Goal: Task Accomplishment & Management: Manage account settings

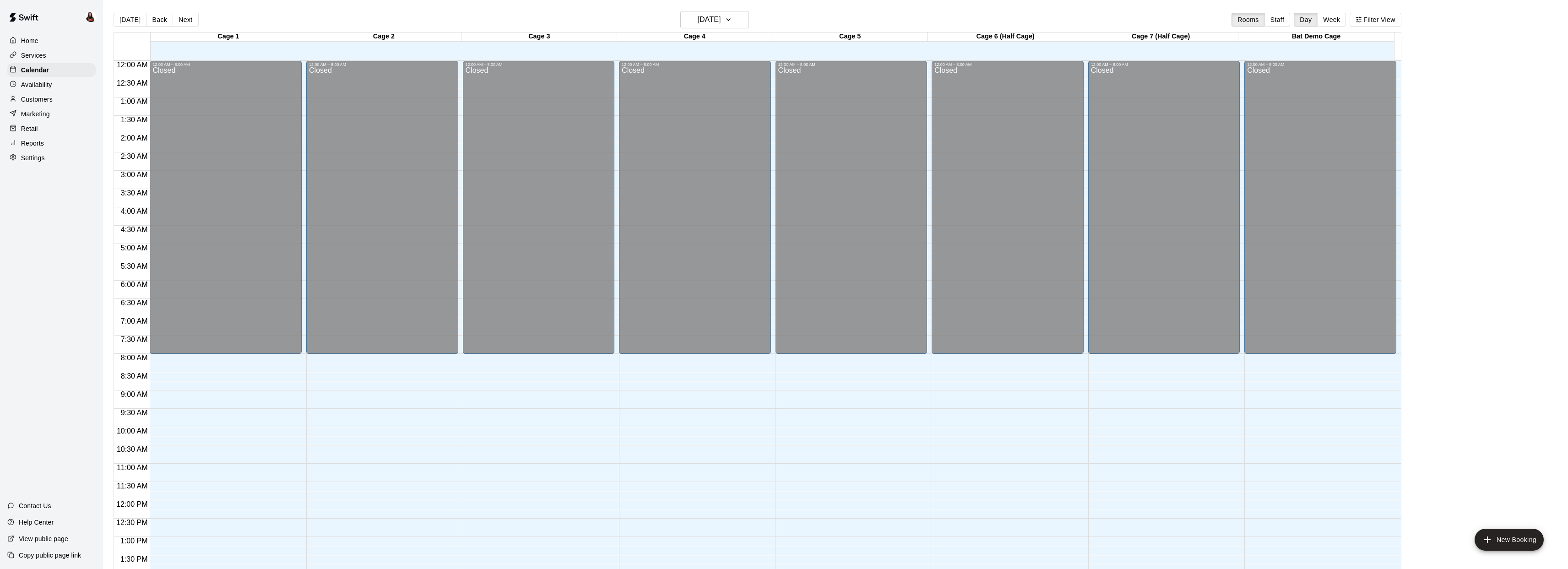
scroll to position [332, 0]
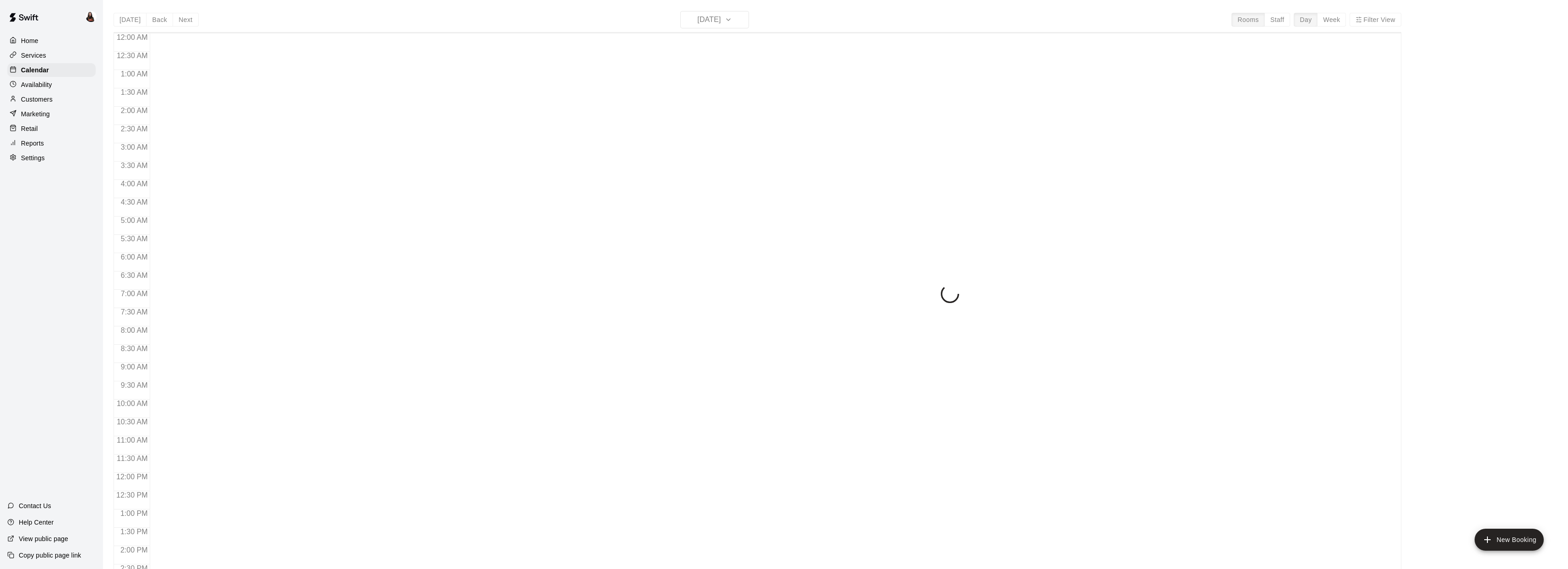
scroll to position [332, 0]
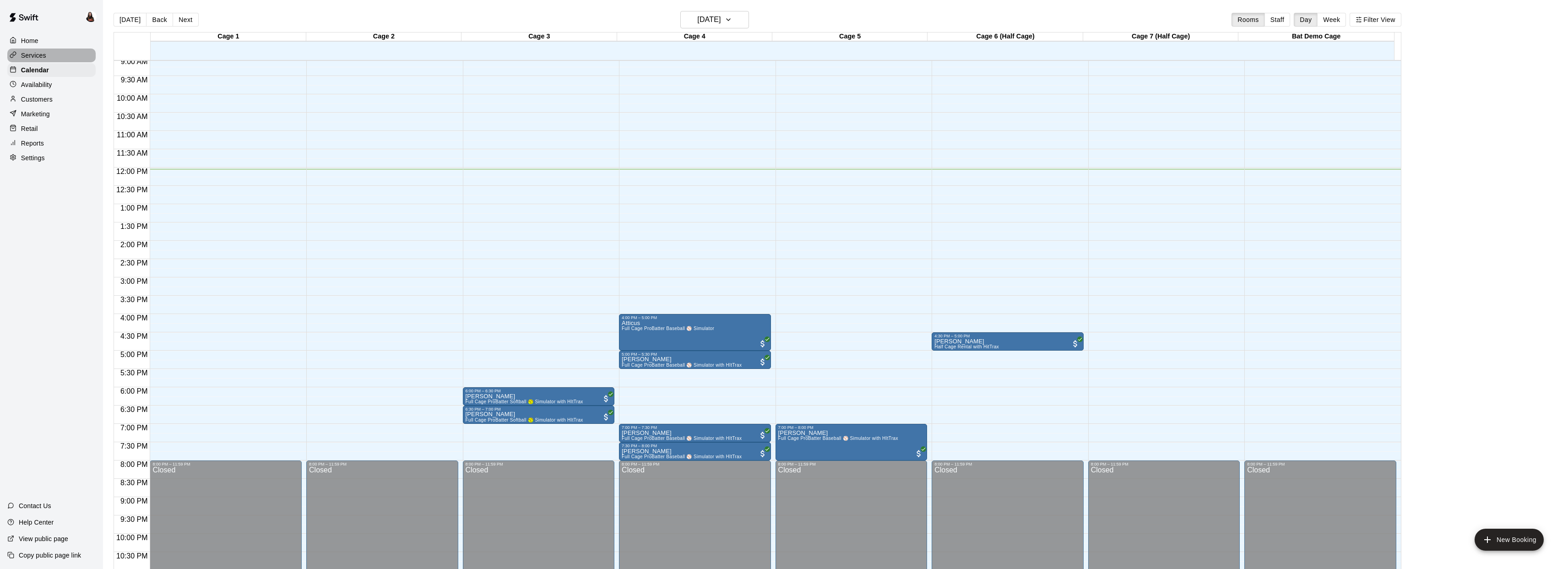
click at [21, 55] on p "Services" at bounding box center [33, 55] width 25 height 9
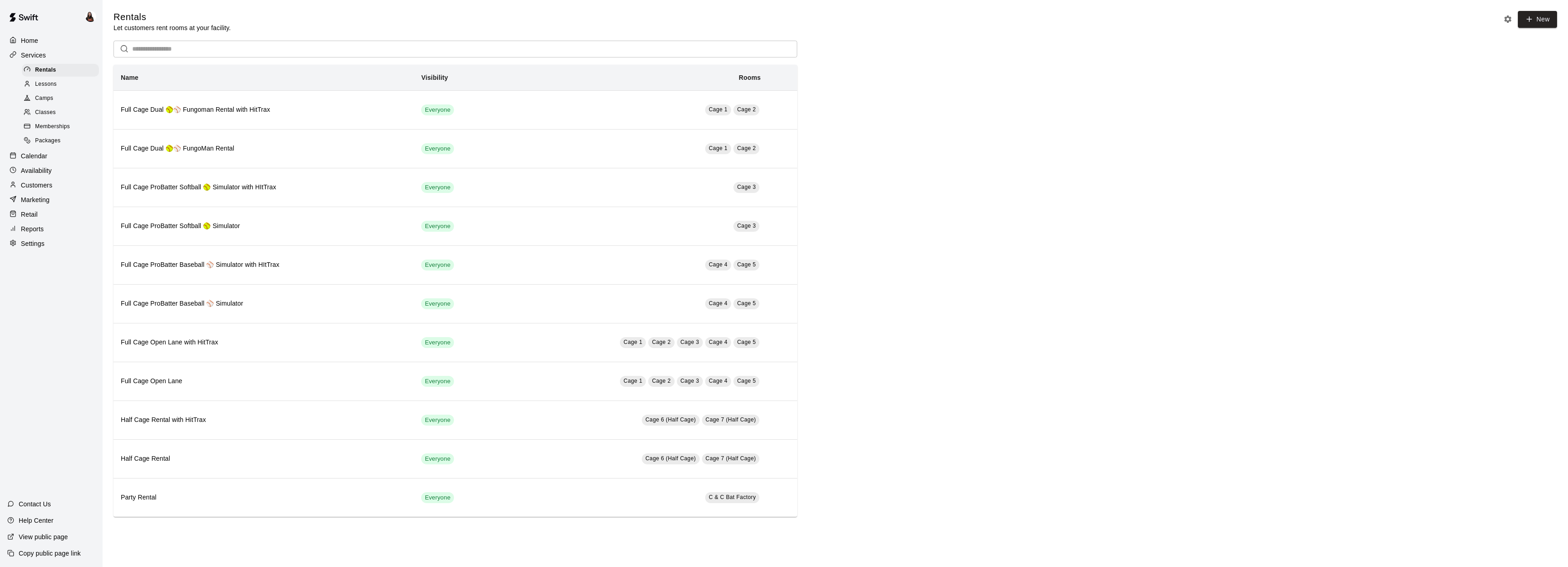
click at [43, 83] on span "Lessons" at bounding box center [46, 84] width 22 height 9
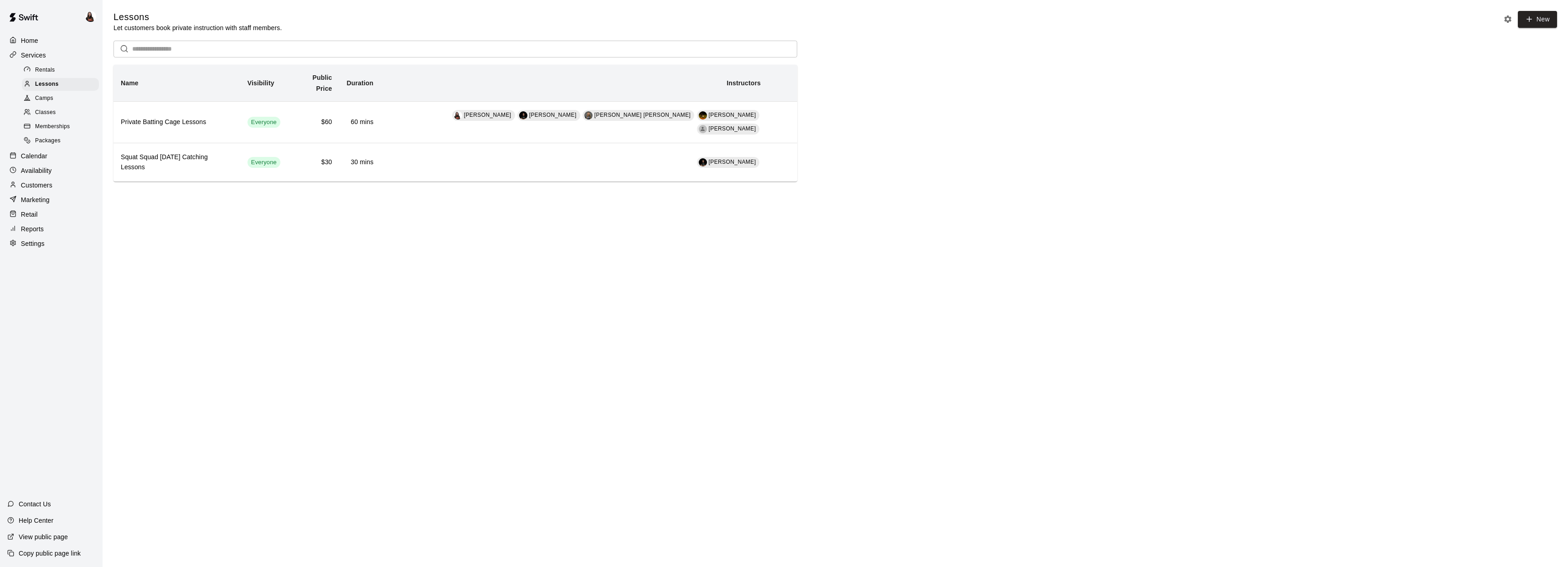
click at [39, 52] on p "Services" at bounding box center [33, 55] width 25 height 9
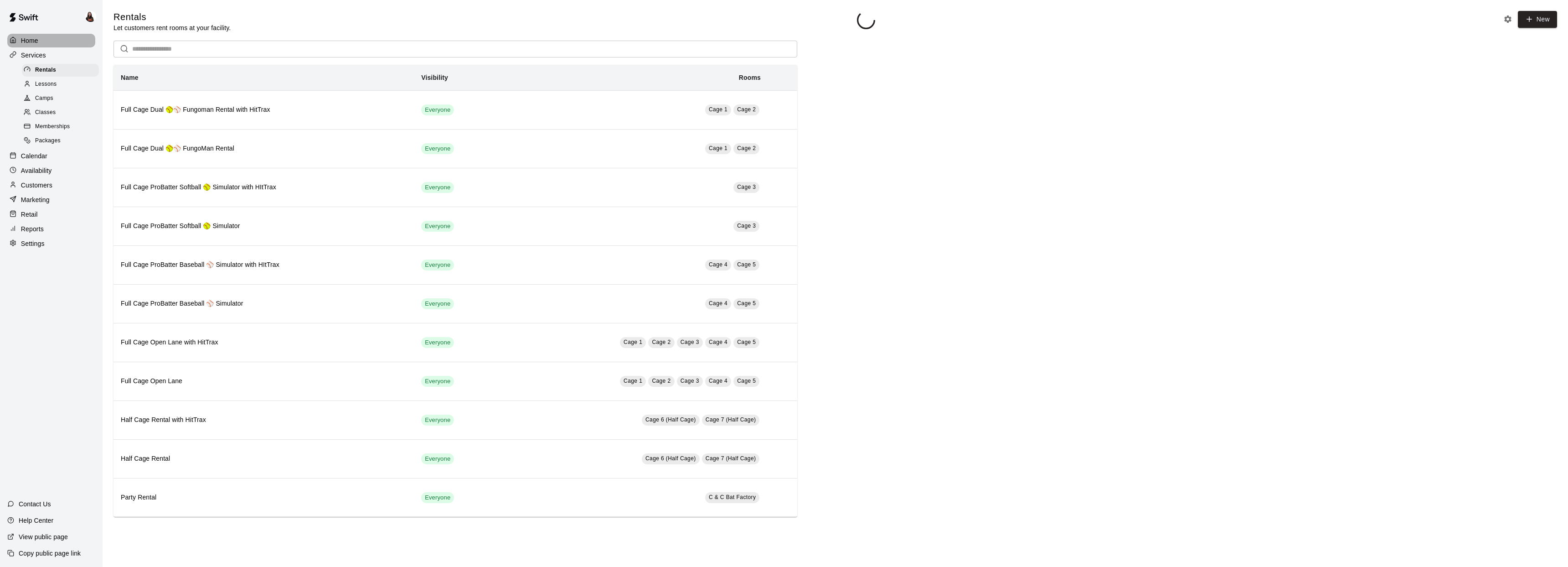
click at [38, 44] on div "Home" at bounding box center [51, 40] width 88 height 13
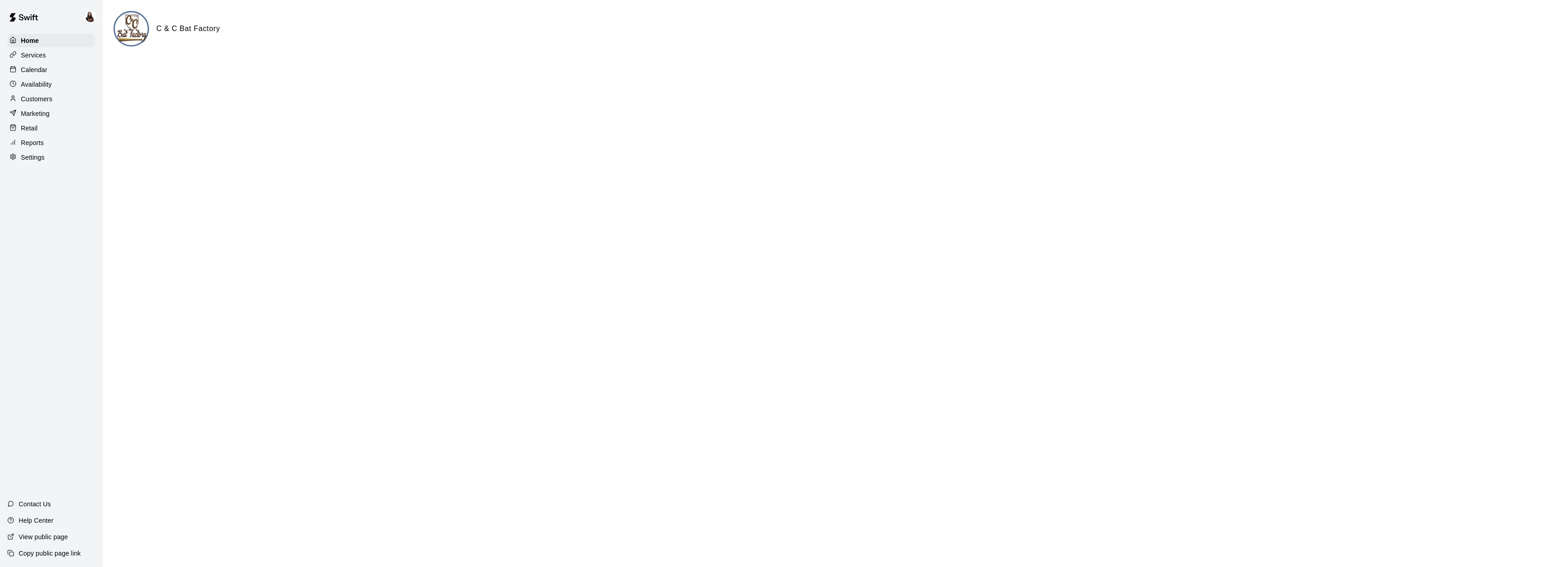
click at [28, 61] on div "Services" at bounding box center [51, 55] width 88 height 13
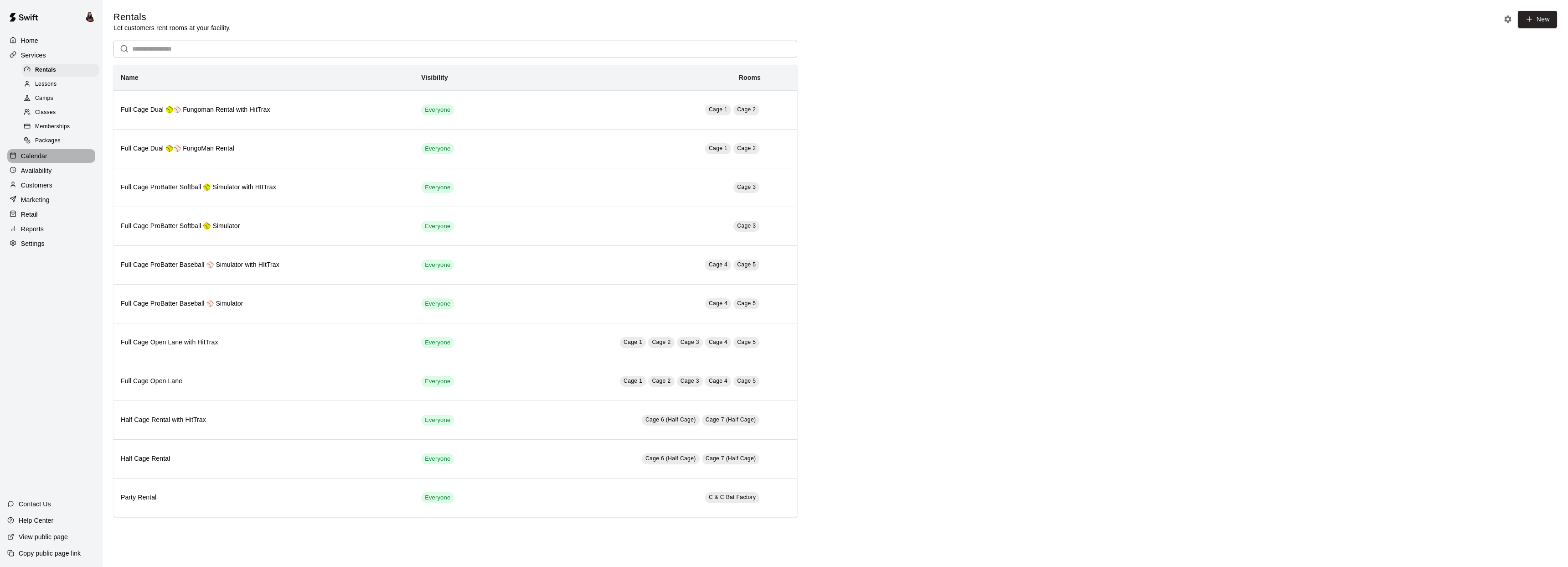
click at [41, 157] on p "Calendar" at bounding box center [33, 156] width 26 height 9
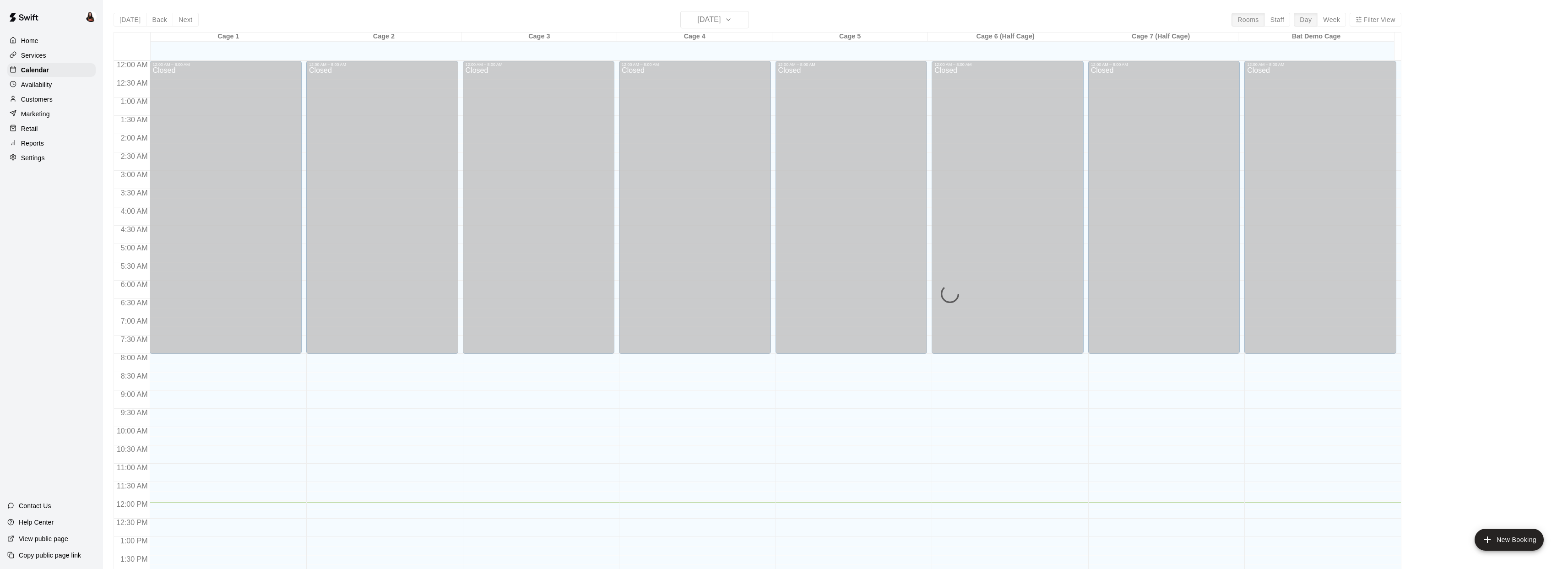
scroll to position [332, 0]
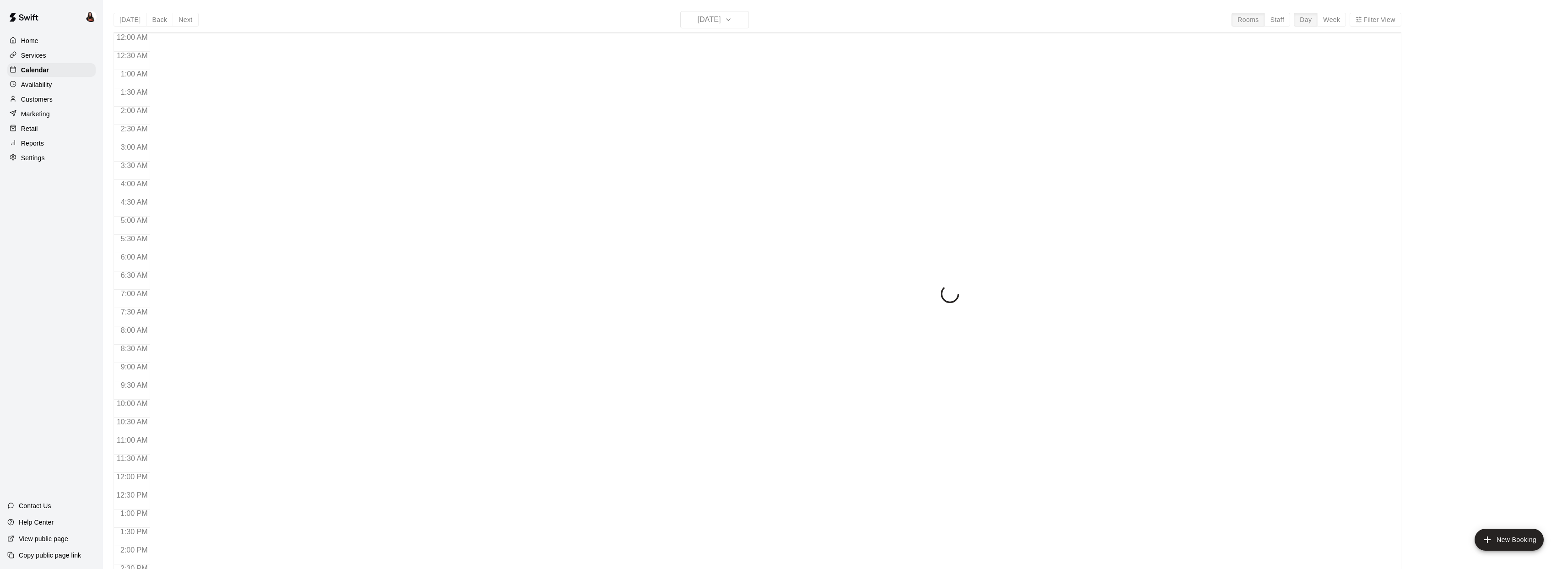
scroll to position [332, 0]
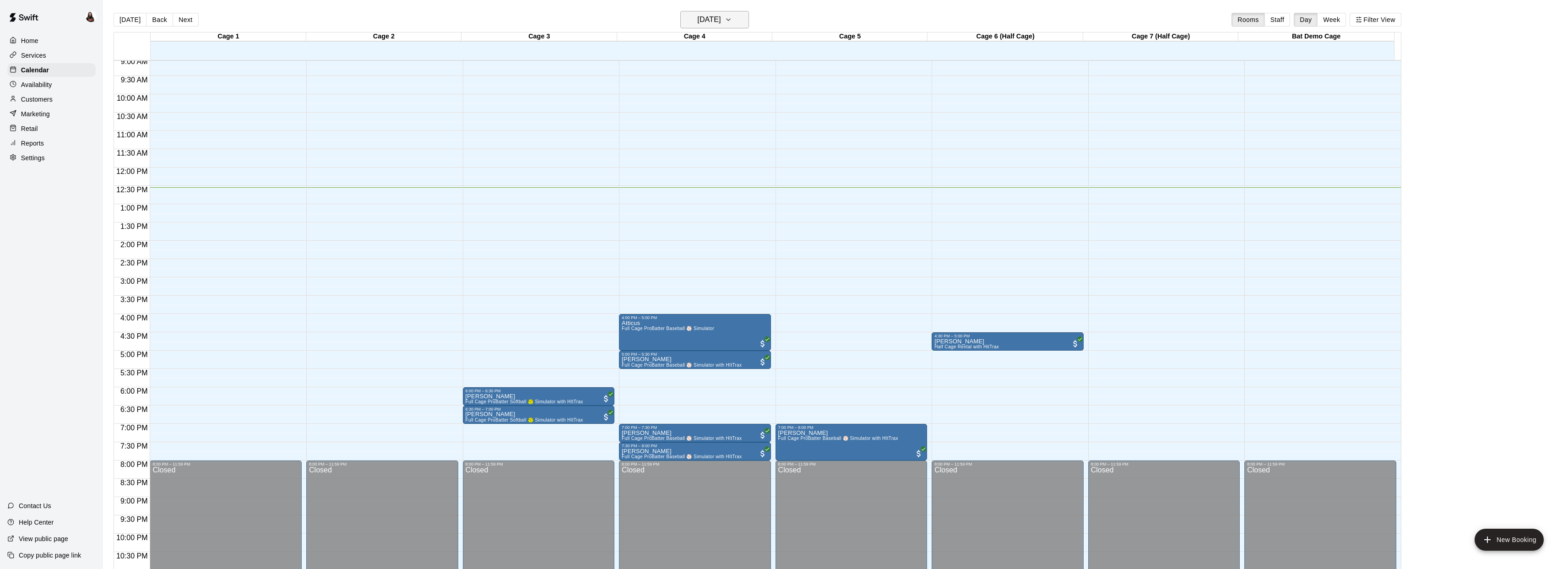
click at [732, 17] on icon "button" at bounding box center [728, 20] width 7 height 11
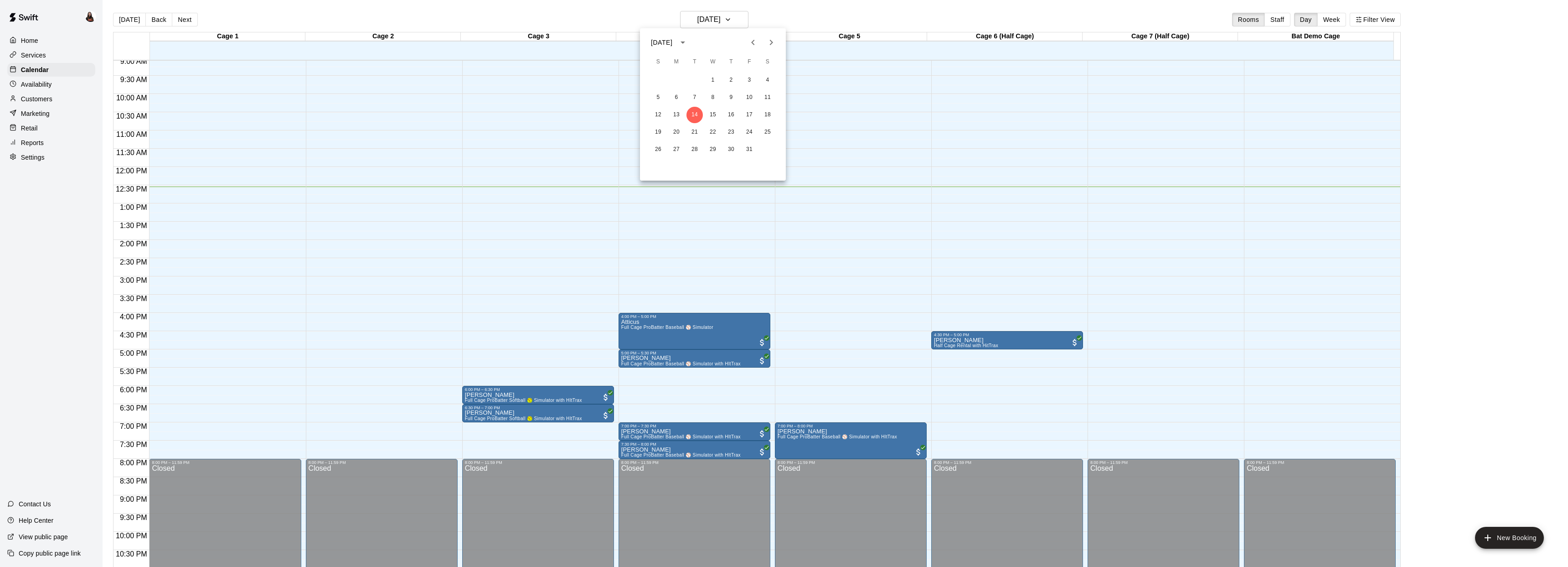
click at [740, 18] on div at bounding box center [784, 283] width 1568 height 567
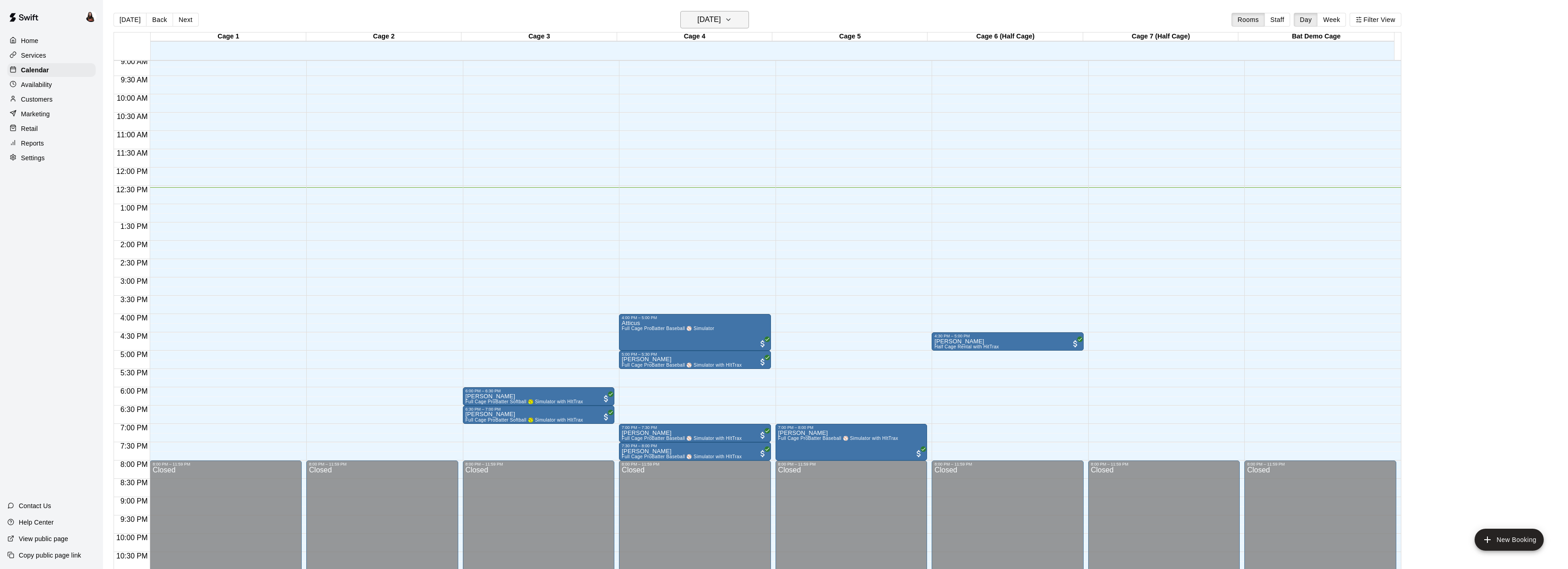
click at [732, 22] on icon "button" at bounding box center [728, 20] width 7 height 11
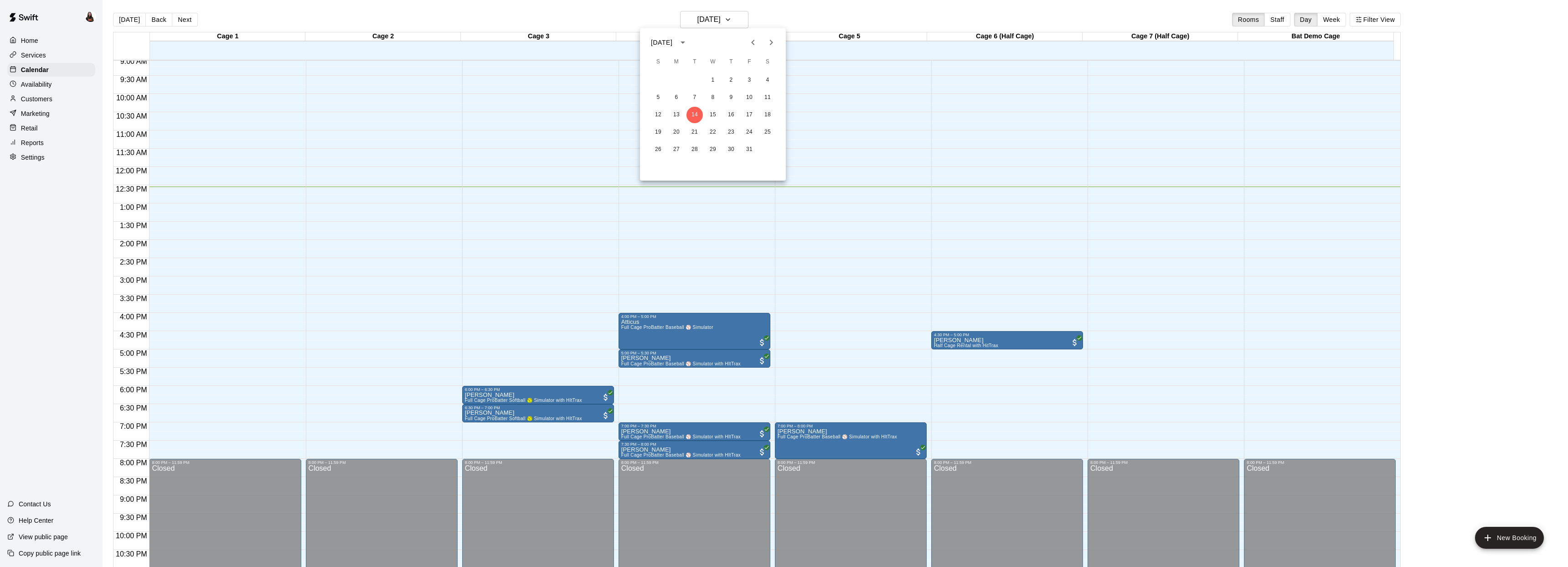
click at [740, 19] on div at bounding box center [784, 283] width 1568 height 567
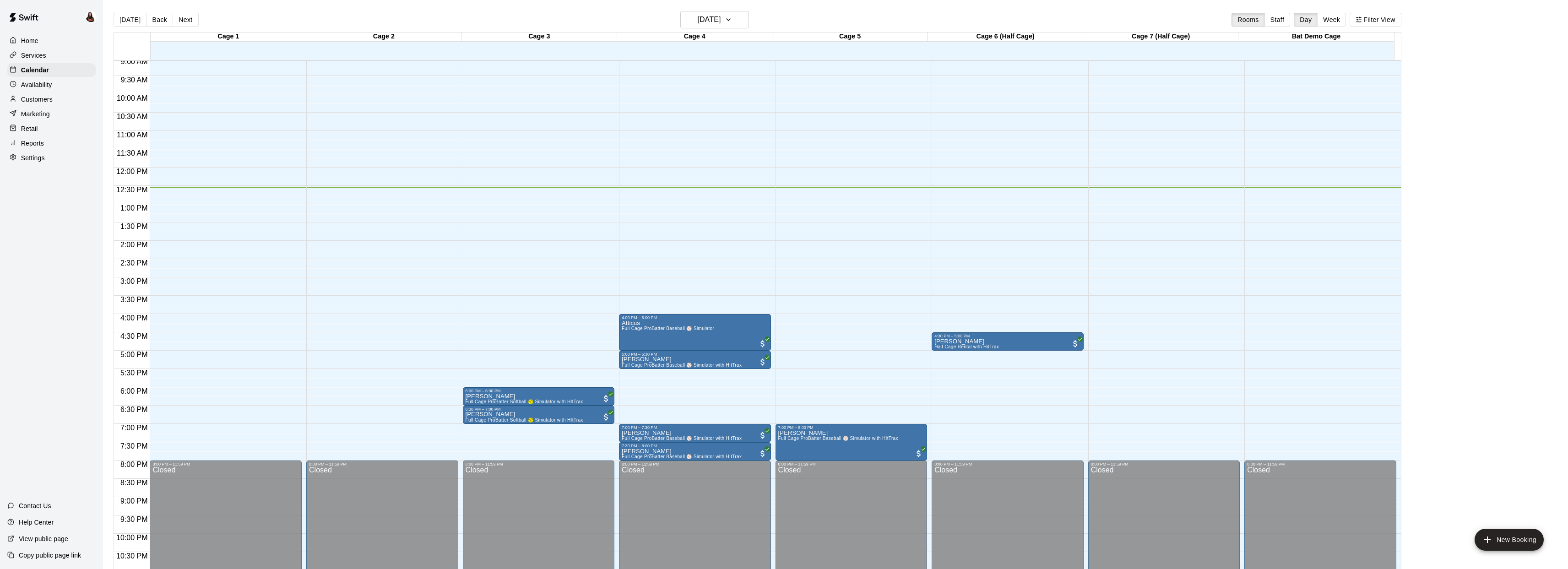
click at [771, 23] on div "Today Back Next Tuesday Oct 14 Rooms Staff Day Week Filter View" at bounding box center [757, 21] width 1287 height 21
click at [739, 18] on button "[DATE]" at bounding box center [715, 20] width 68 height 17
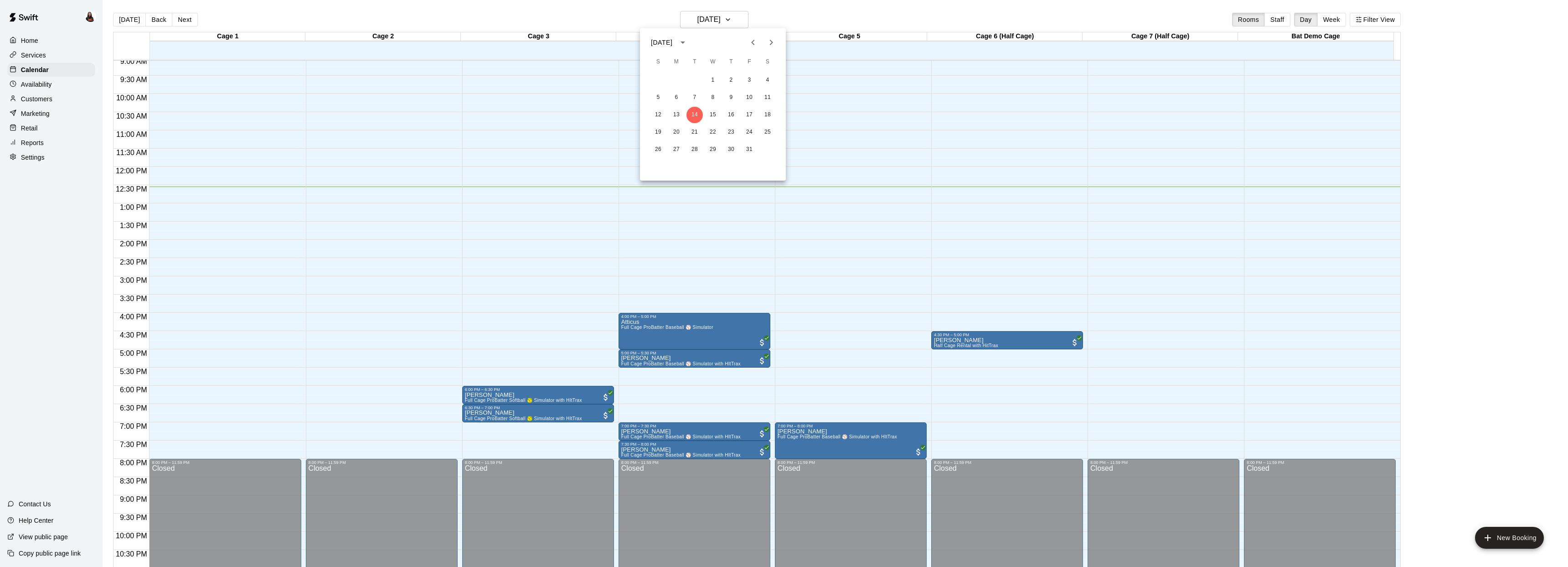
click at [743, 23] on div at bounding box center [784, 283] width 1568 height 567
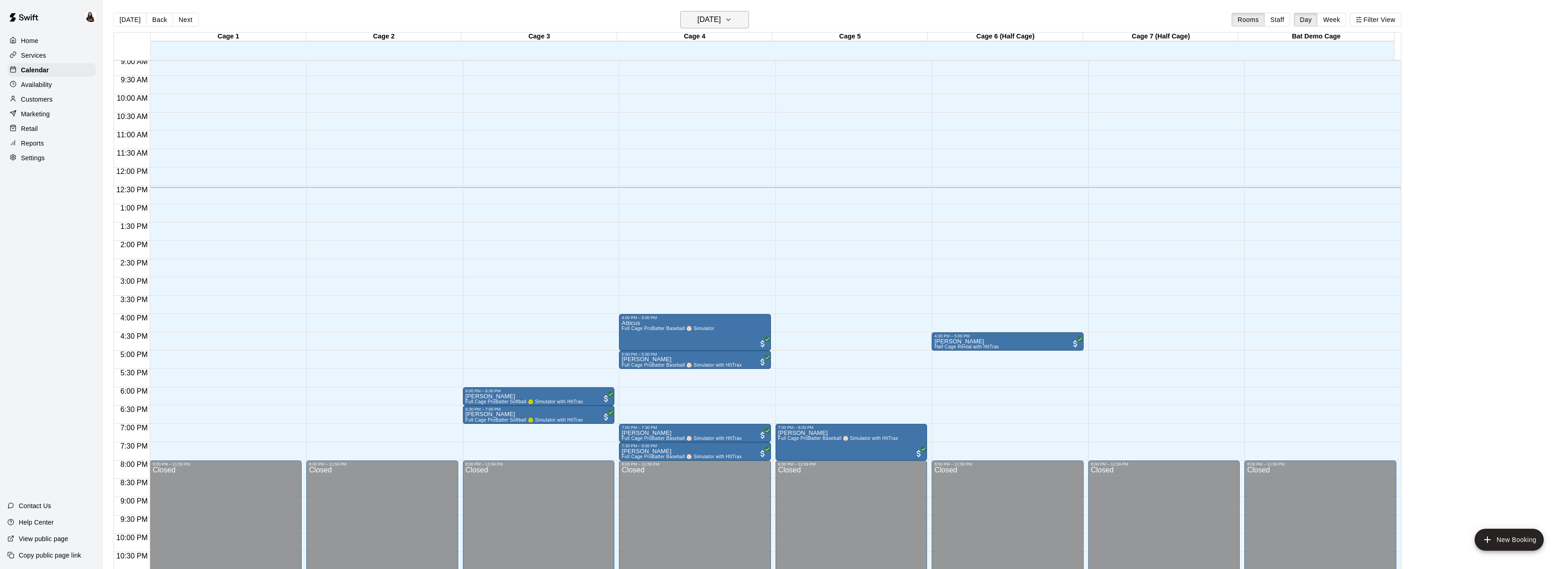
click at [732, 21] on icon "button" at bounding box center [728, 20] width 7 height 11
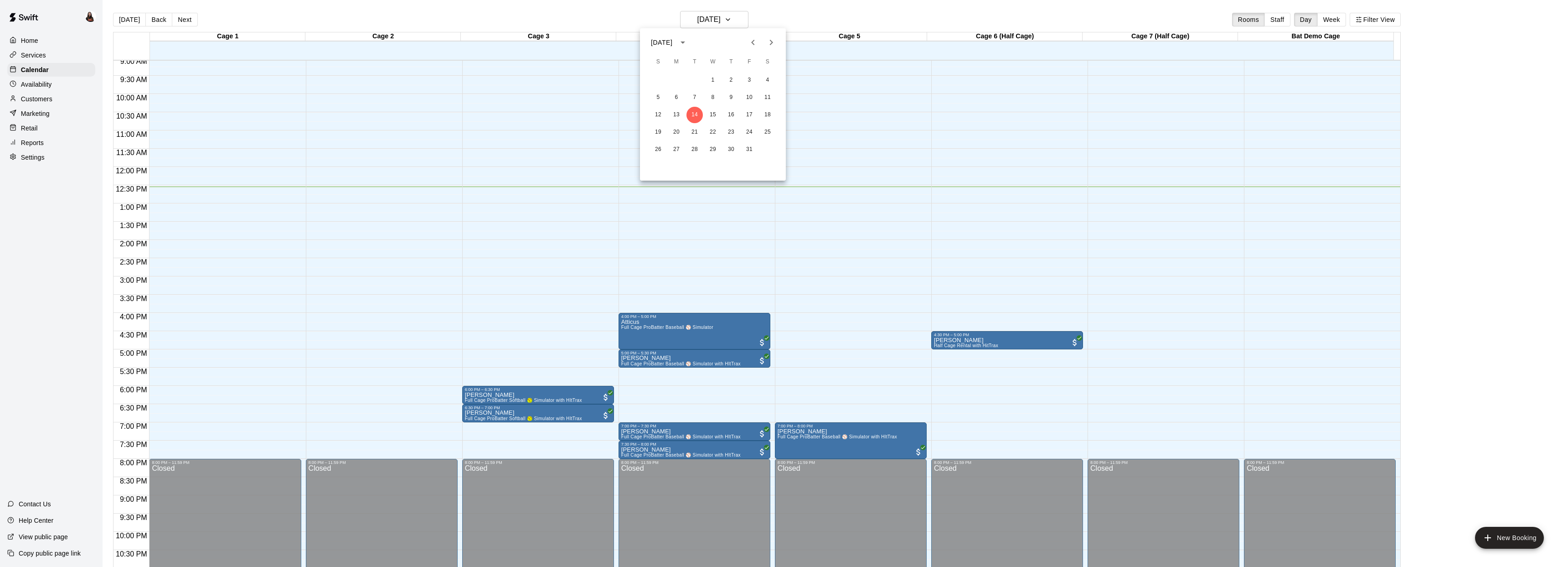
click at [772, 44] on icon "Next month" at bounding box center [771, 43] width 11 height 11
click at [768, 80] on button "6" at bounding box center [768, 80] width 16 height 16
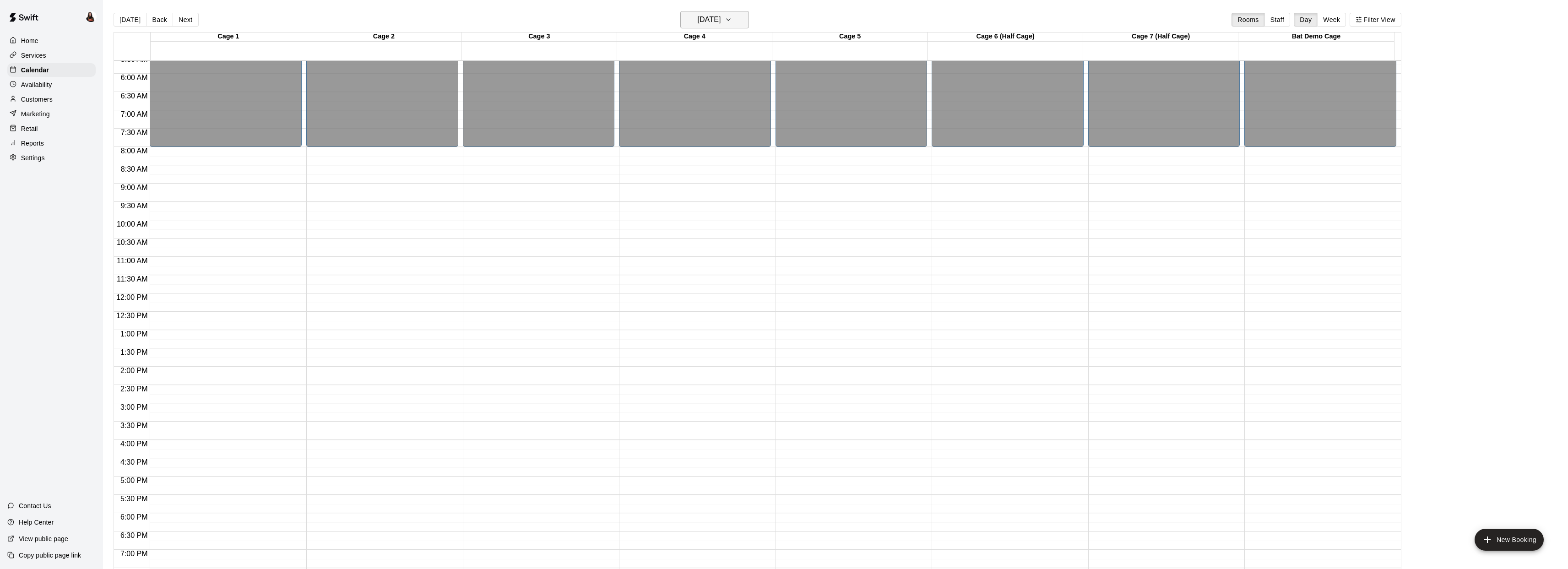
scroll to position [234, 0]
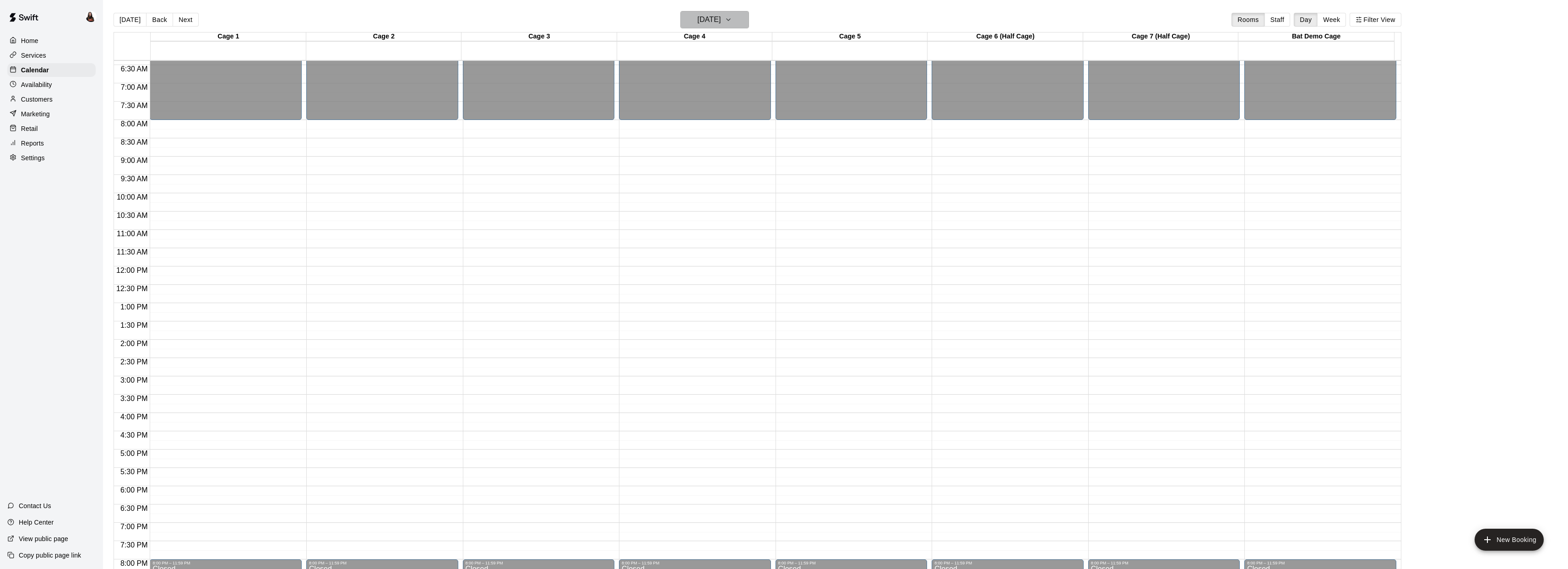
click at [721, 13] on h6 "Saturday Dec 06" at bounding box center [709, 20] width 23 height 13
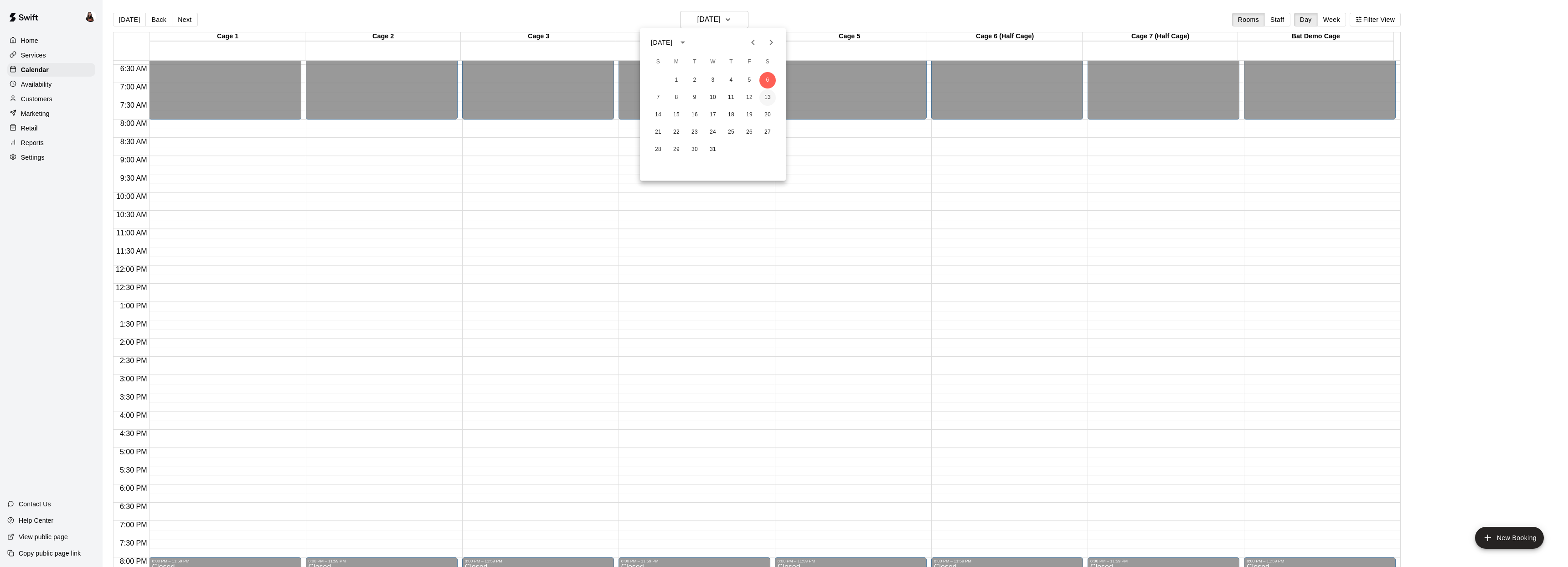
click at [768, 96] on button "13" at bounding box center [768, 97] width 16 height 16
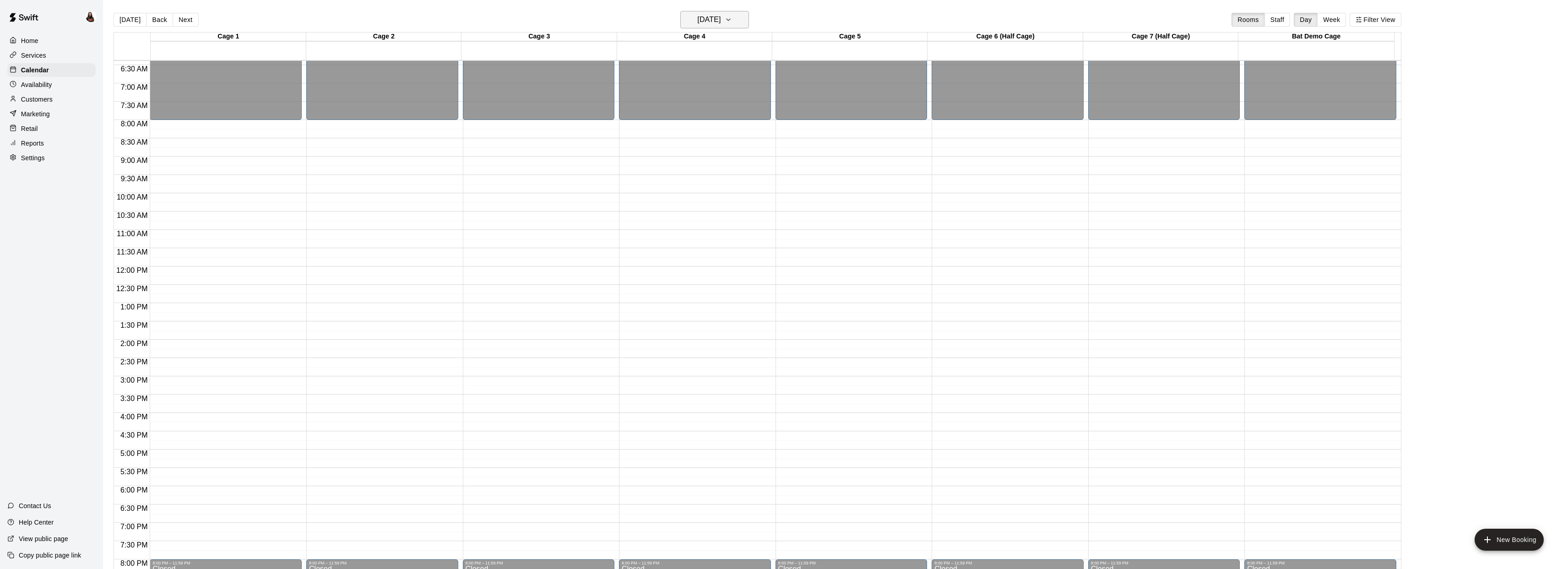
click at [732, 23] on icon "button" at bounding box center [728, 20] width 7 height 11
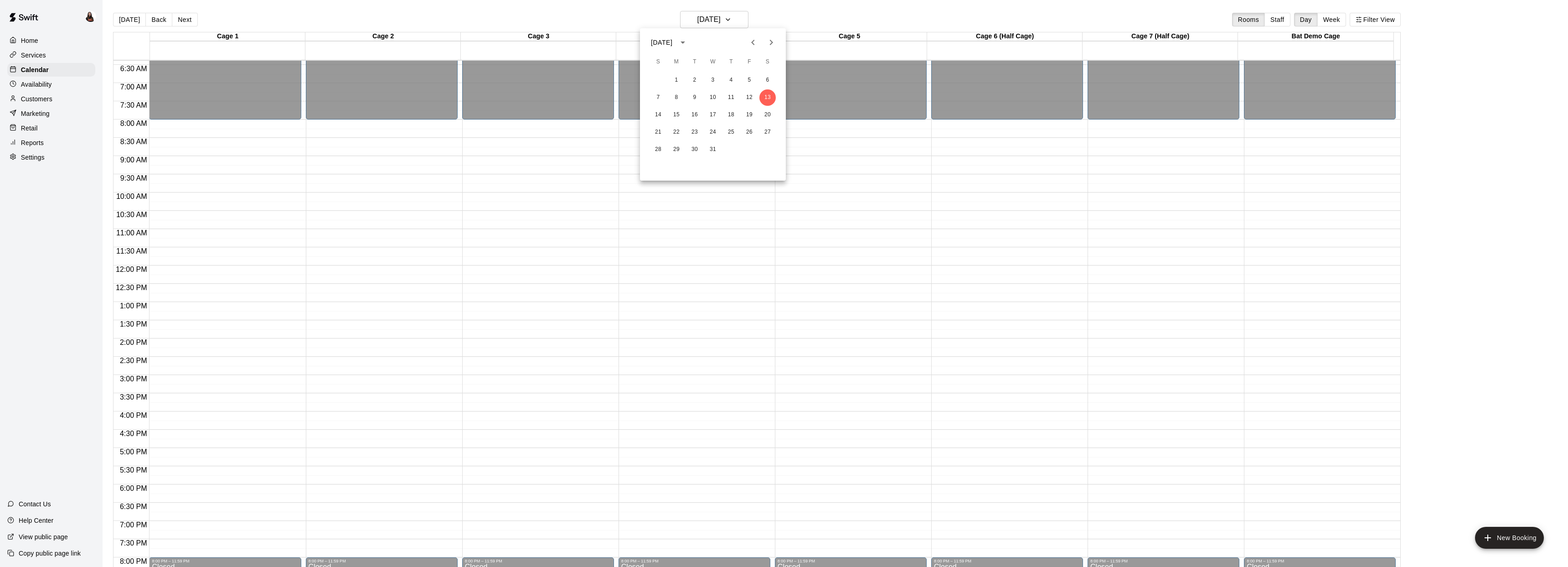
click at [738, 19] on div at bounding box center [784, 283] width 1568 height 567
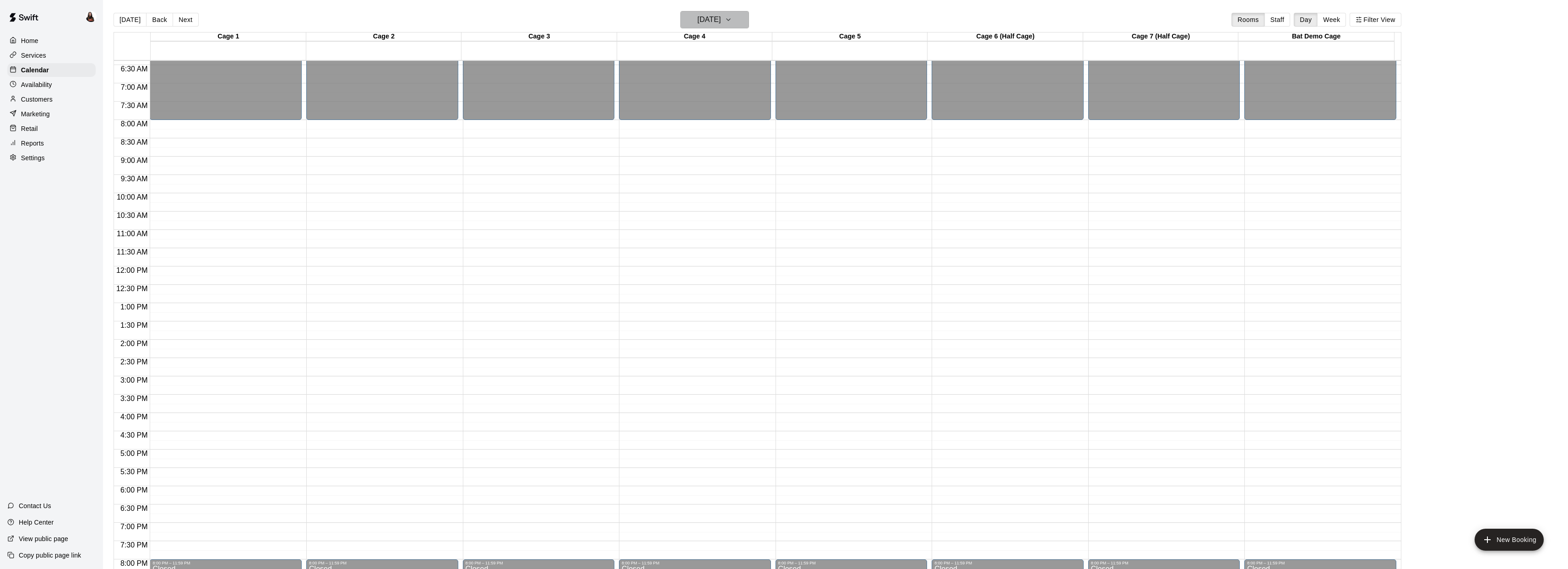
click at [721, 14] on h6 "Saturday Dec 13" at bounding box center [709, 20] width 23 height 13
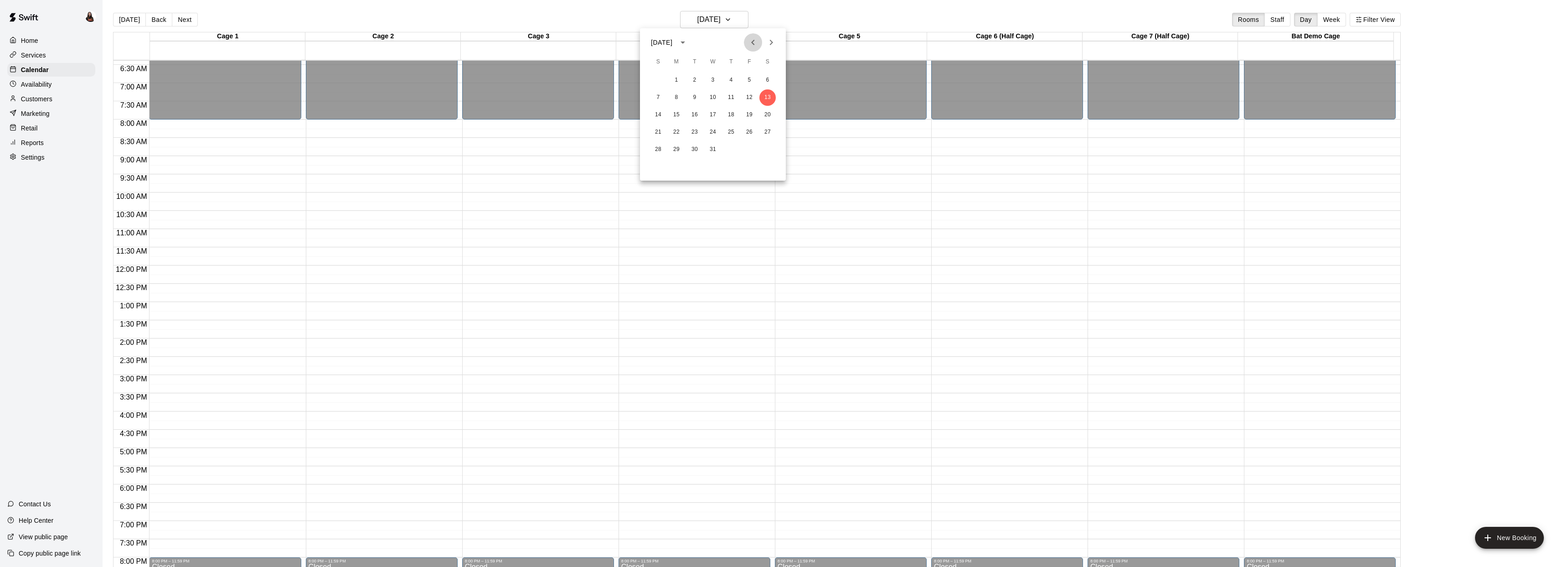
click at [751, 43] on icon "Previous month" at bounding box center [753, 43] width 11 height 11
click at [694, 114] on button "14" at bounding box center [695, 114] width 16 height 16
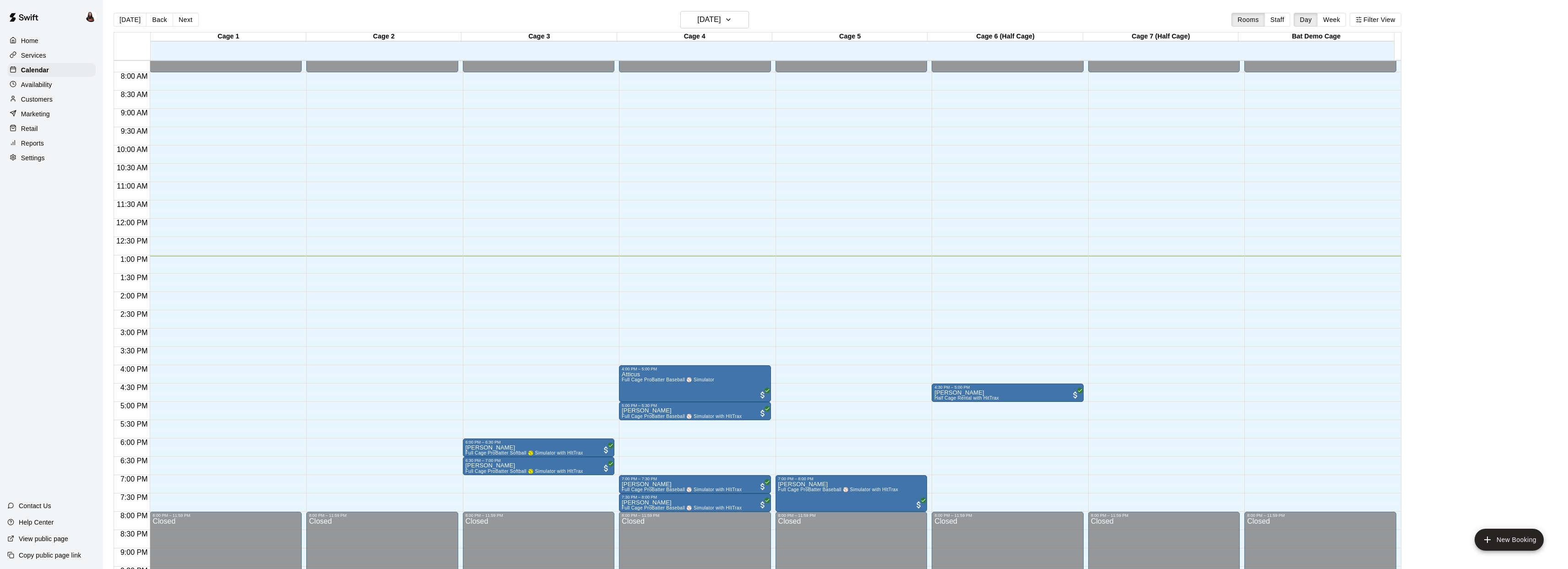
scroll to position [280, 0]
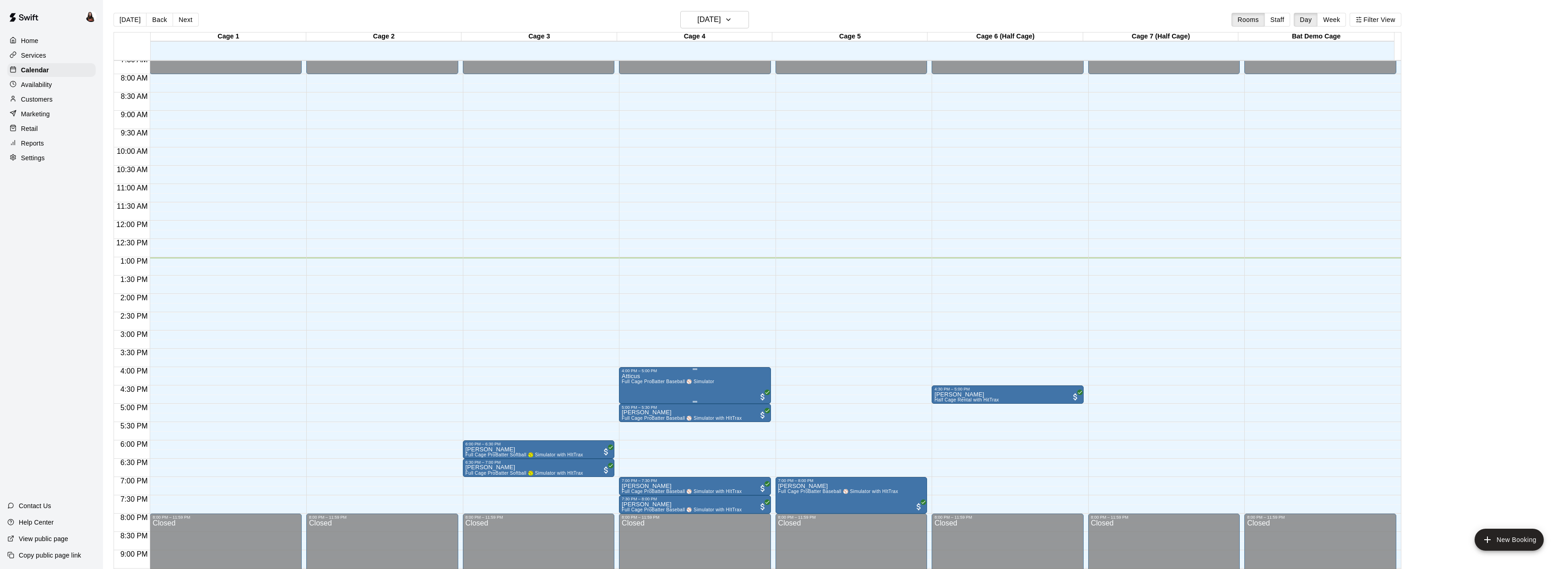
click at [797, 375] on div at bounding box center [787, 284] width 1575 height 569
drag, startPoint x: 152, startPoint y: 266, endPoint x: 157, endPoint y: 288, distance: 22.6
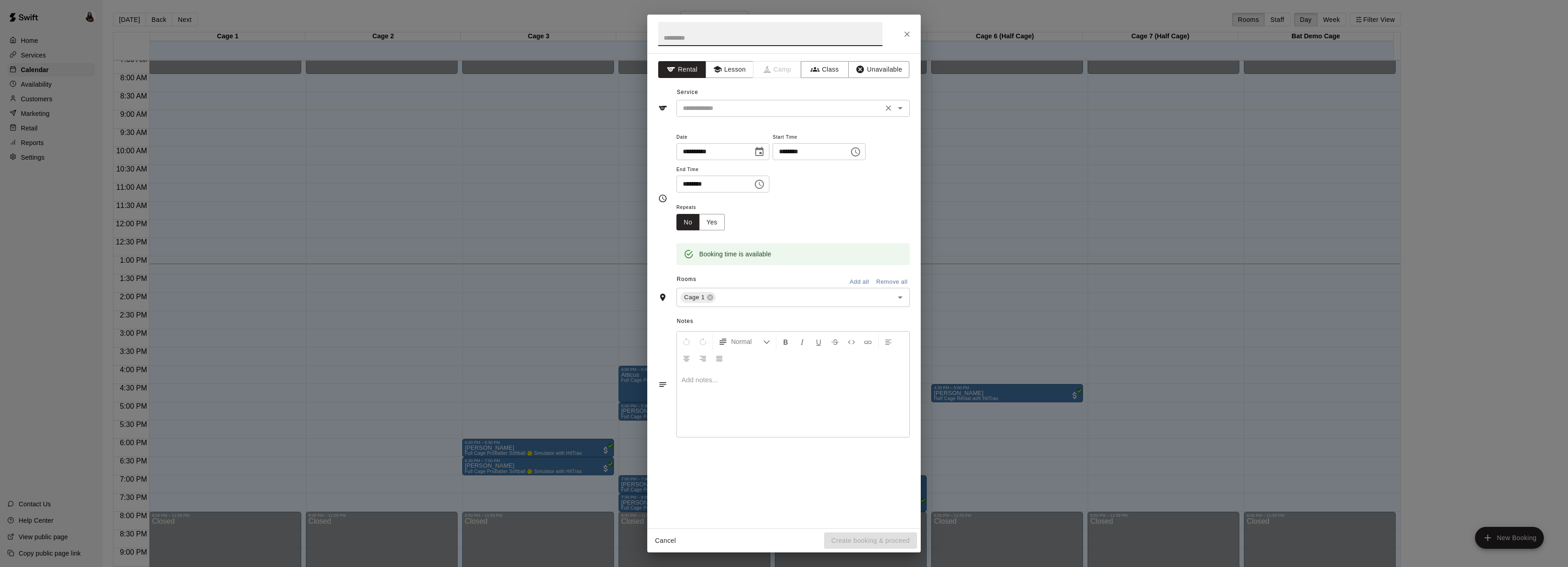
click at [754, 104] on input "text" at bounding box center [780, 108] width 201 height 12
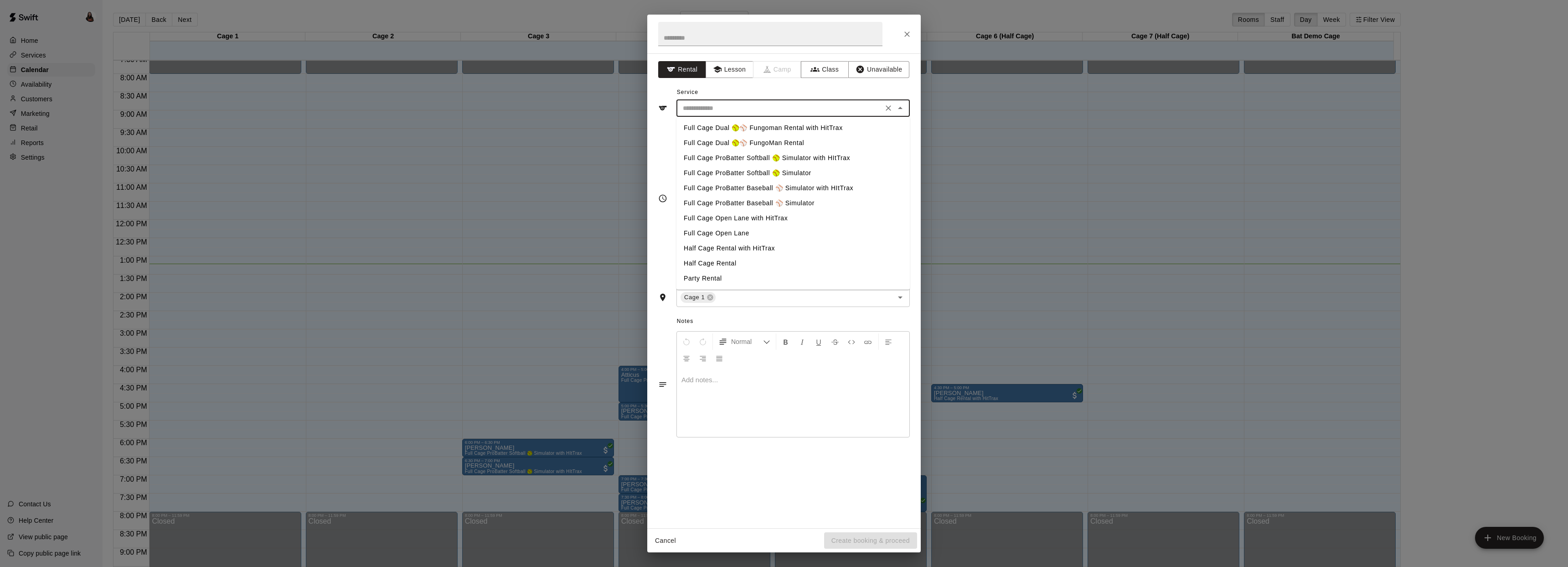
click at [749, 128] on li "Full Cage Dual 🥎⚾ Fungoman Rental with HitTrax" at bounding box center [793, 128] width 233 height 15
type input "**********"
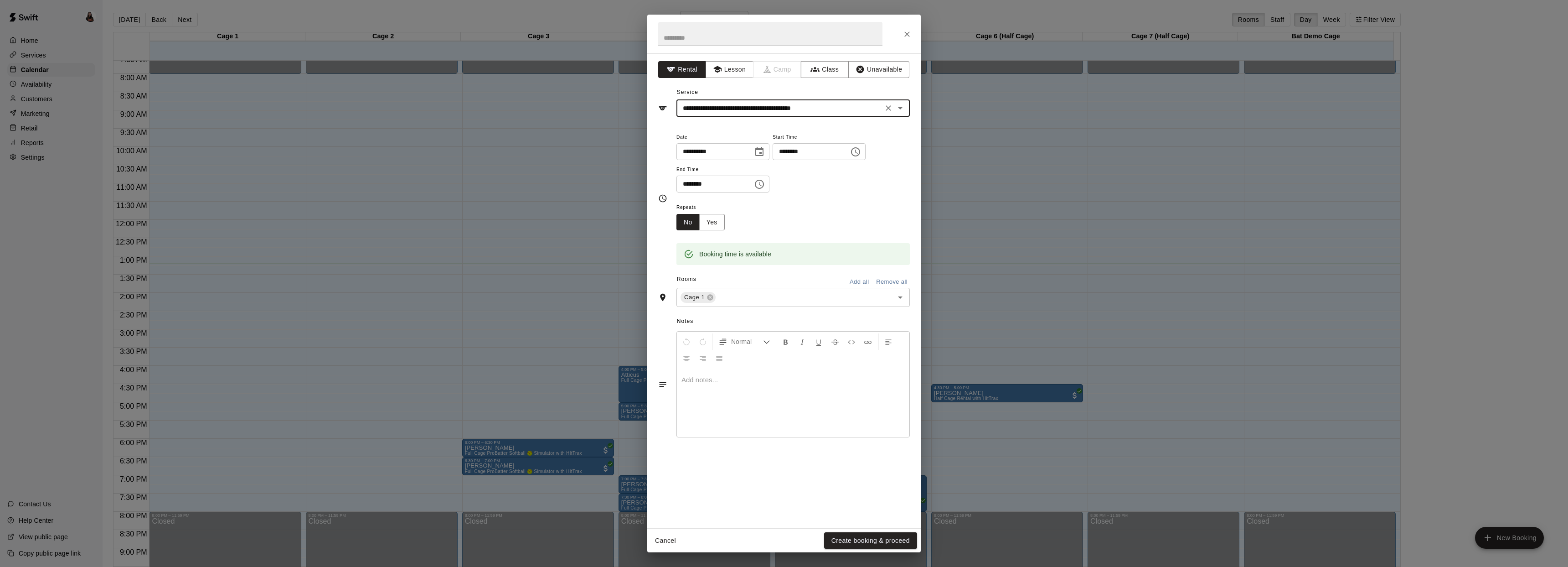
click at [852, 535] on button "Create booking & proceed" at bounding box center [870, 541] width 93 height 17
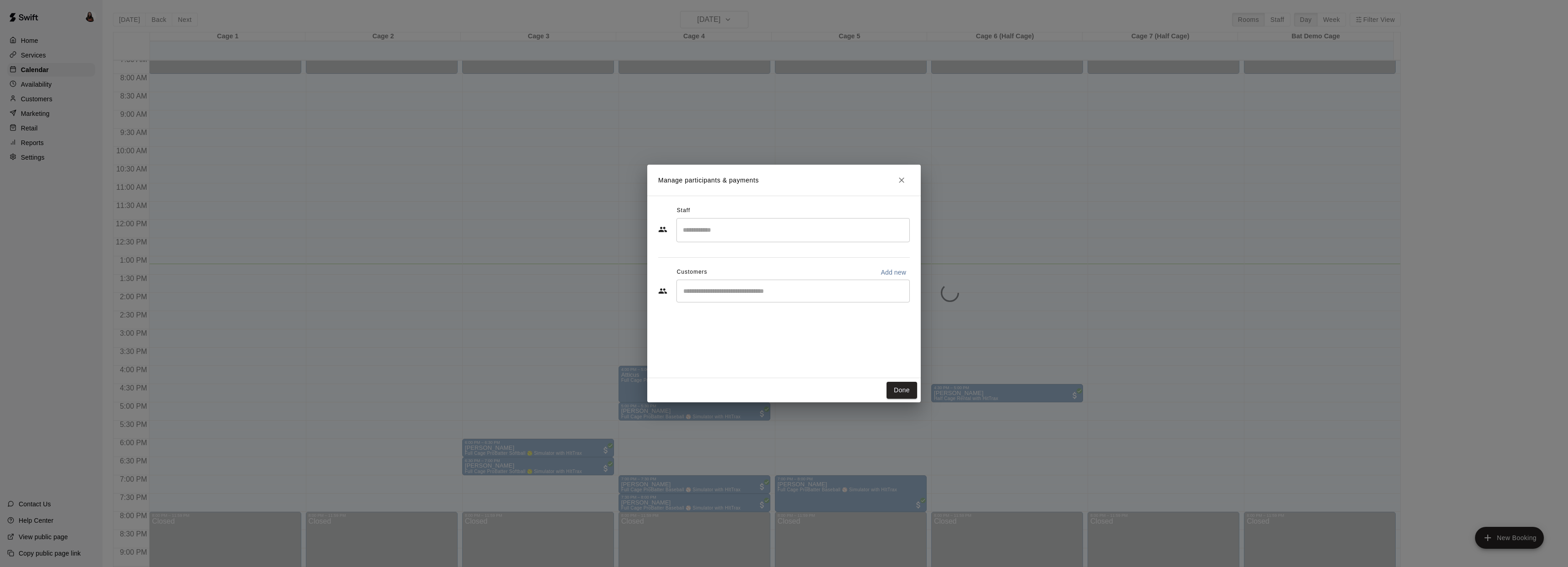
drag, startPoint x: 702, startPoint y: 294, endPoint x: 690, endPoint y: 289, distance: 13.0
click at [702, 292] on input "Start typing to search customers..." at bounding box center [793, 291] width 225 height 9
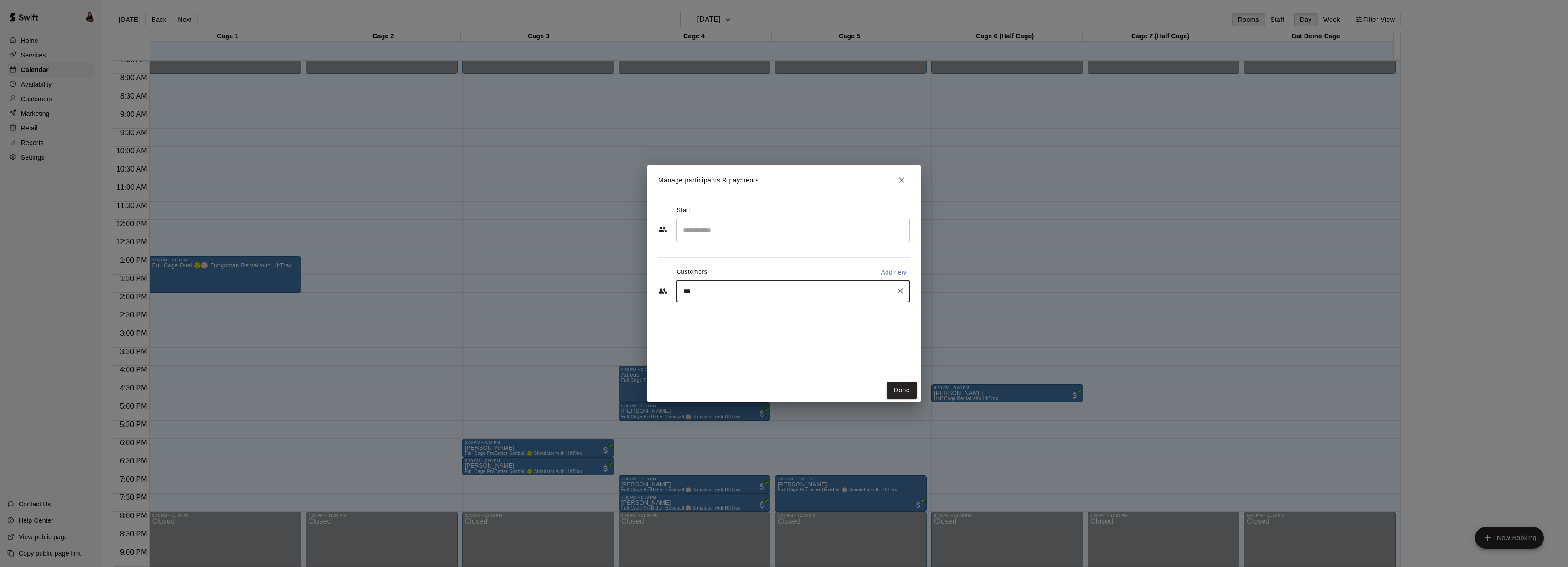
type input "****"
click at [737, 320] on span "sergiofonyv@gmail.com" at bounding box center [751, 322] width 98 height 6
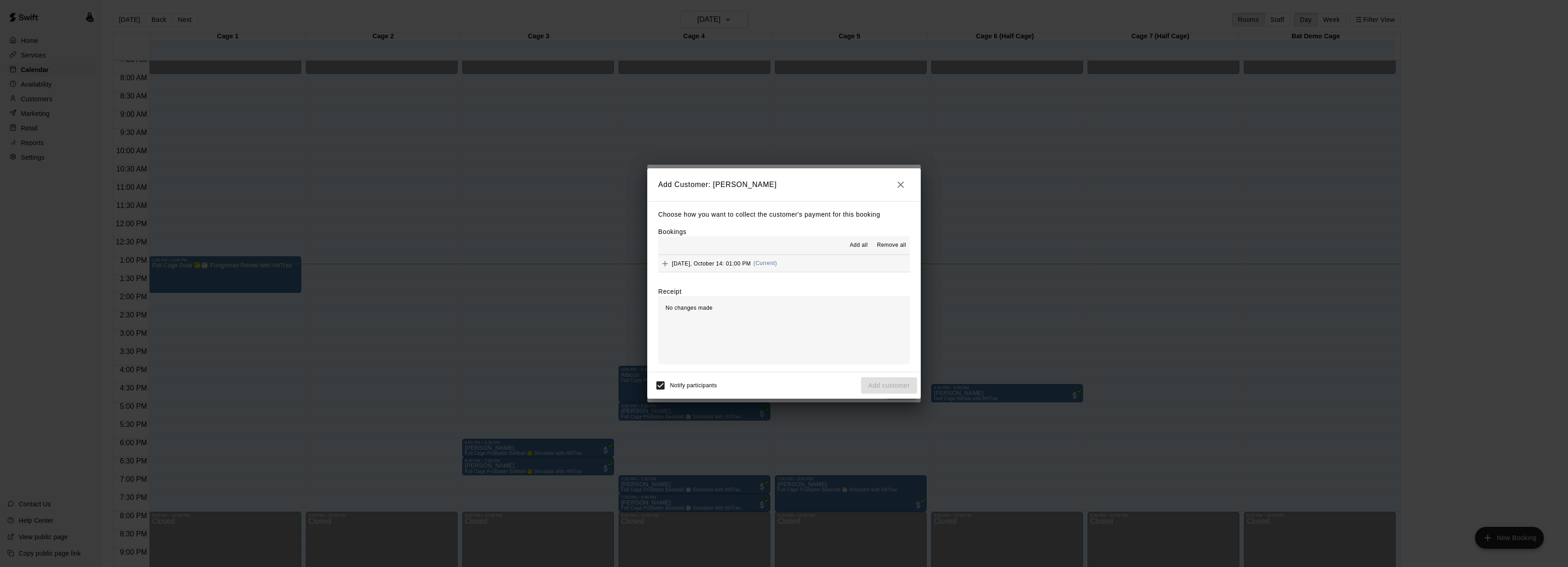
click at [807, 268] on button "Tuesday, October 14: 01:00 PM (Current)" at bounding box center [783, 264] width 251 height 17
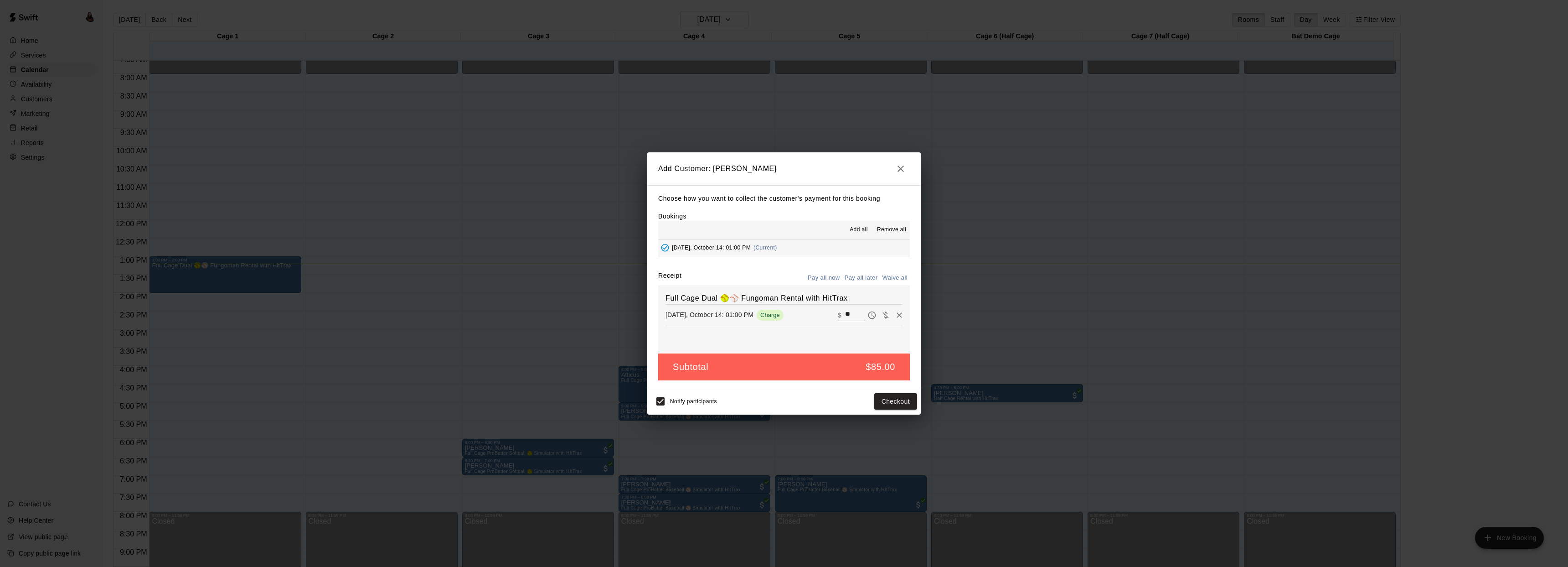
click at [892, 275] on button "Waive all" at bounding box center [894, 278] width 30 height 14
type input "*"
click at [888, 404] on button "Add customer" at bounding box center [889, 401] width 56 height 17
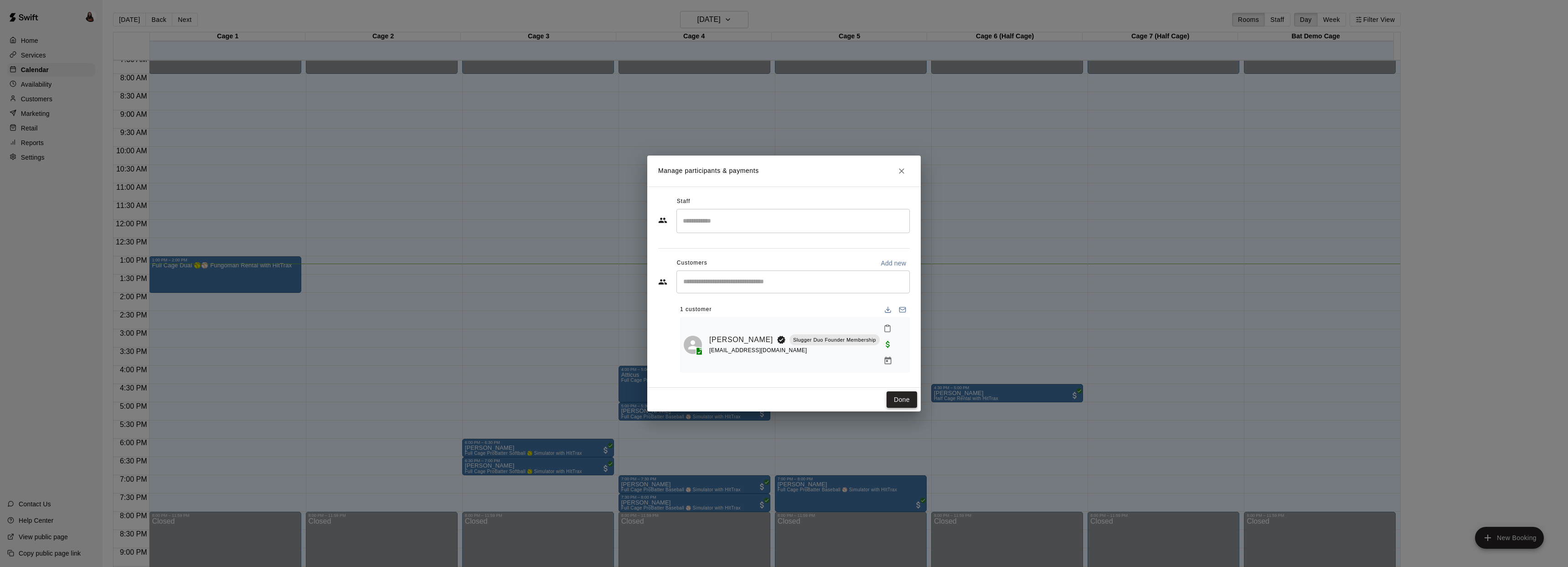
click at [895, 393] on button "Done" at bounding box center [901, 400] width 30 height 17
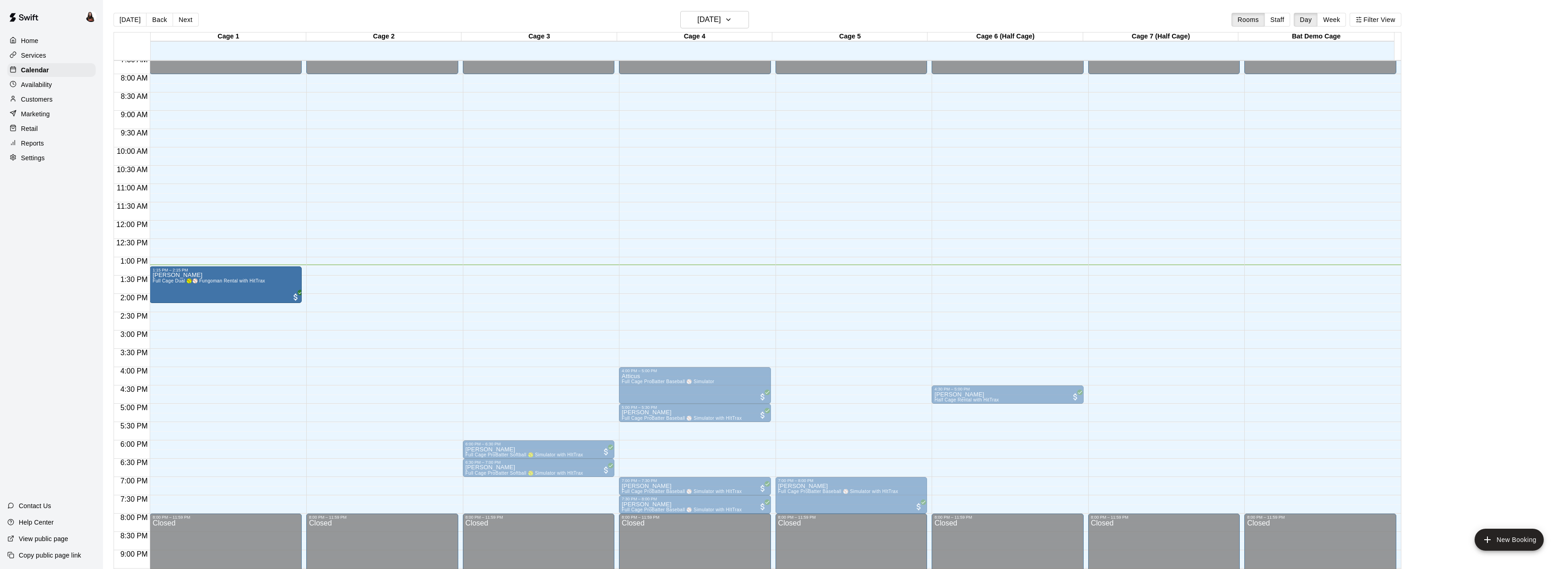
drag, startPoint x: 196, startPoint y: 282, endPoint x: 196, endPoint y: 292, distance: 10.0
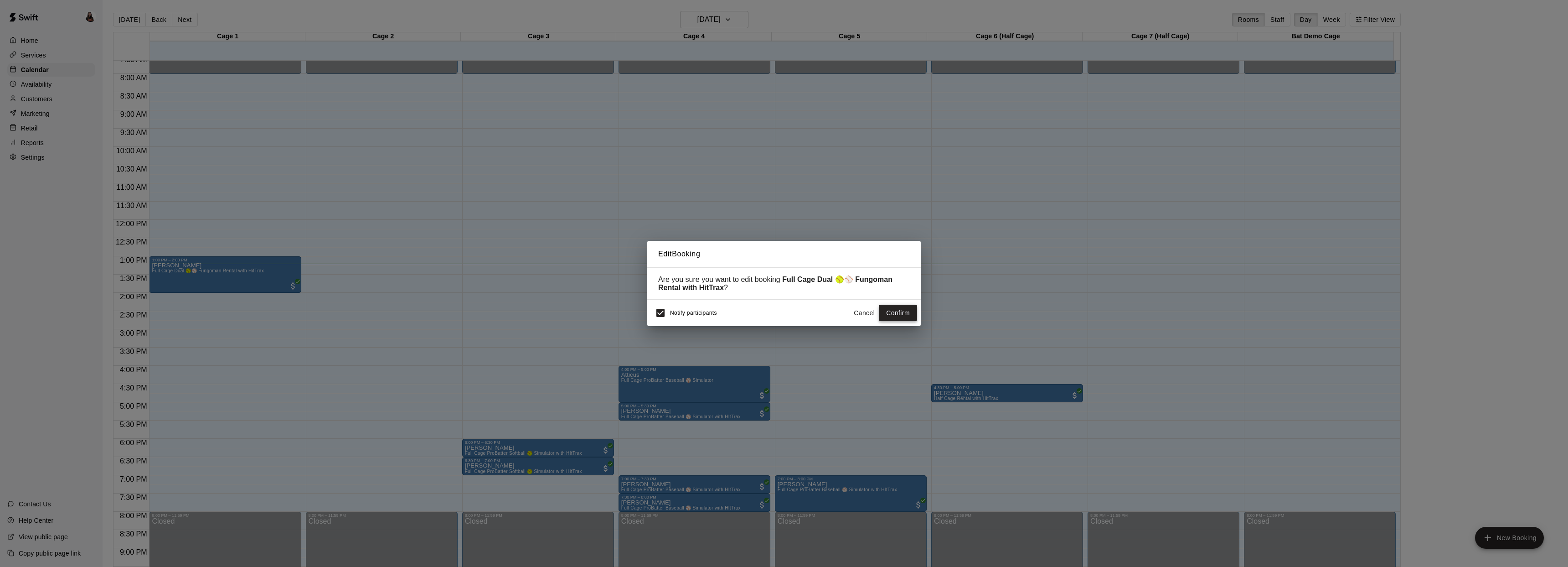
click at [888, 317] on button "Confirm" at bounding box center [898, 313] width 38 height 17
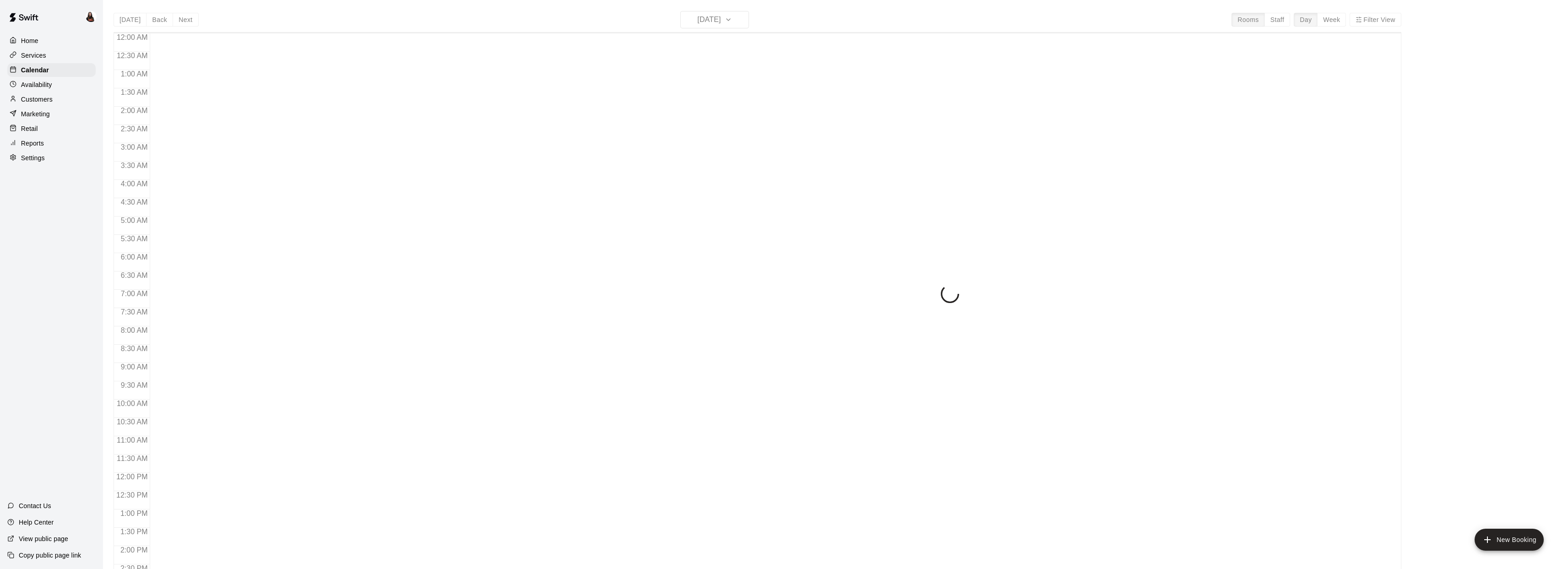
scroll to position [332, 0]
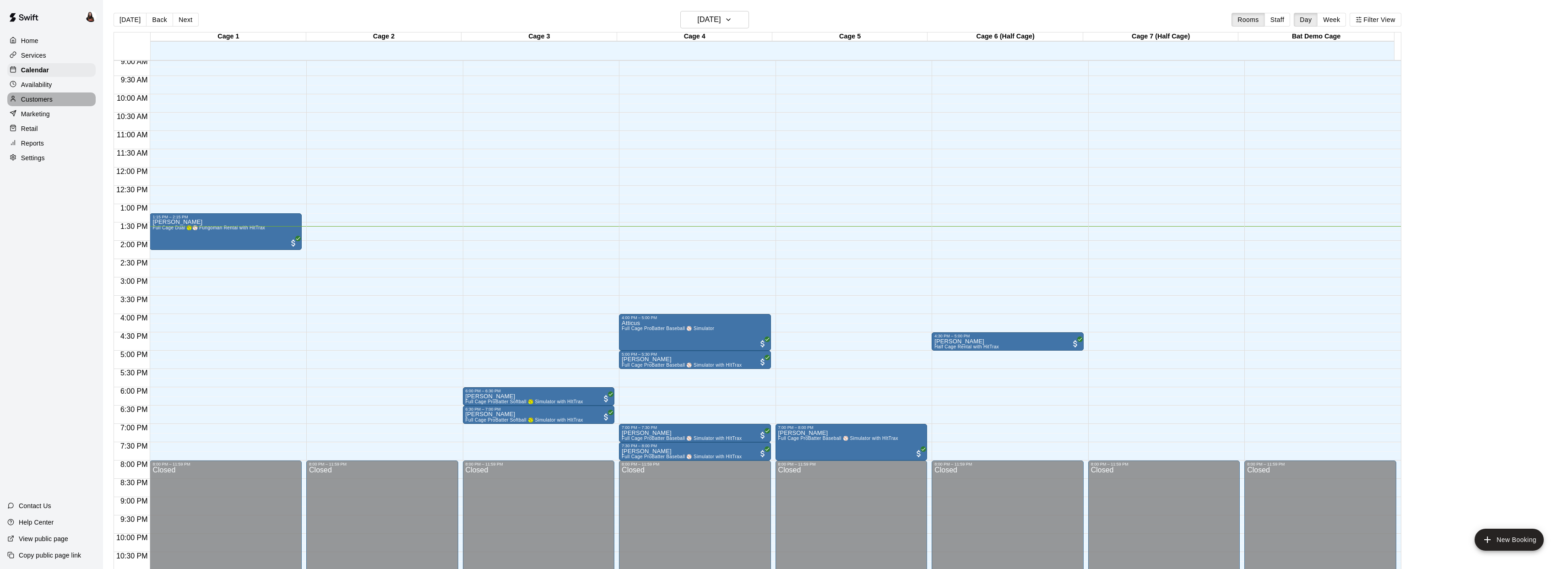
click at [33, 101] on p "Customers" at bounding box center [37, 99] width 32 height 9
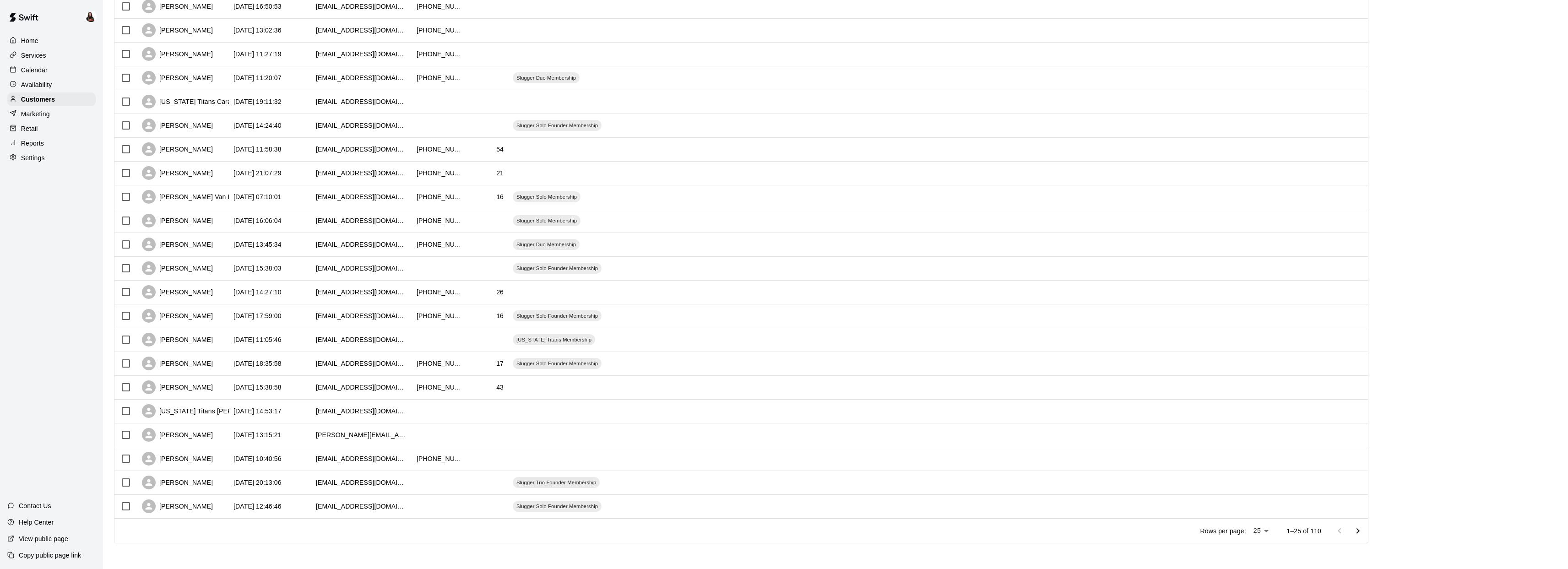
scroll to position [32, 0]
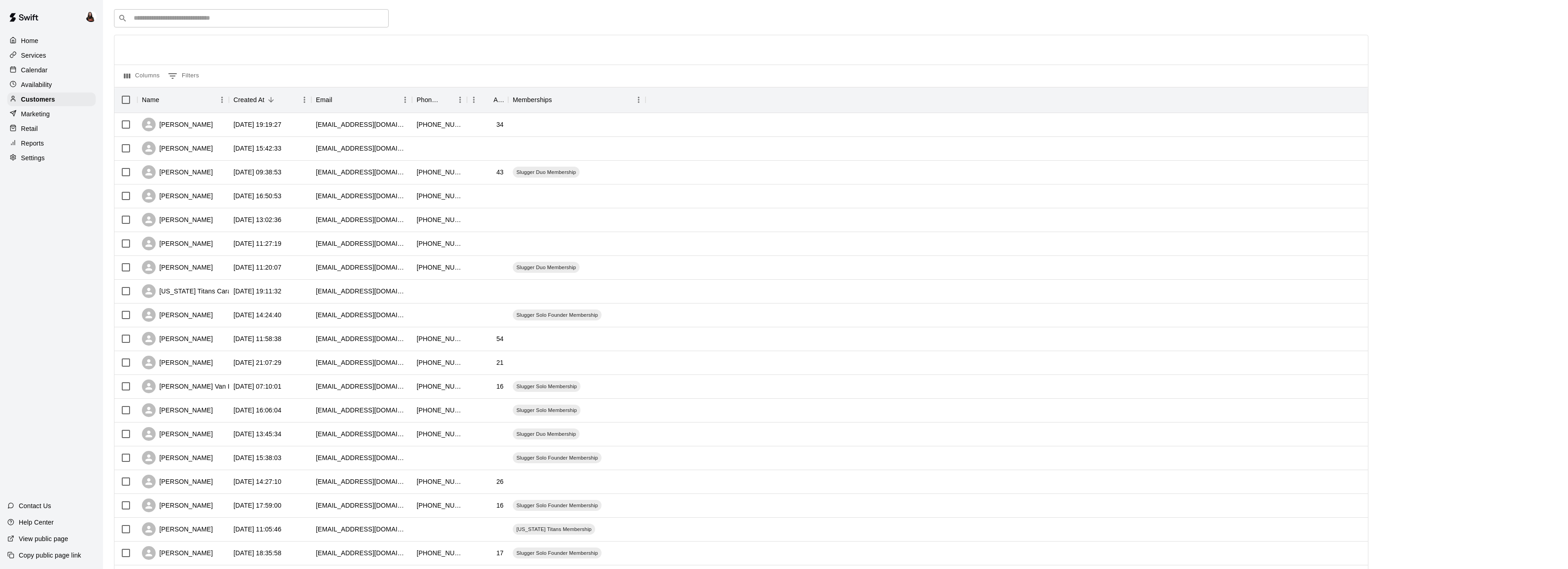
drag, startPoint x: 206, startPoint y: 3, endPoint x: 207, endPoint y: 13, distance: 10.0
click at [207, 4] on div "Customers Customers includes anyone that has made a booking at your facility in…" at bounding box center [835, 356] width 1443 height 754
click at [207, 13] on input "Search customers by name or email" at bounding box center [257, 18] width 254 height 9
type input "*****"
click at [219, 45] on div "[PERSON_NAME] Slugger Trio Founder Membership [EMAIL_ADDRESS][DOMAIN_NAME]" at bounding box center [213, 42] width 149 height 20
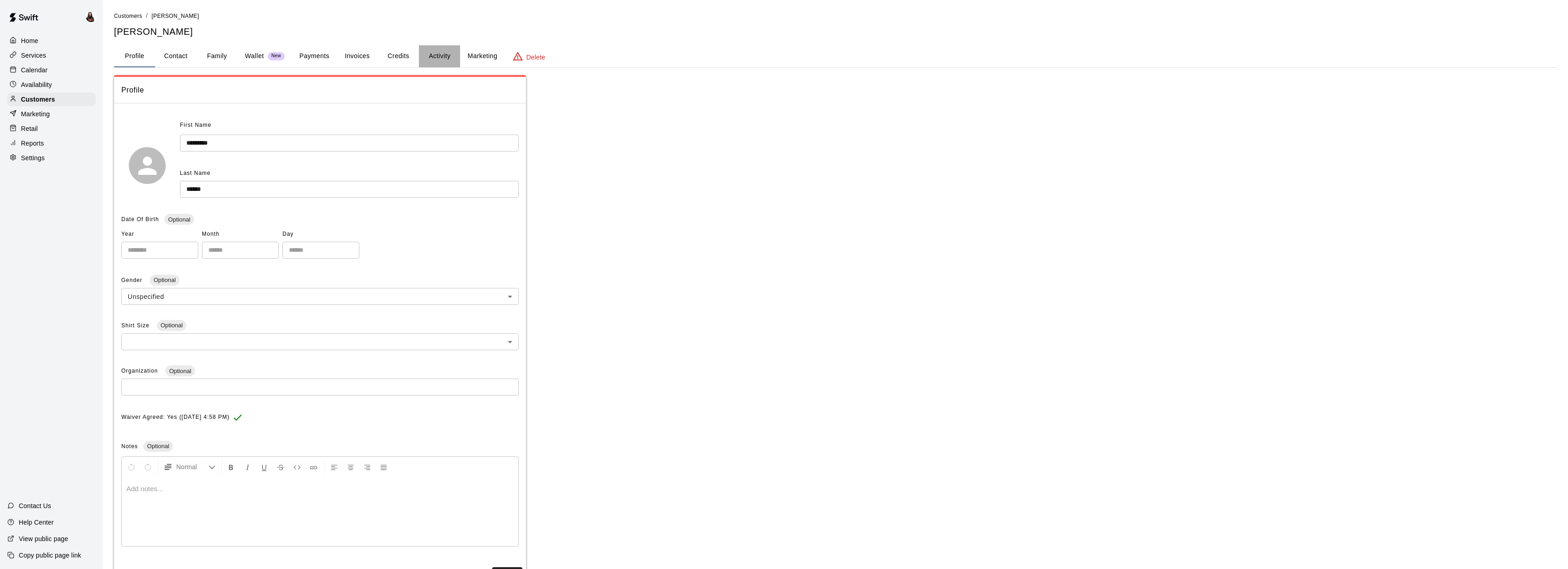
click at [433, 54] on button "Activity" at bounding box center [439, 56] width 41 height 22
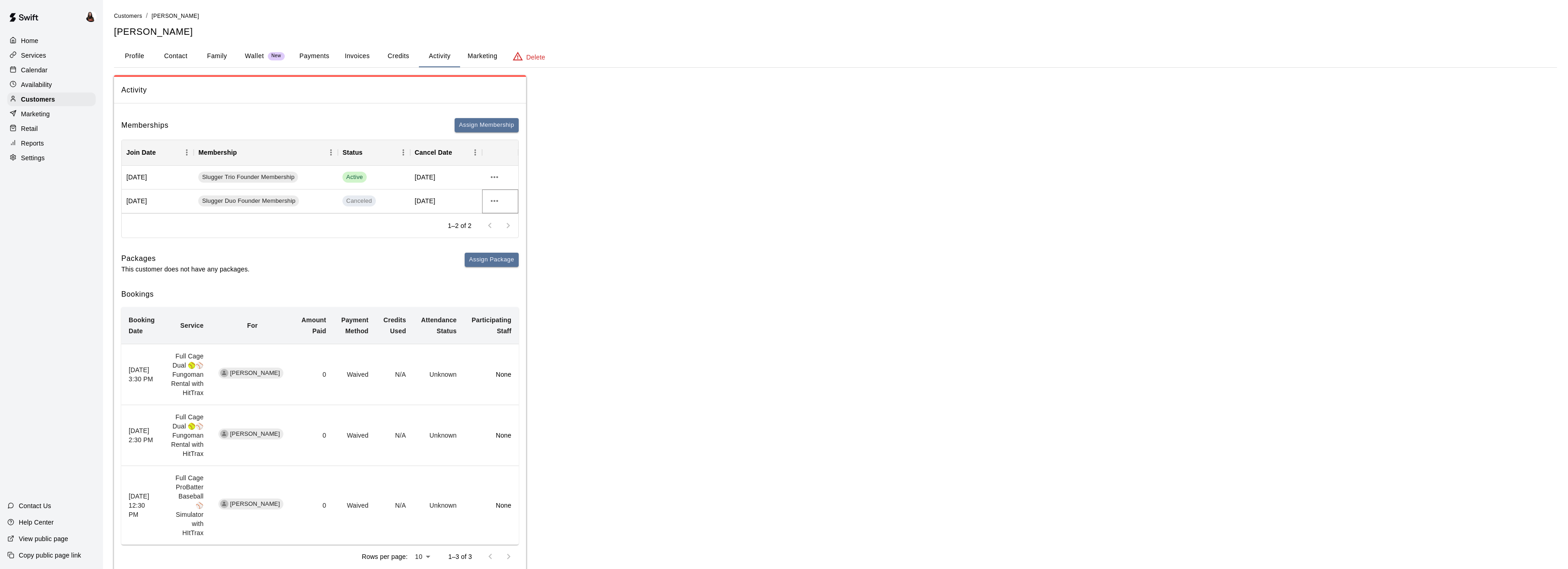
click at [491, 206] on icon "more actions" at bounding box center [495, 201] width 11 height 11
drag, startPoint x: 619, startPoint y: 214, endPoint x: 608, endPoint y: 214, distance: 11.0
click at [619, 215] on div at bounding box center [787, 284] width 1575 height 569
click at [49, 81] on p "Availability" at bounding box center [36, 84] width 31 height 9
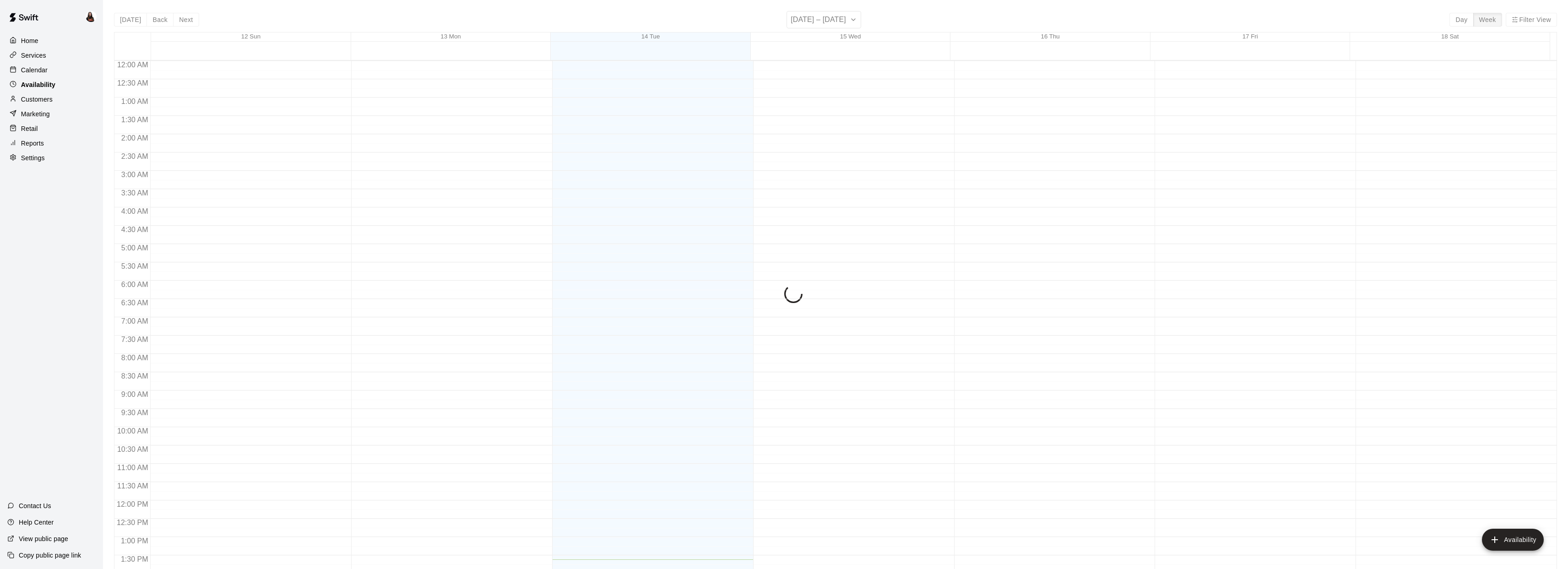
scroll to position [360, 0]
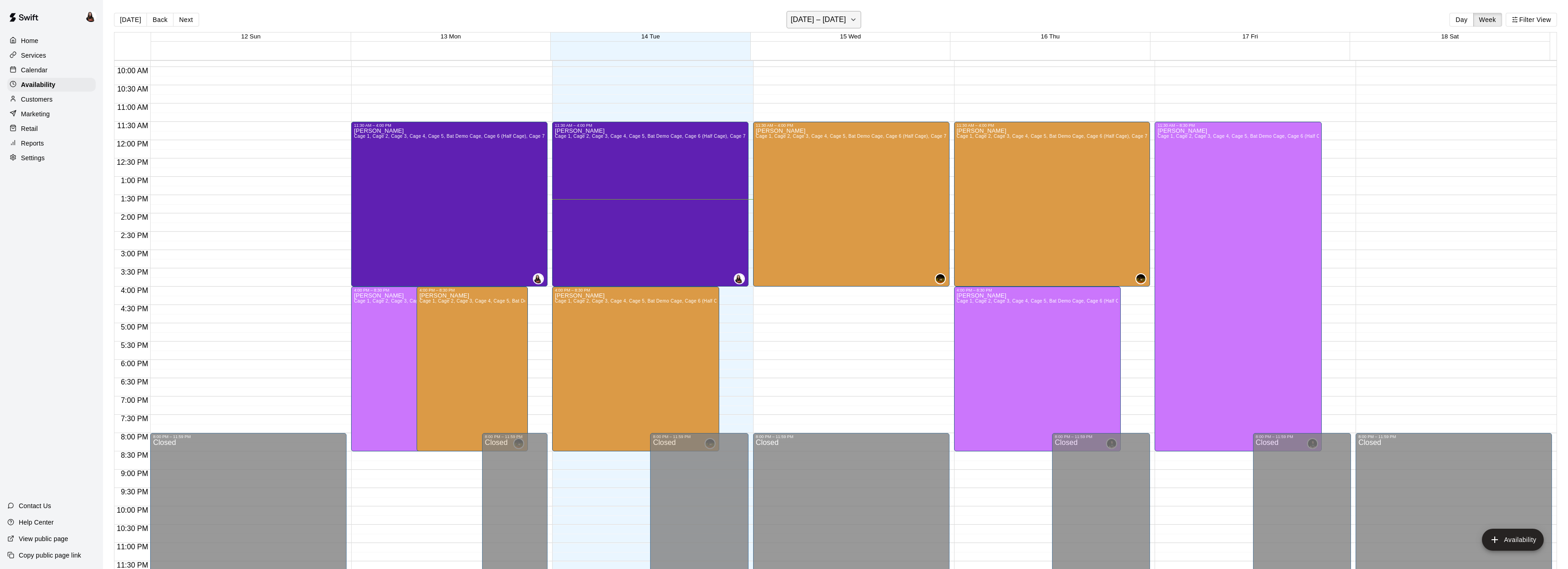
click at [850, 20] on icon "button" at bounding box center [853, 20] width 7 height 11
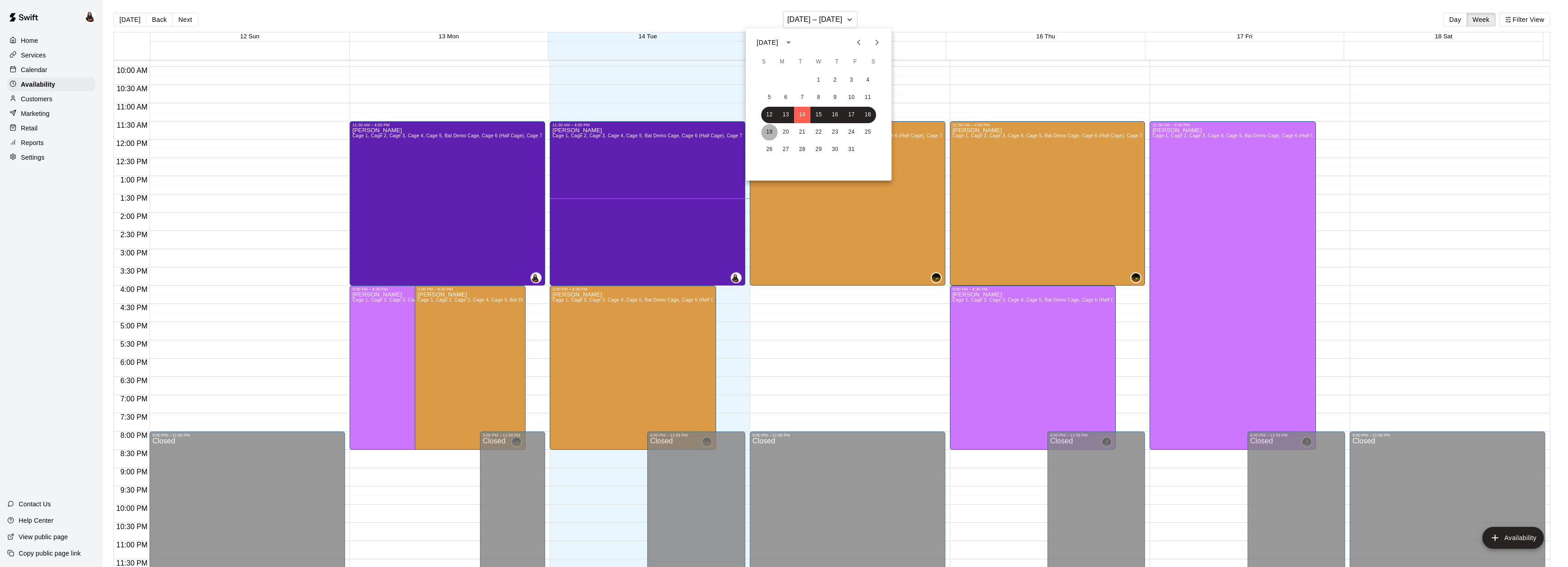
click at [769, 130] on button "19" at bounding box center [769, 132] width 16 height 16
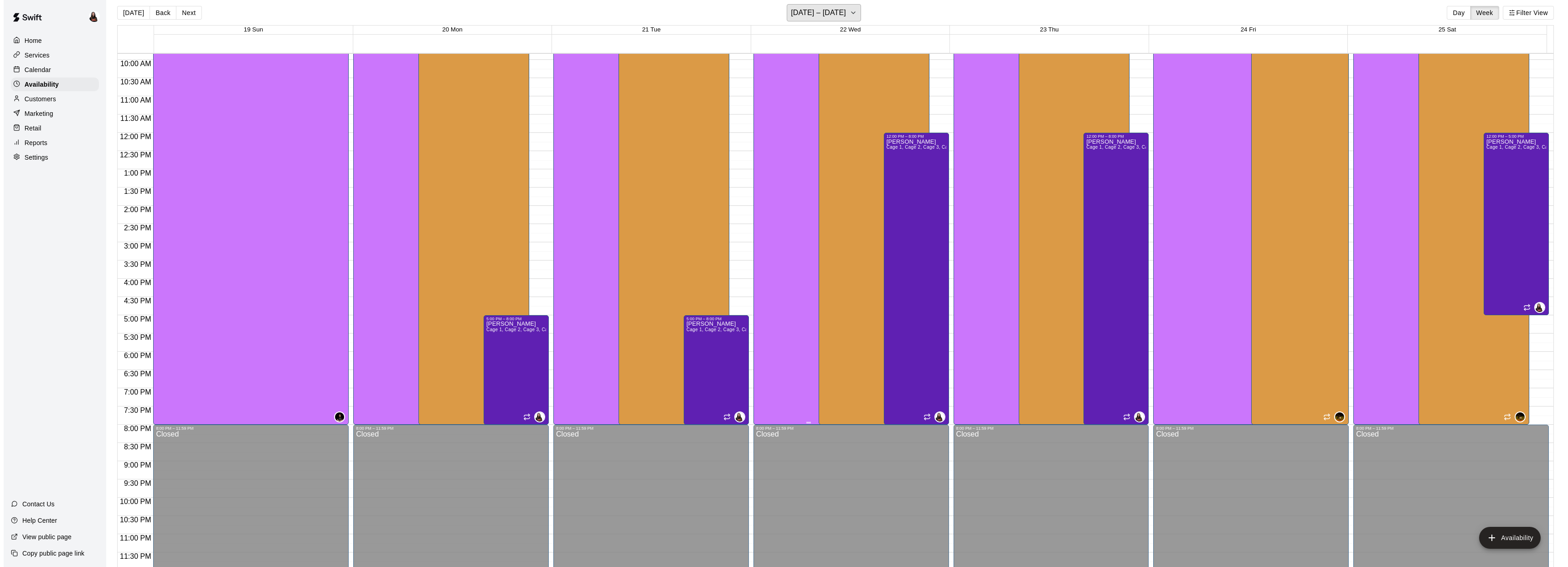
scroll to position [15, 0]
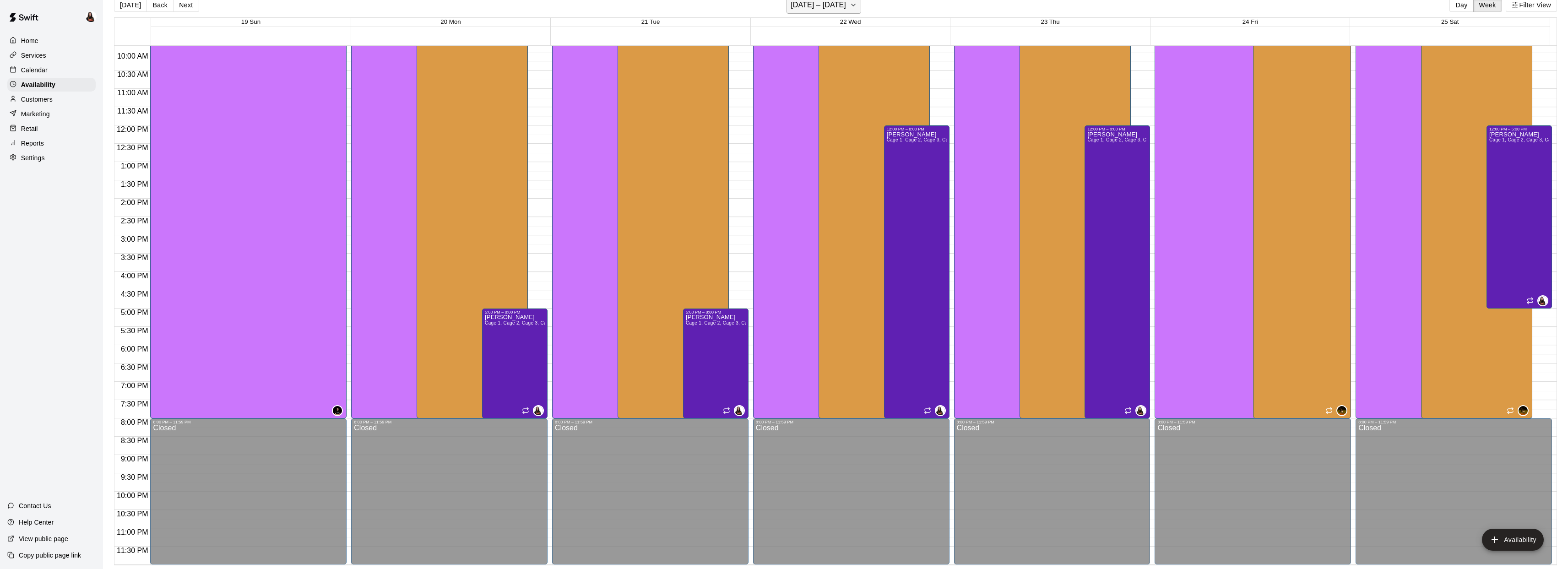
click at [850, 7] on icon "button" at bounding box center [853, 5] width 7 height 11
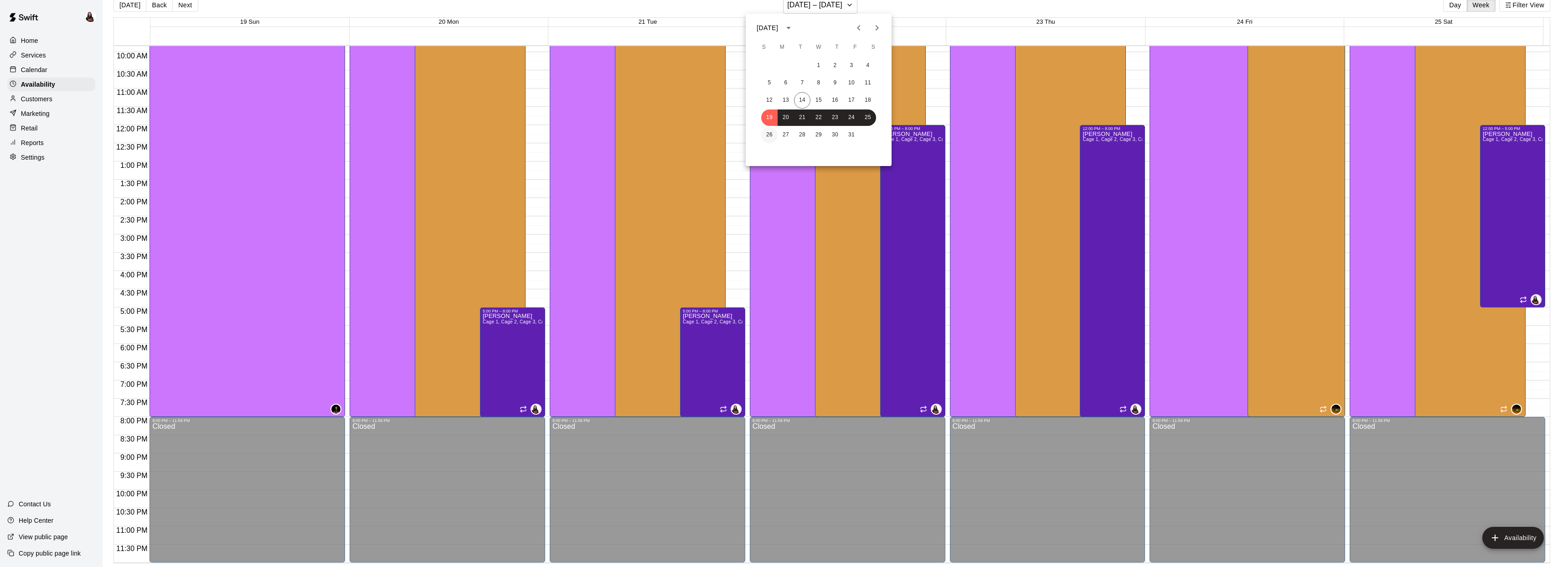
click at [768, 133] on button "26" at bounding box center [769, 135] width 16 height 16
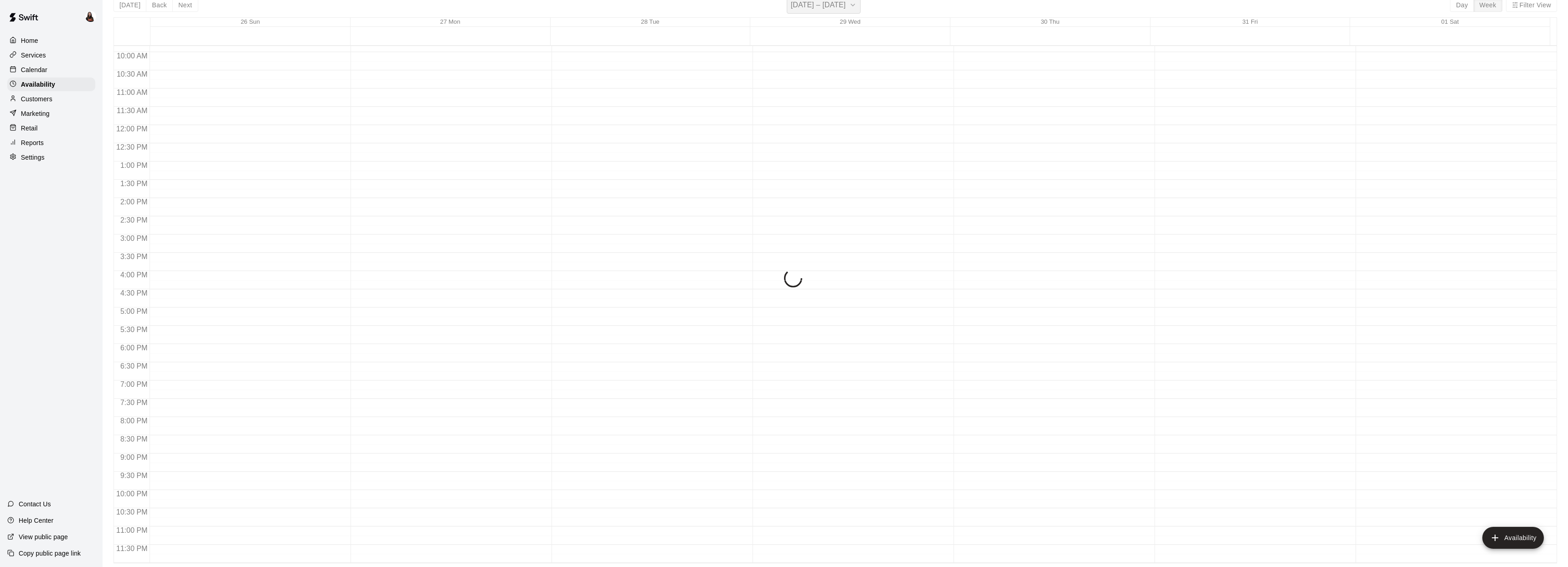
scroll to position [11, 0]
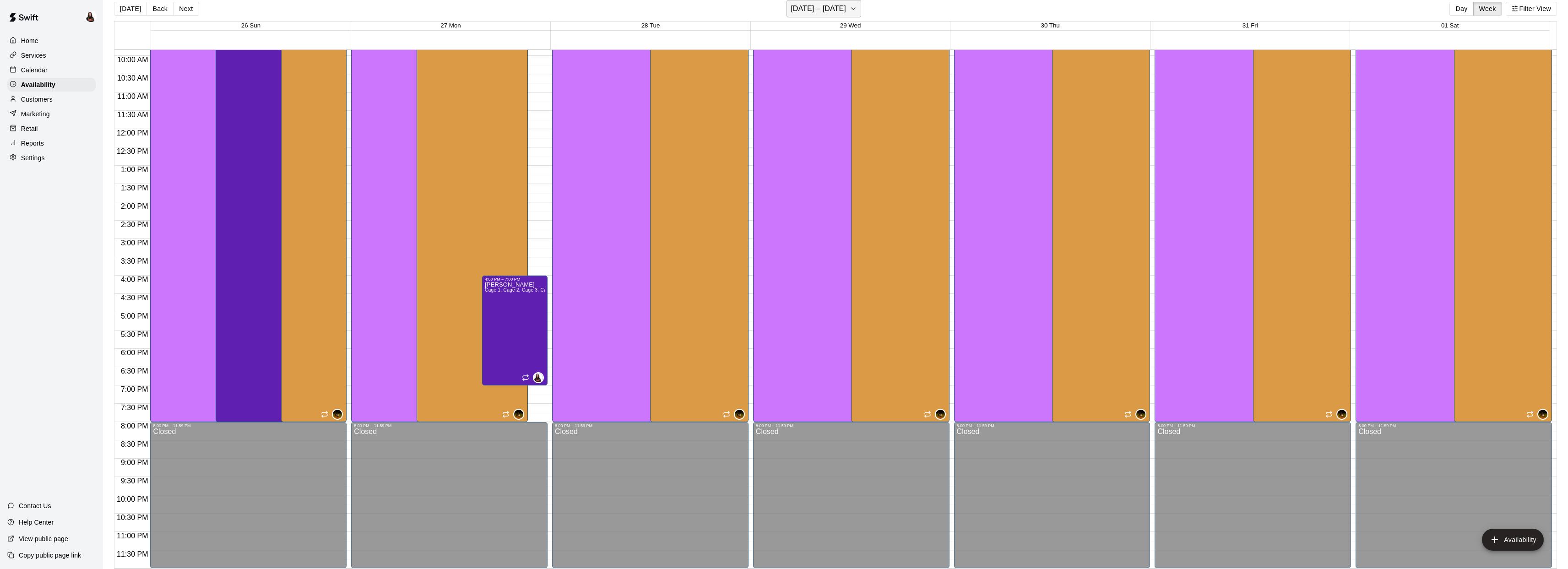
click at [855, 8] on icon "button" at bounding box center [853, 9] width 4 height 2
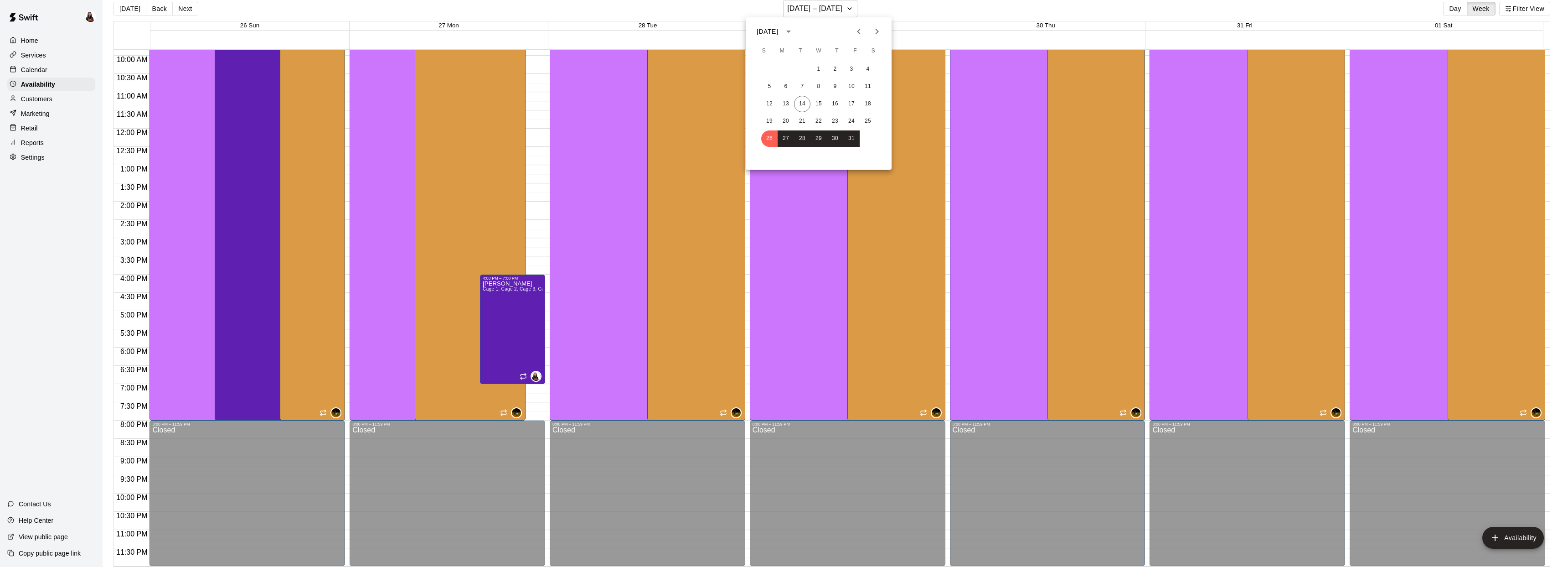
click at [877, 27] on icon "Next month" at bounding box center [877, 32] width 11 height 11
click at [769, 85] on button "2" at bounding box center [769, 86] width 16 height 16
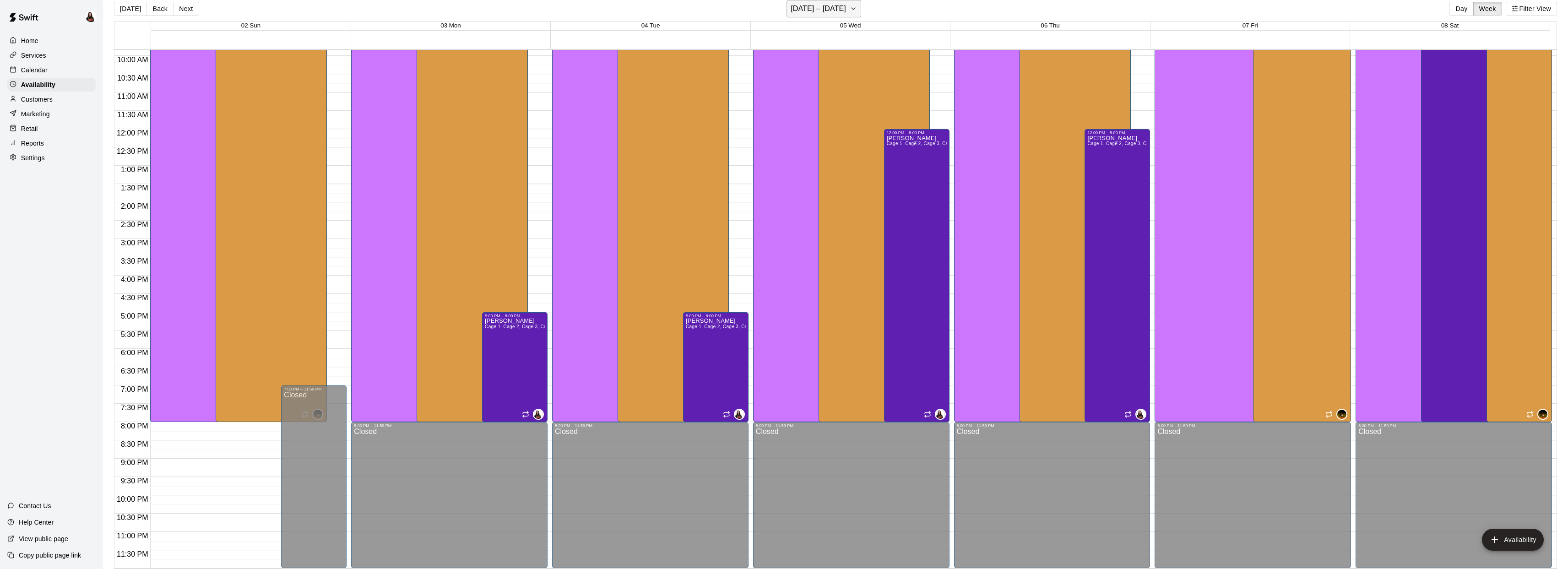
click at [853, 12] on icon "button" at bounding box center [853, 9] width 7 height 11
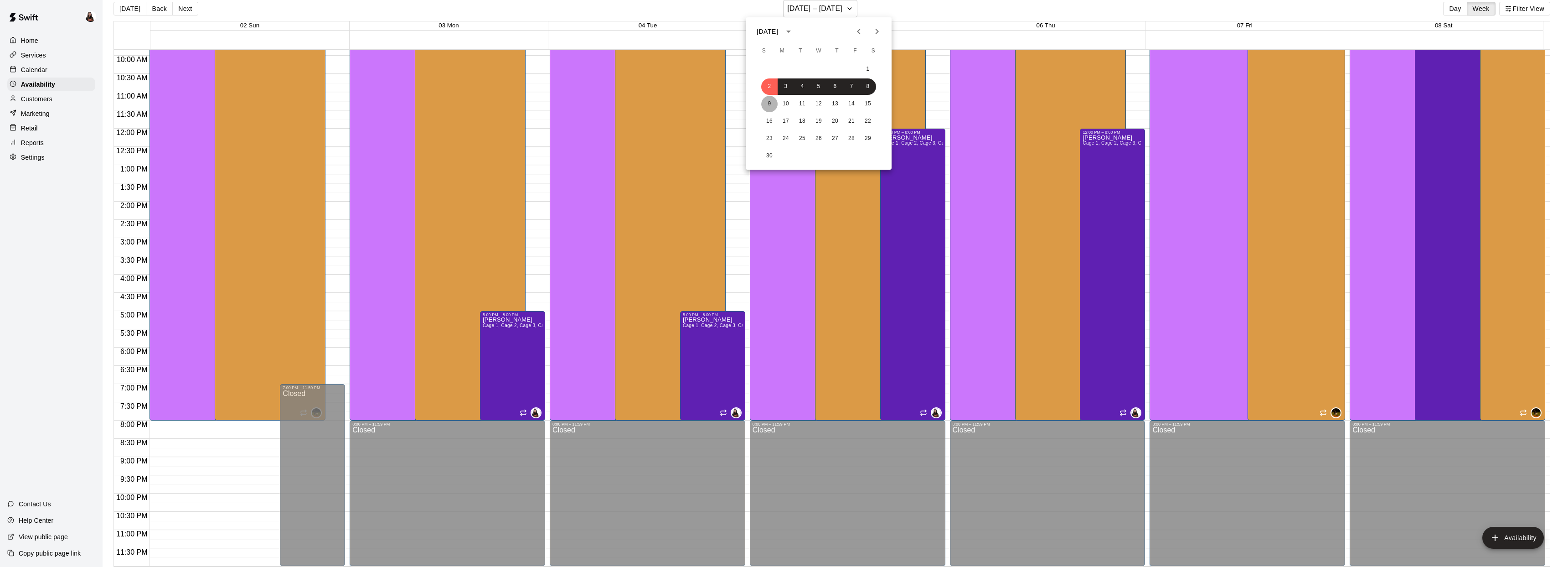
click at [774, 105] on button "9" at bounding box center [769, 104] width 16 height 16
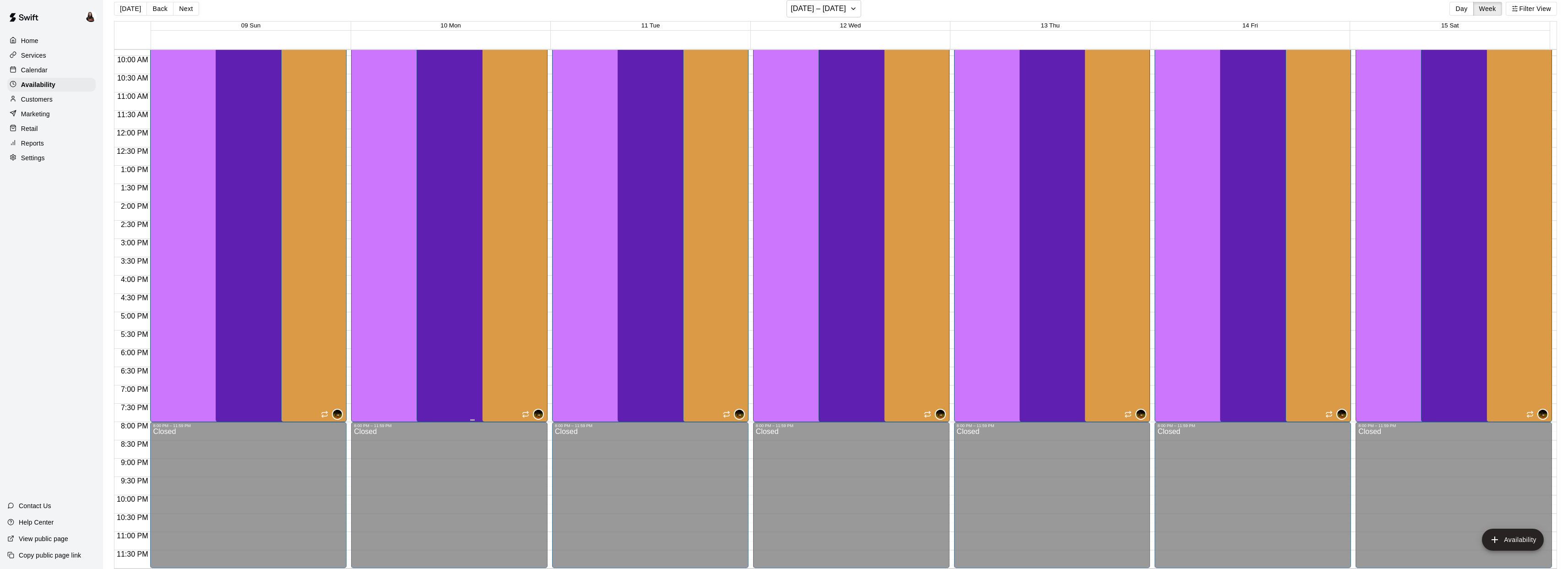
click at [461, 130] on div "Ashton Zeiher Cage 1, Cage 2, Cage 3, Cage 4, Cage 5, Bat Demo Cage, Cage 6 (Ha…" at bounding box center [472, 273] width 106 height 569
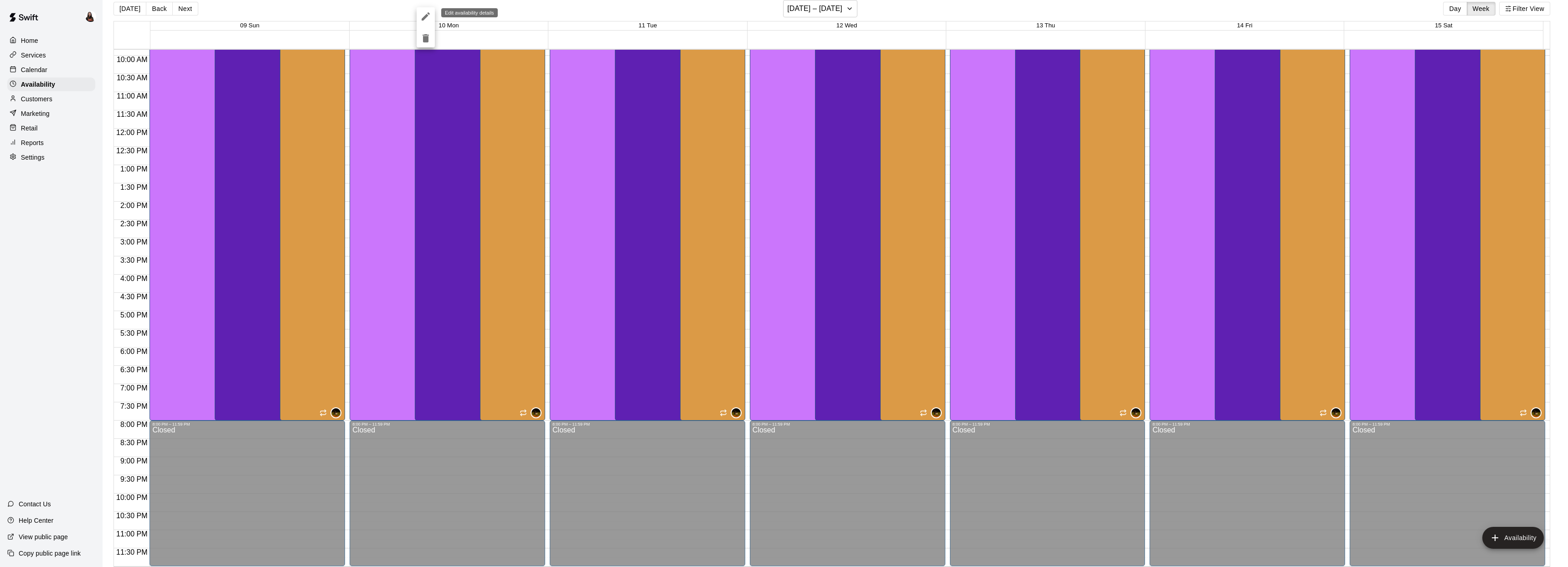
click at [431, 13] on icon "edit" at bounding box center [425, 16] width 11 height 11
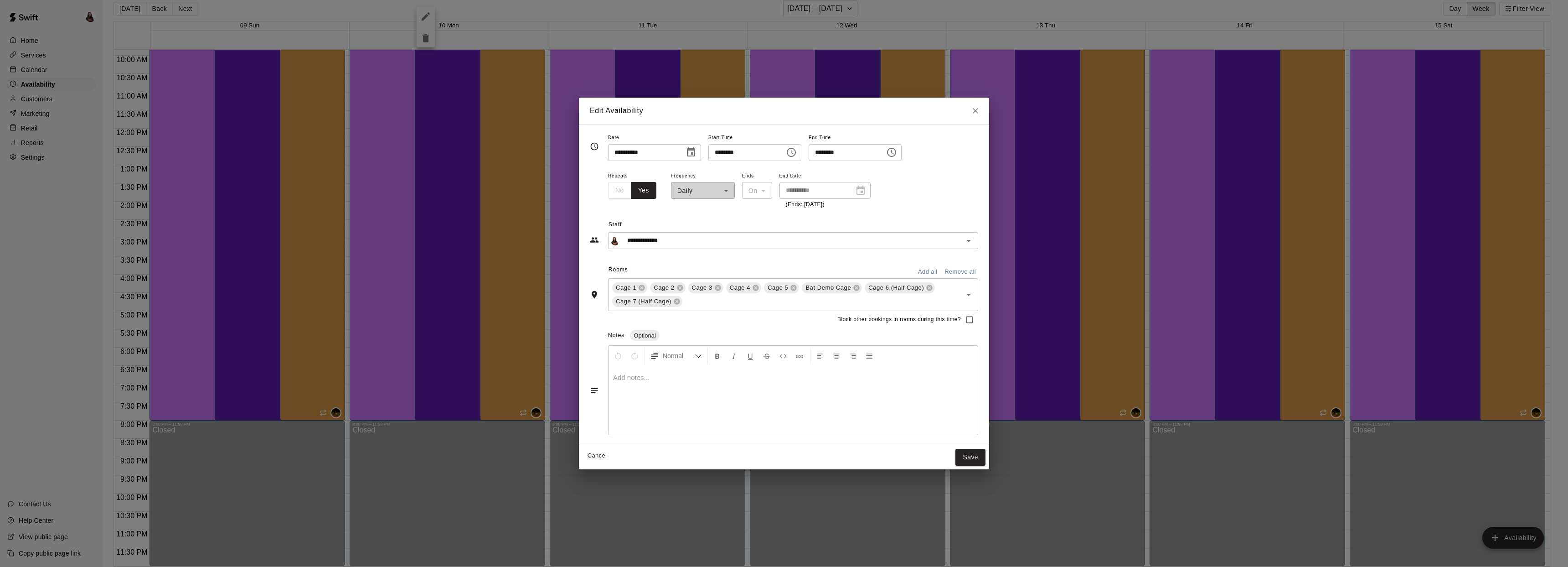
click at [793, 152] on icon "Choose time, selected time is 8:00 AM" at bounding box center [791, 152] width 11 height 11
click at [725, 175] on li "04" at bounding box center [724, 175] width 22 height 17
click at [777, 189] on li "PM" at bounding box center [775, 189] width 22 height 17
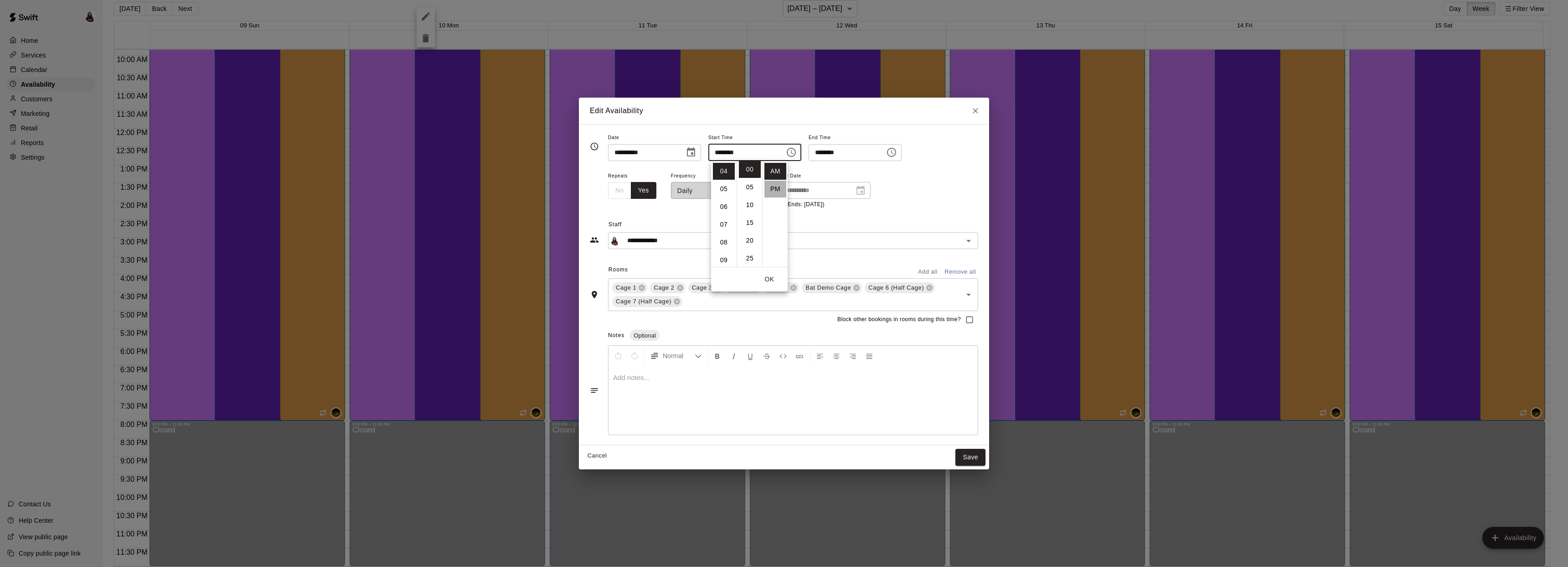
type input "********"
click at [974, 457] on button "Save" at bounding box center [970, 457] width 30 height 17
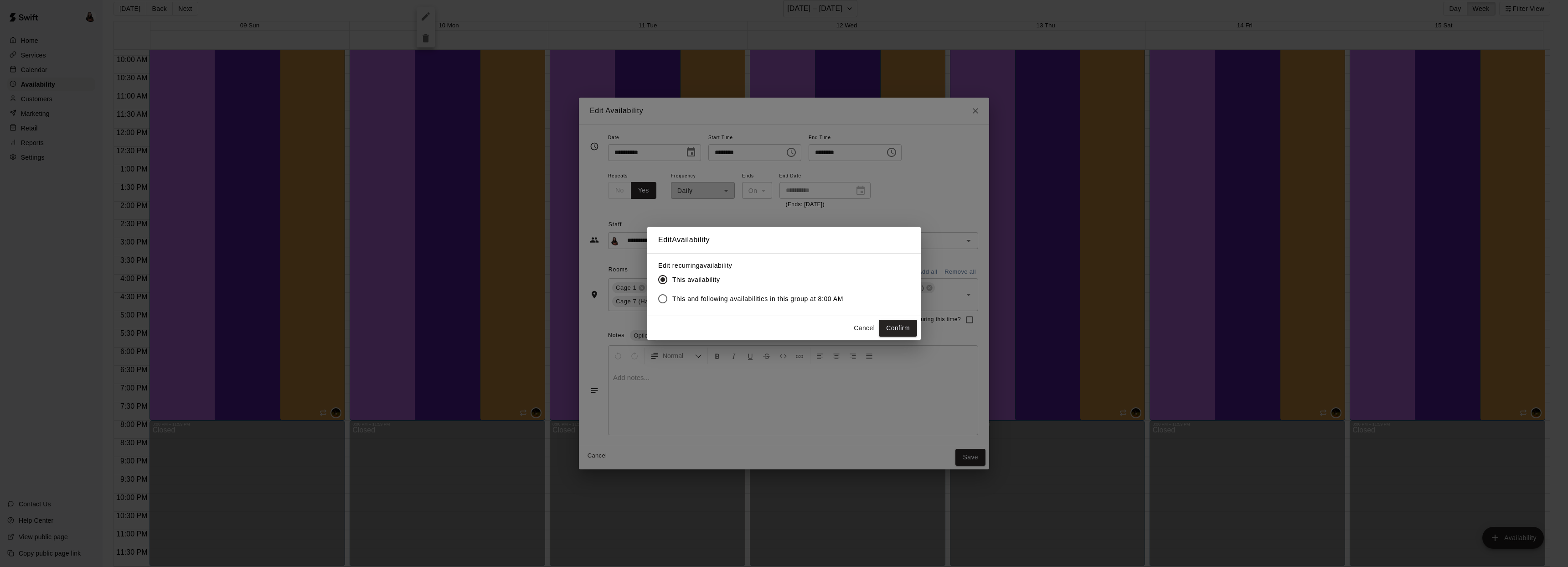
click at [892, 329] on button "Confirm" at bounding box center [898, 328] width 38 height 17
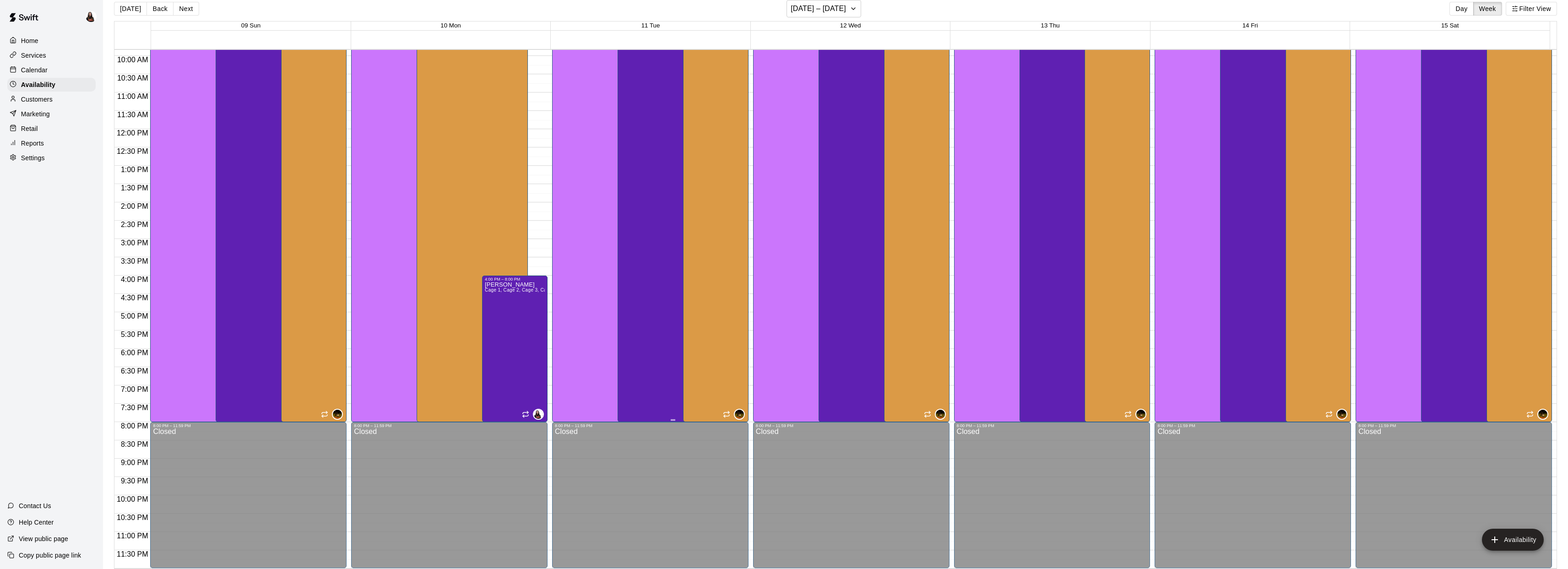
click at [644, 178] on div "Ashton Zeiher Cage 1, Cage 2, Cage 3, Cage 4, Cage 5, Bat Demo Cage, Cage 6 (Ha…" at bounding box center [673, 273] width 106 height 569
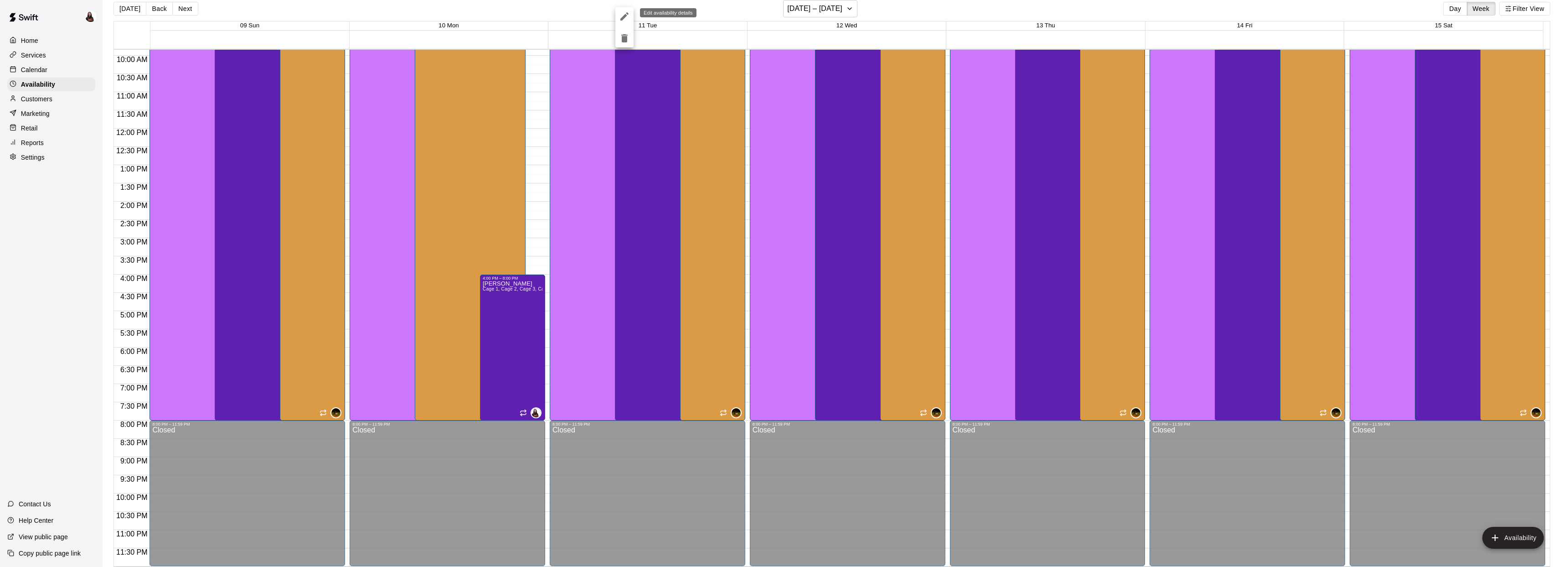
click at [627, 19] on icon "edit" at bounding box center [625, 16] width 11 height 11
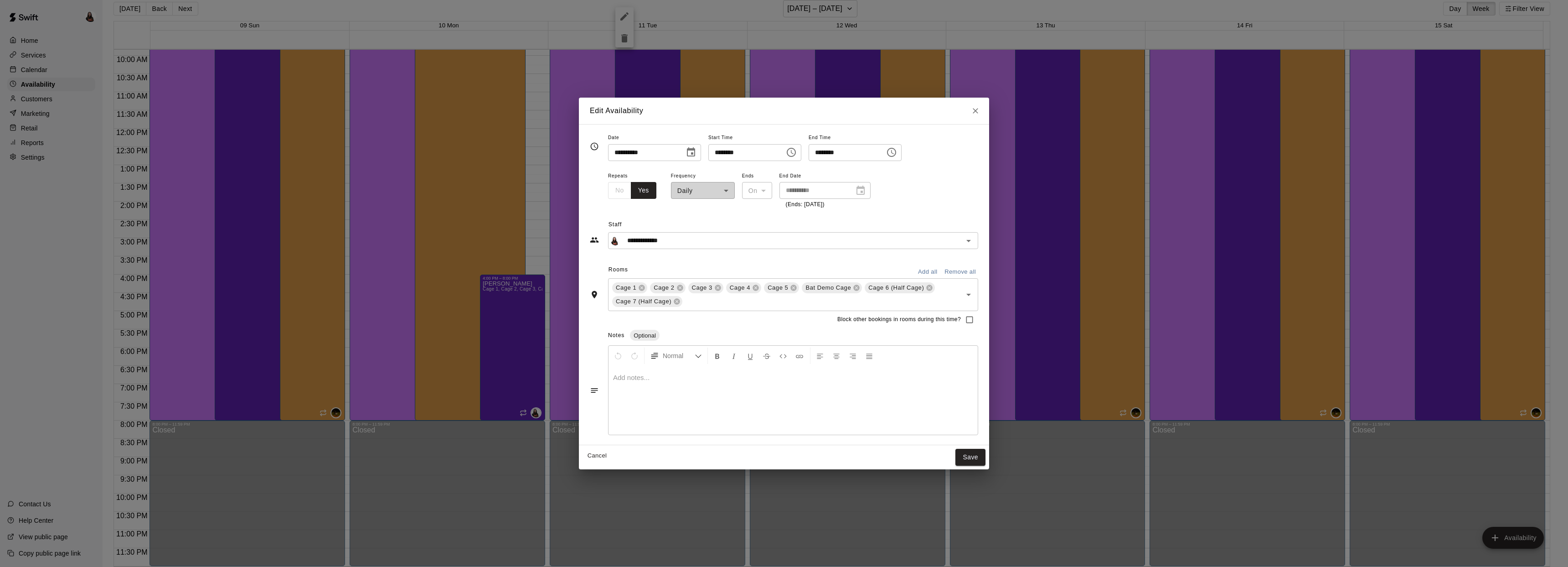
click at [797, 155] on icon "Choose time, selected time is 8:00 AM" at bounding box center [791, 152] width 11 height 11
drag, startPoint x: 719, startPoint y: 179, endPoint x: 792, endPoint y: 188, distance: 73.6
click at [720, 179] on li "04" at bounding box center [724, 180] width 22 height 17
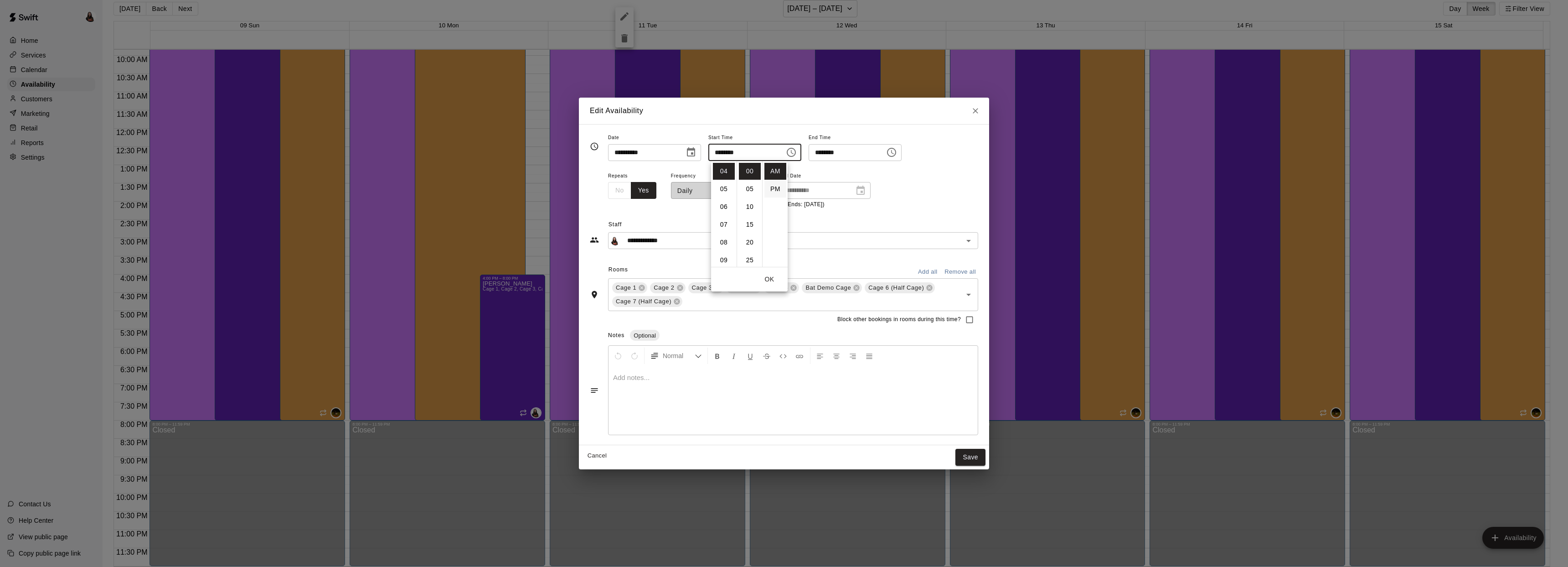
click at [775, 189] on li "PM" at bounding box center [775, 189] width 22 height 17
type input "********"
click at [966, 455] on button "Save" at bounding box center [970, 457] width 30 height 17
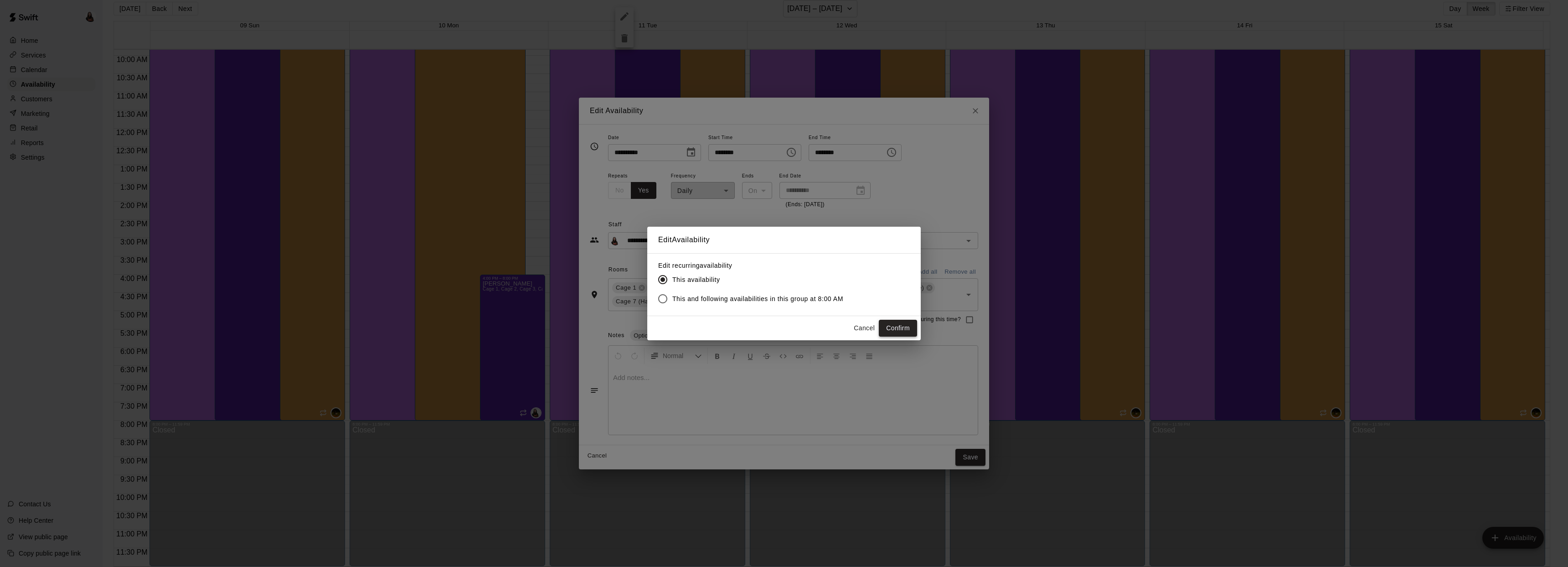
click at [898, 328] on button "Confirm" at bounding box center [898, 328] width 38 height 17
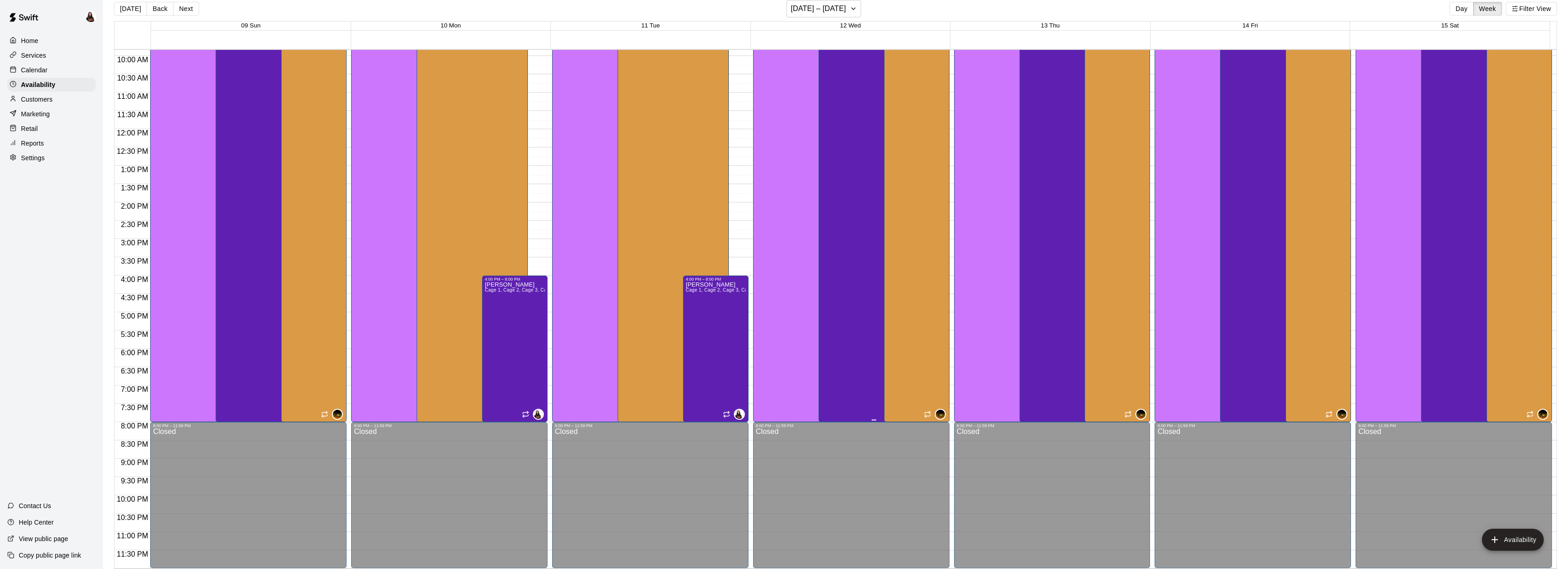
click at [852, 242] on div "Ashton Zeiher Cage 1, Cage 2, Cage 3, Cage 4, Cage 5, Bat Demo Cage, Cage 6 (Ha…" at bounding box center [874, 273] width 106 height 569
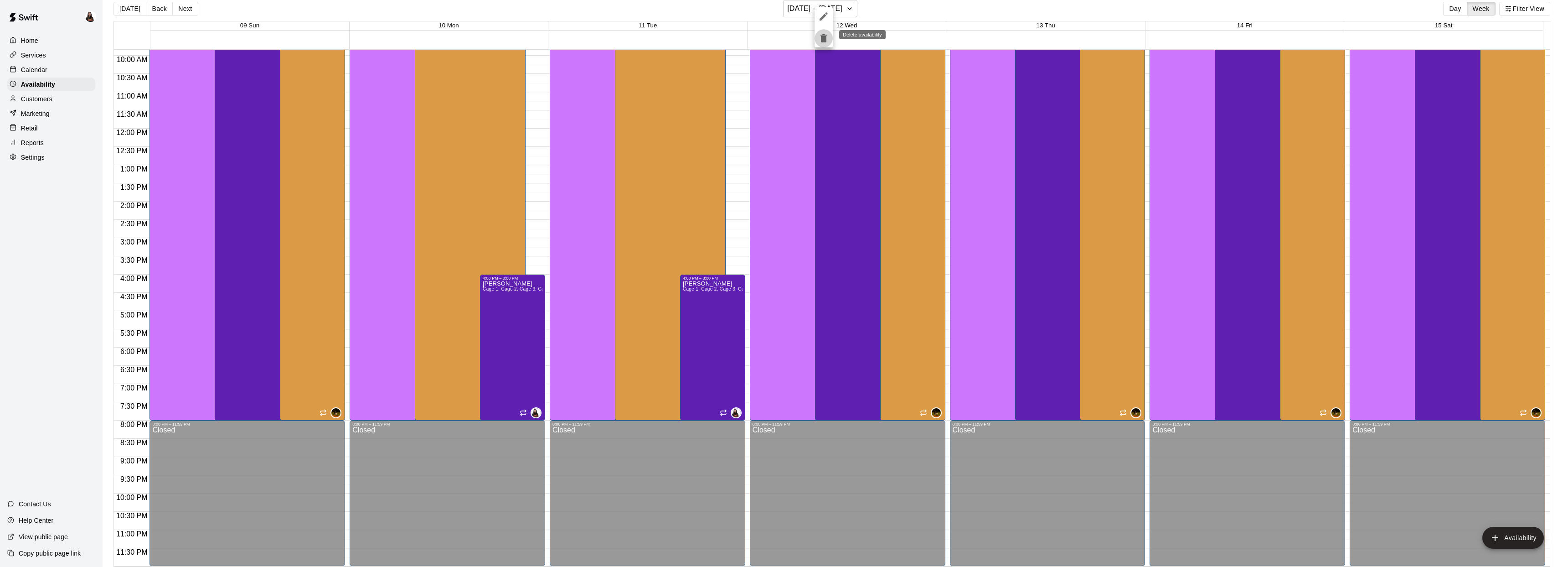
click at [824, 40] on icon "delete" at bounding box center [824, 38] width 6 height 8
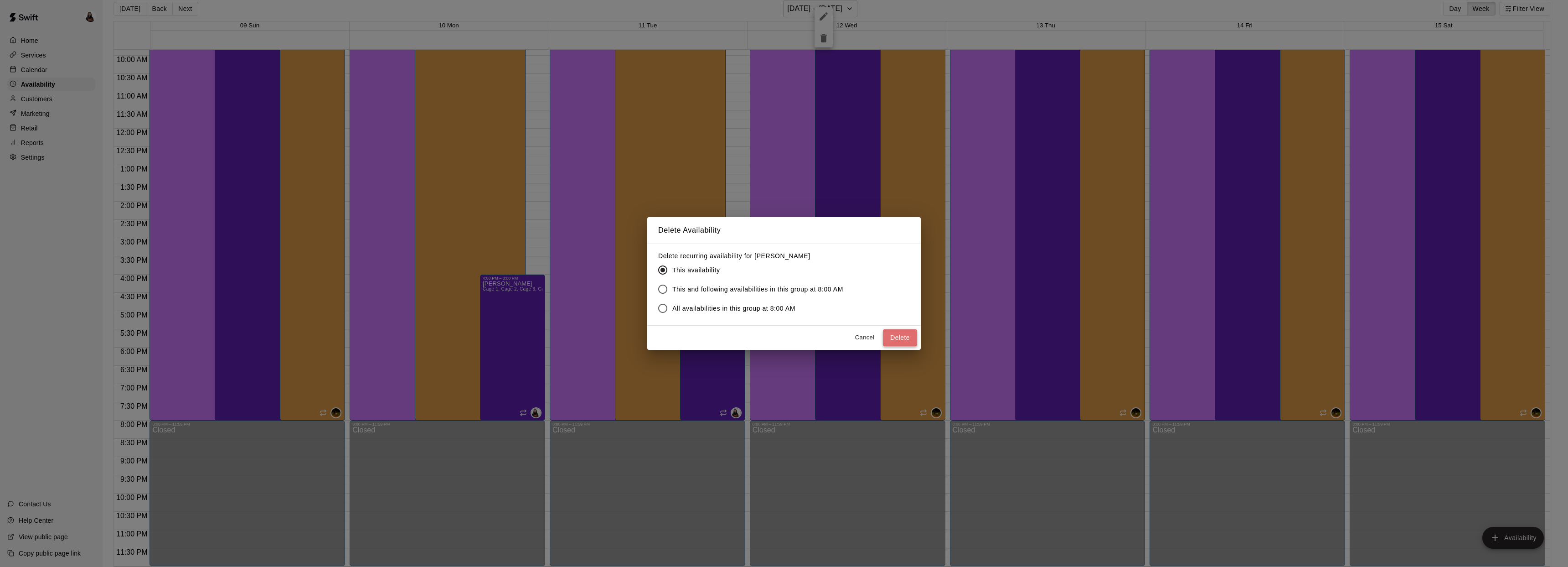
click at [897, 336] on button "Delete" at bounding box center [900, 338] width 34 height 17
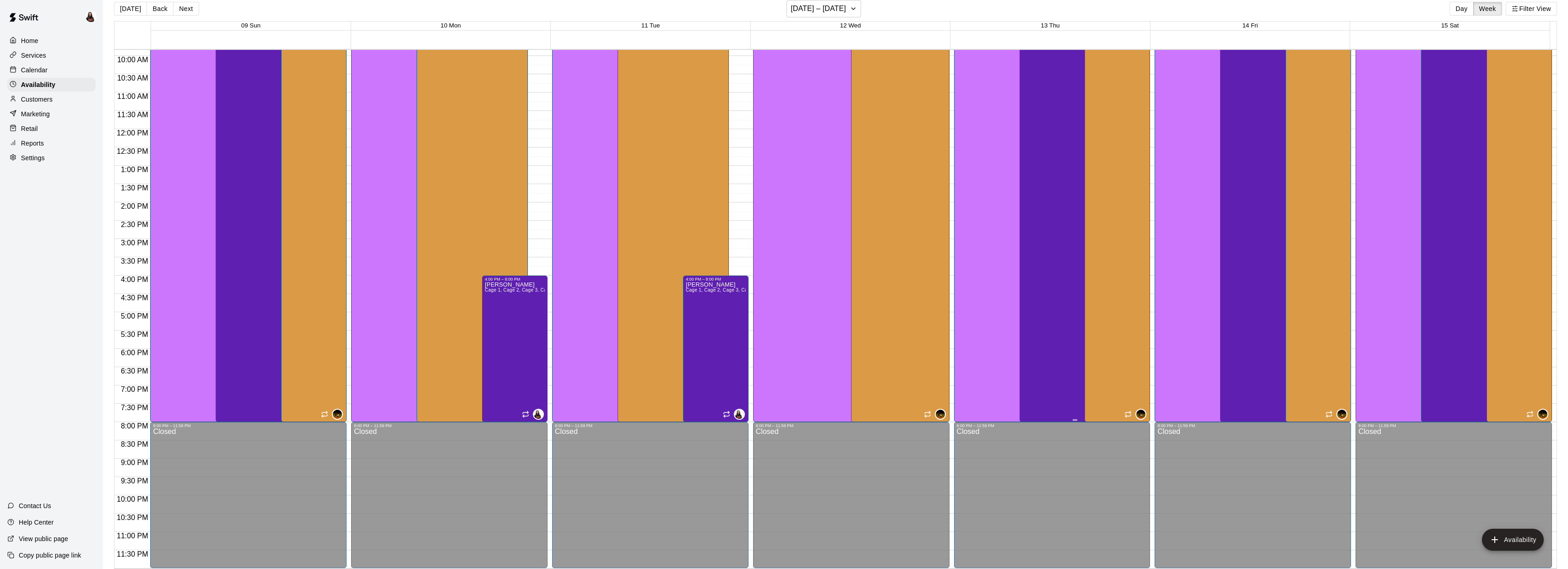
click at [1050, 211] on div "Ashton Zeiher Cage 1, Cage 2, Cage 3, Cage 4, Cage 5, Bat Demo Cage, Cage 6 (Ha…" at bounding box center [1075, 273] width 106 height 569
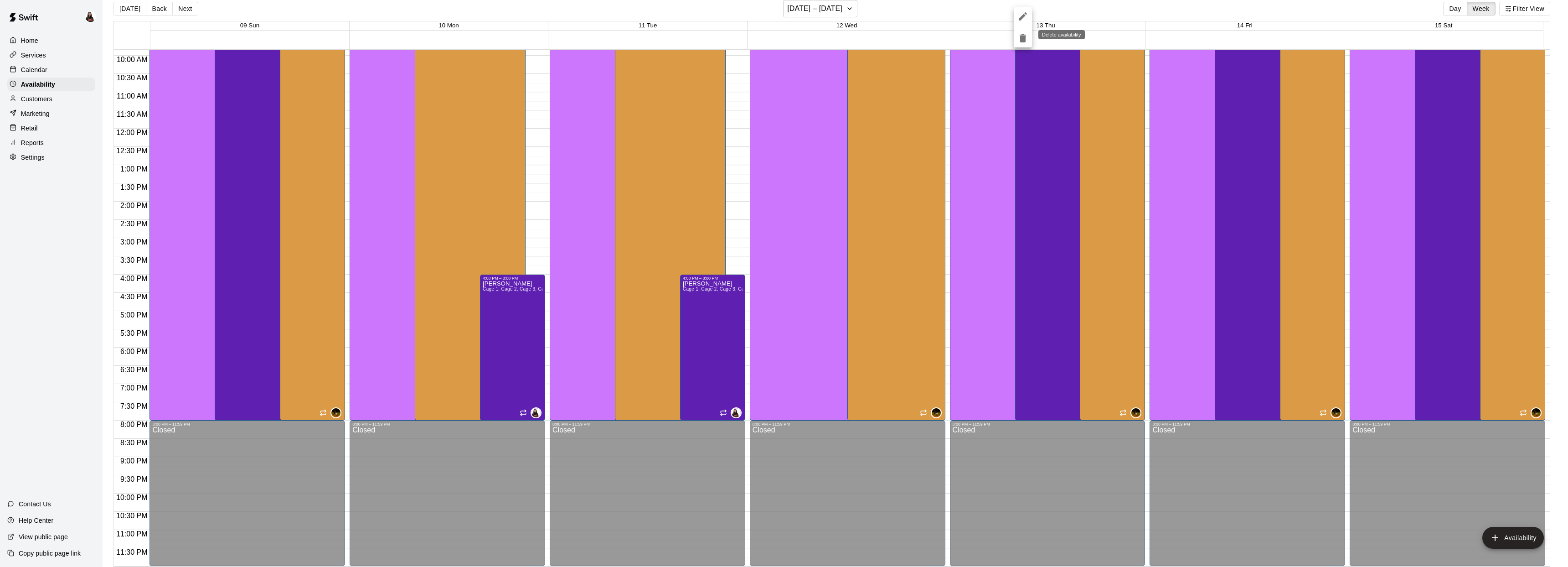
click at [1029, 39] on button "delete" at bounding box center [1023, 38] width 18 height 18
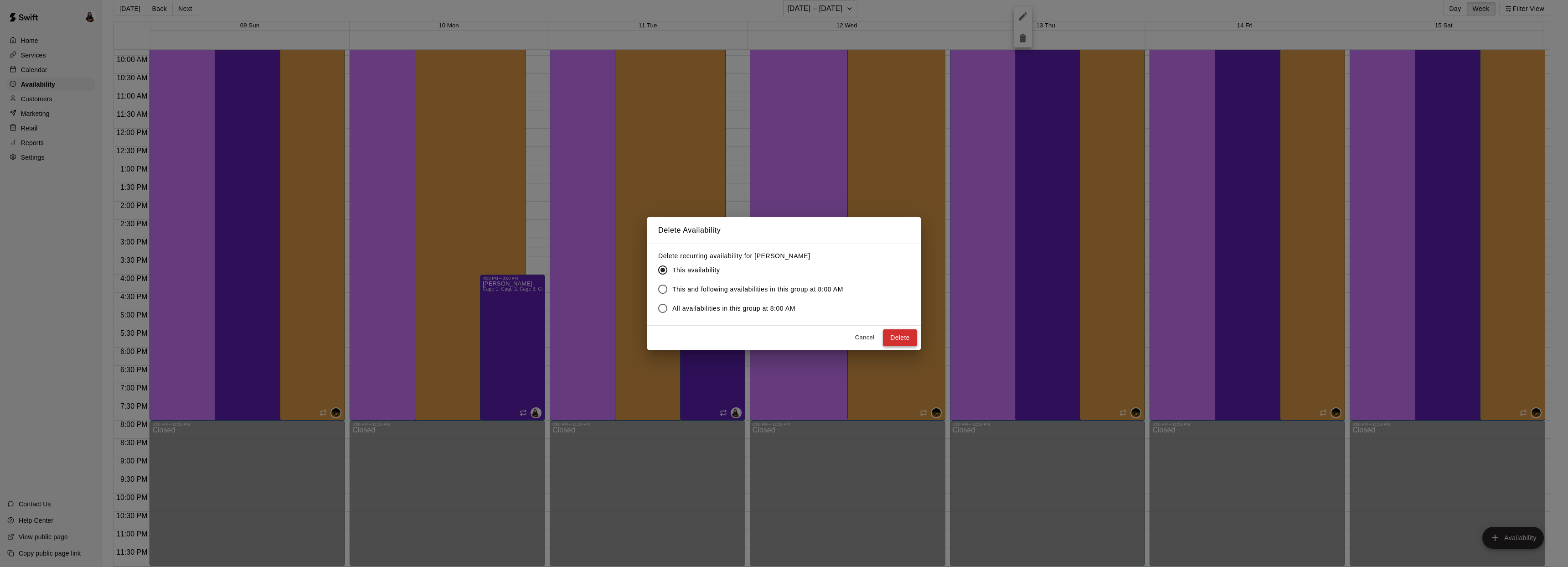
click at [895, 340] on button "Delete" at bounding box center [900, 338] width 34 height 17
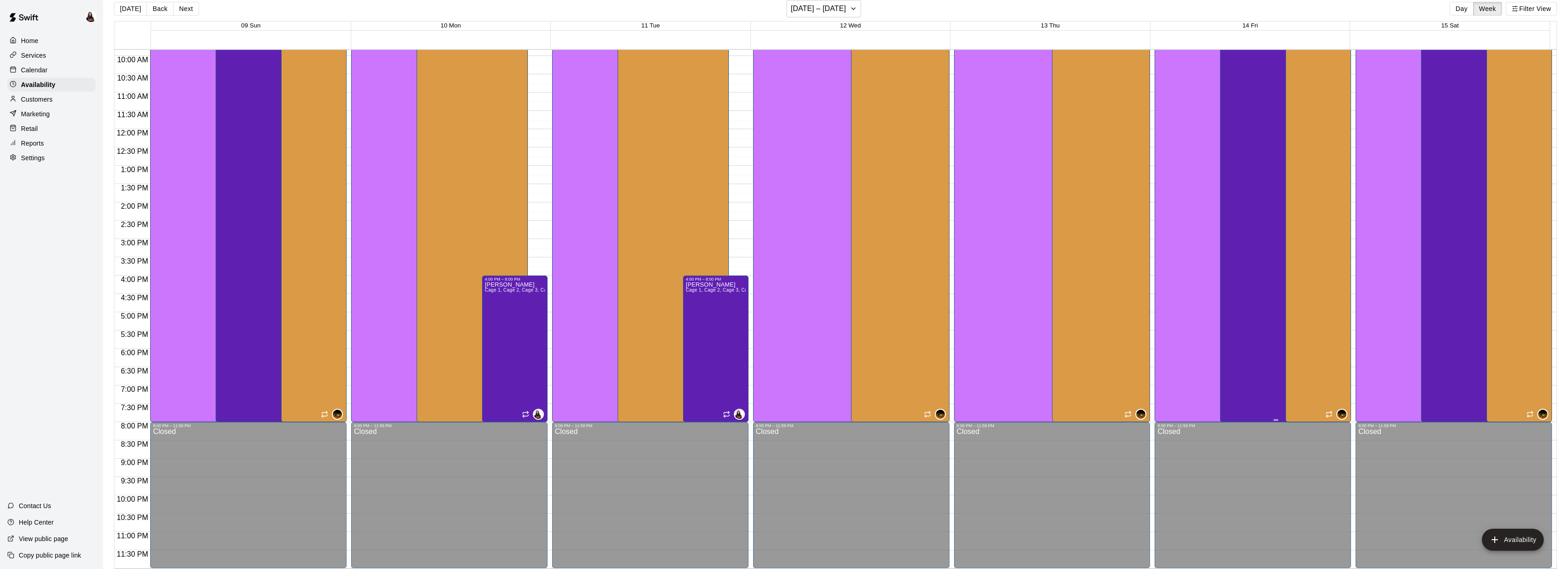
click at [1261, 285] on div "Ashton Zeiher Cage 1, Cage 2, Cage 3, Cage 4, Cage 5, Bat Demo Cage, Cage 6 (Ha…" at bounding box center [1275, 273] width 106 height 569
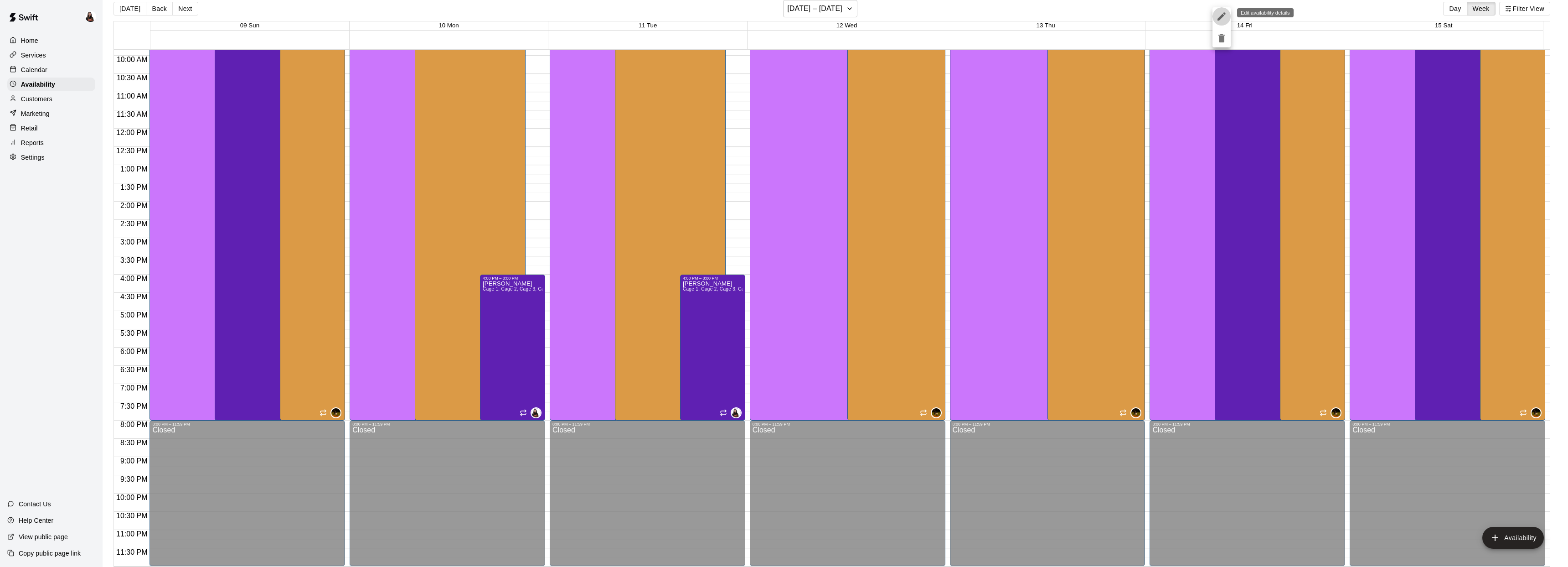
click at [1226, 12] on icon "edit" at bounding box center [1222, 16] width 11 height 11
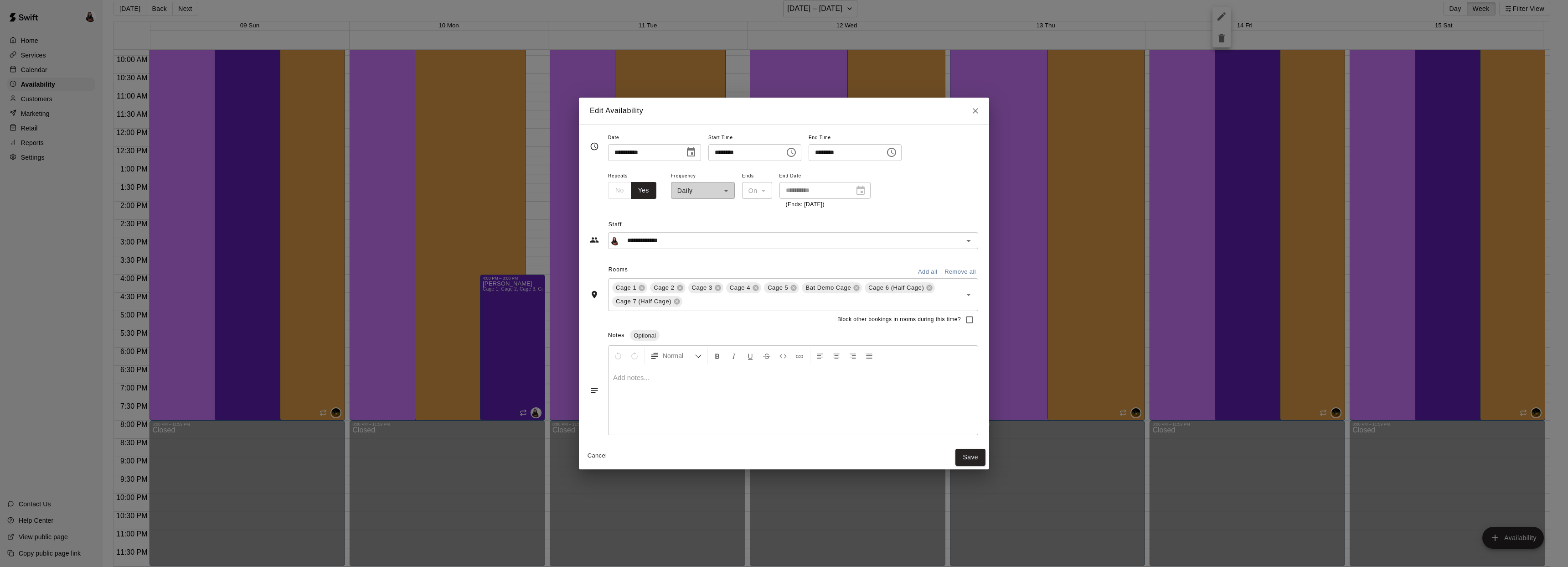
click at [796, 151] on icon "Choose time, selected time is 8:00 AM" at bounding box center [791, 152] width 9 height 9
click at [723, 188] on li "01" at bounding box center [724, 189] width 22 height 17
click at [780, 194] on li "PM" at bounding box center [775, 189] width 22 height 17
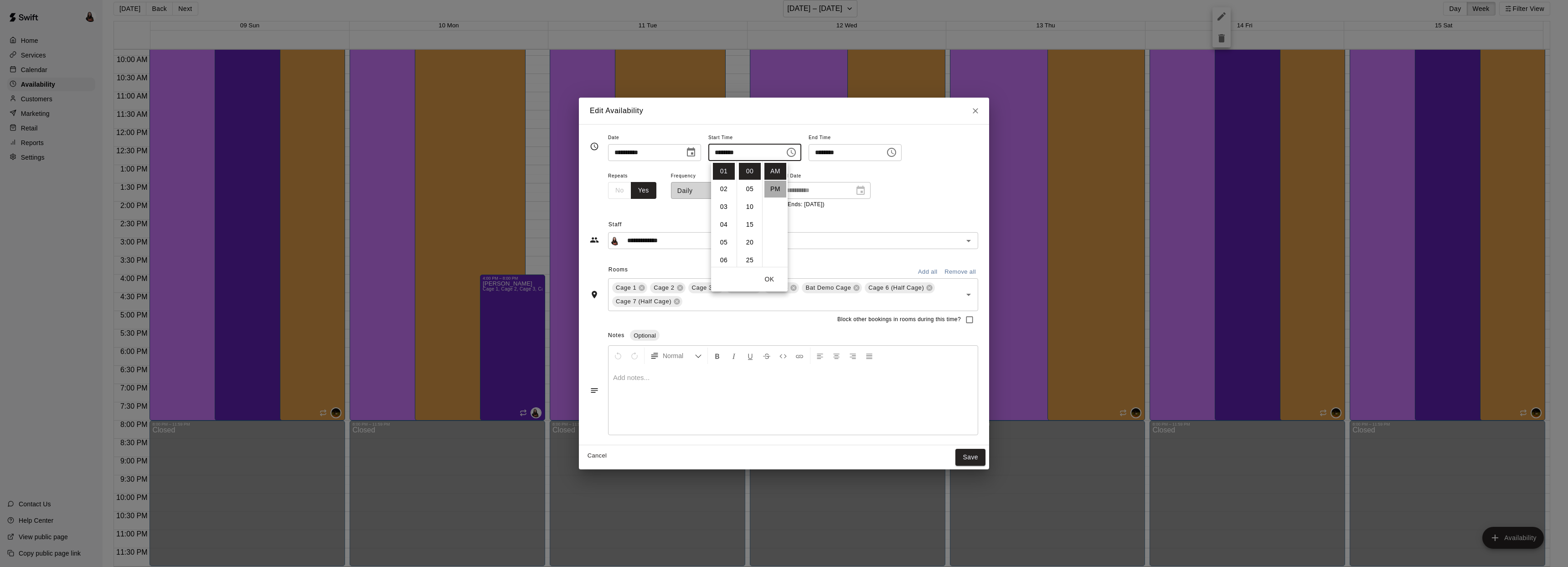
type input "********"
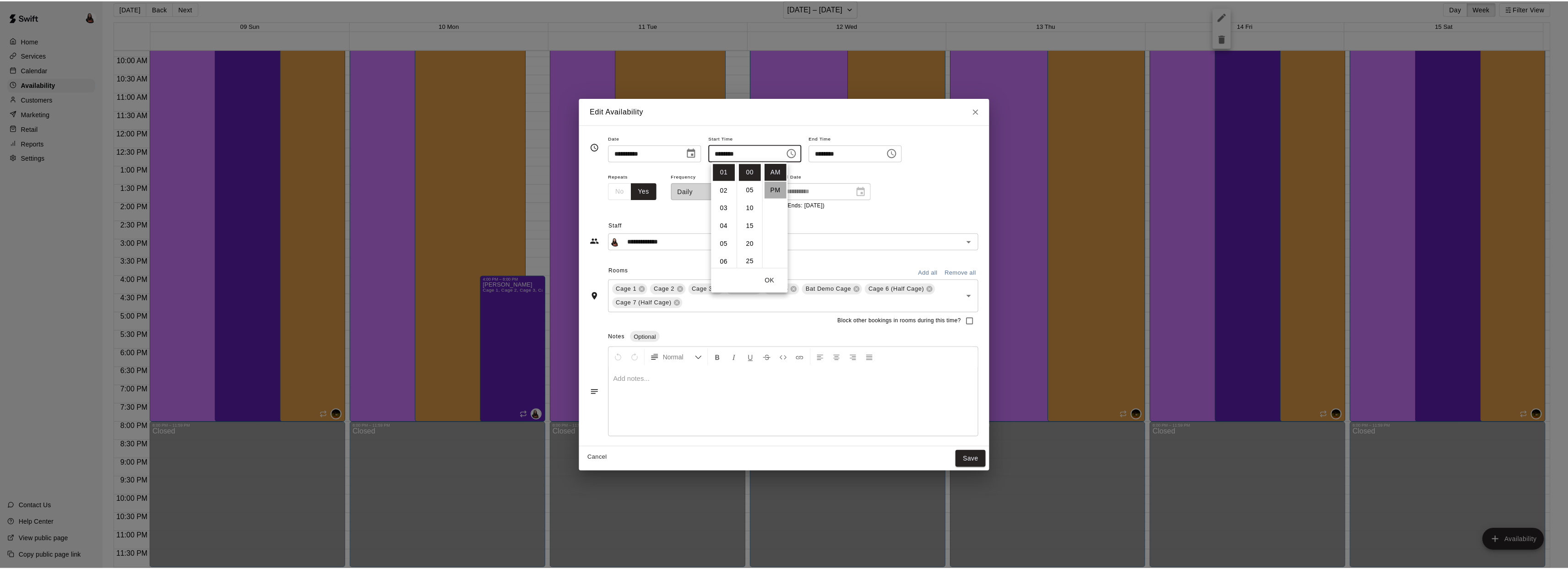
scroll to position [17, 0]
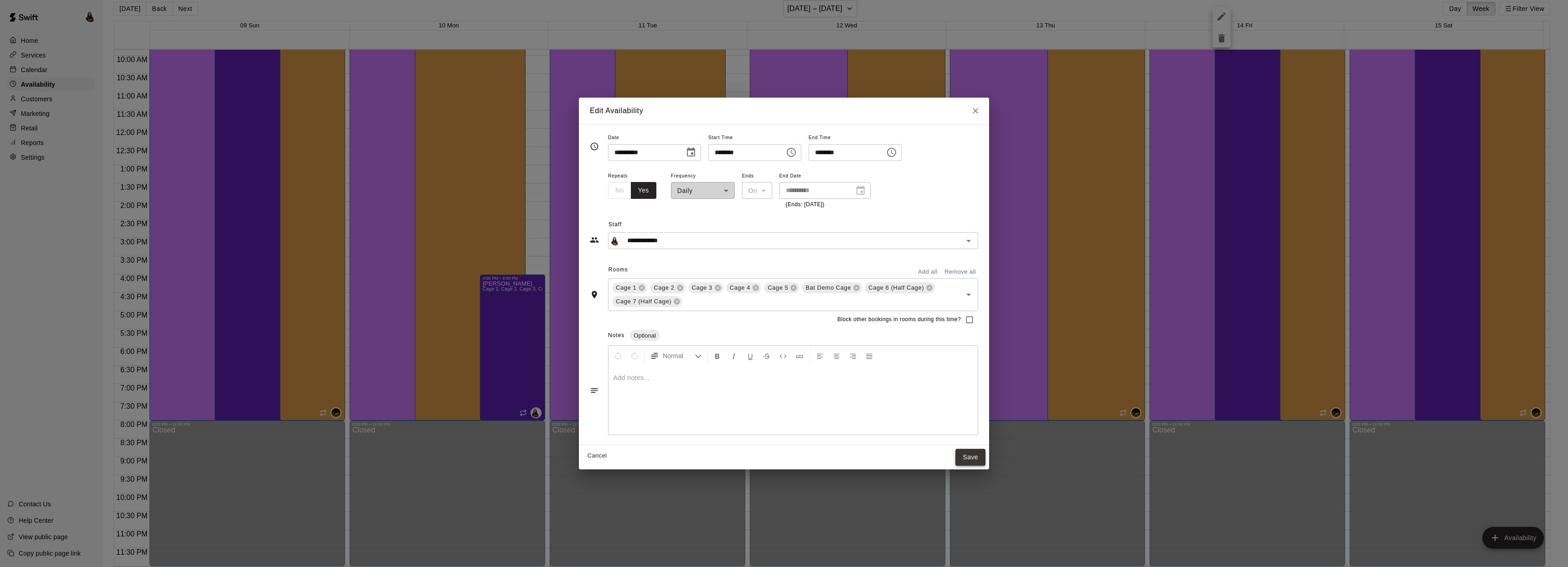
click at [980, 460] on button "Save" at bounding box center [970, 457] width 30 height 17
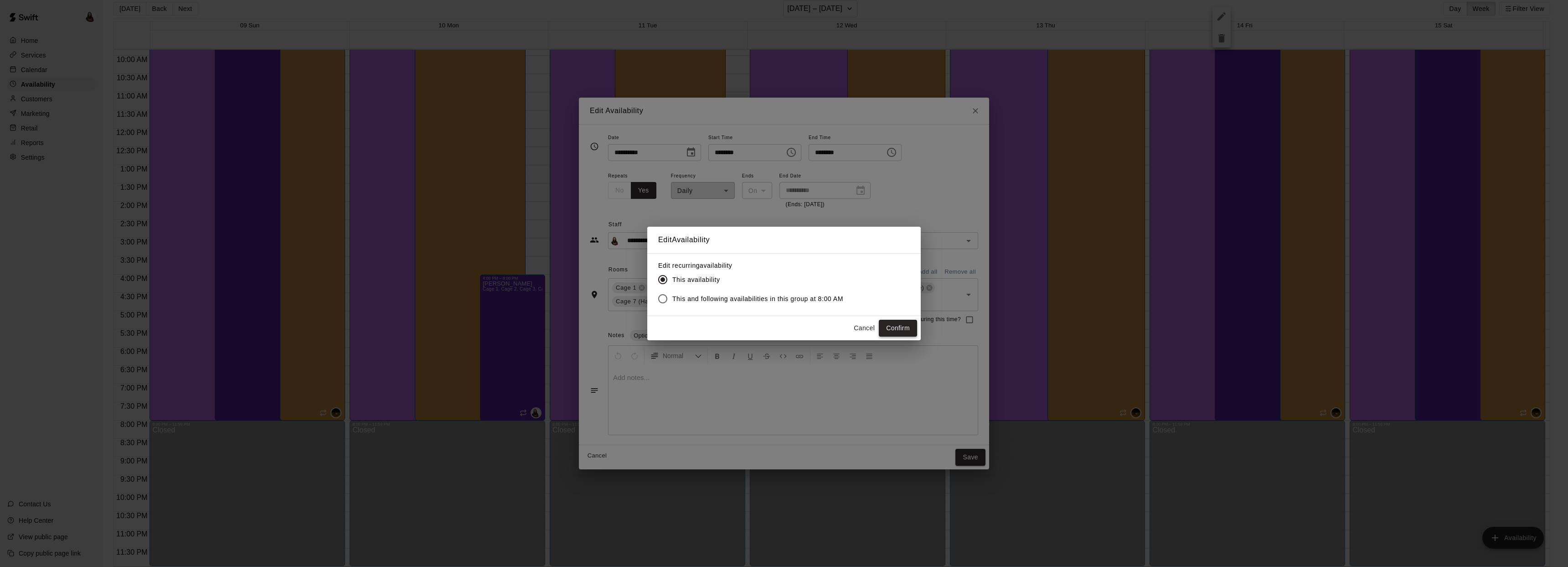
click at [912, 332] on button "Confirm" at bounding box center [898, 328] width 38 height 17
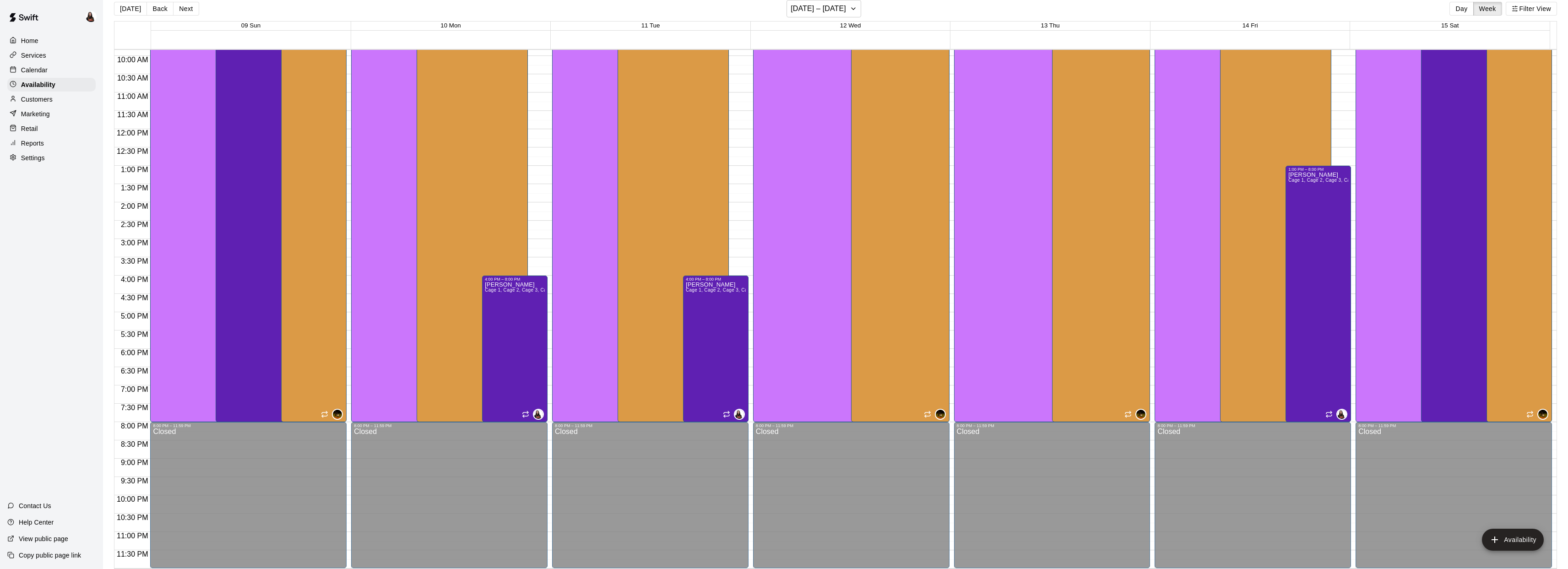
click at [45, 67] on p "Calendar" at bounding box center [34, 70] width 26 height 9
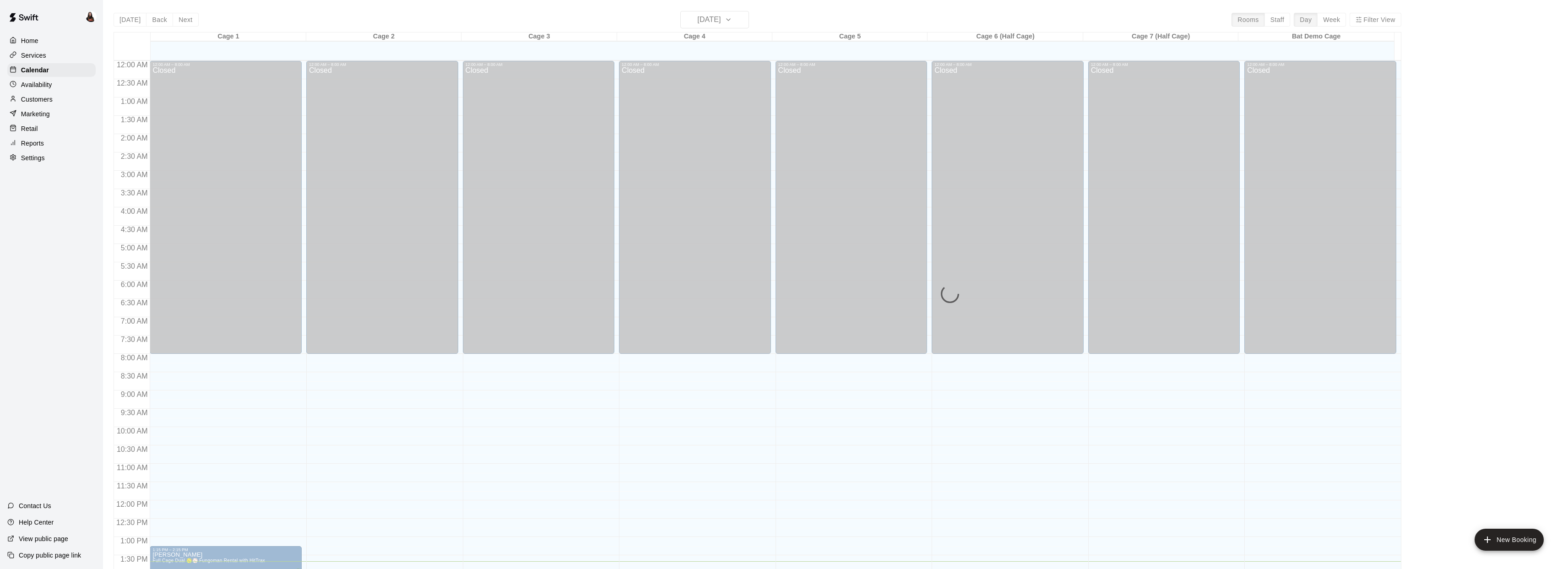
scroll to position [332, 0]
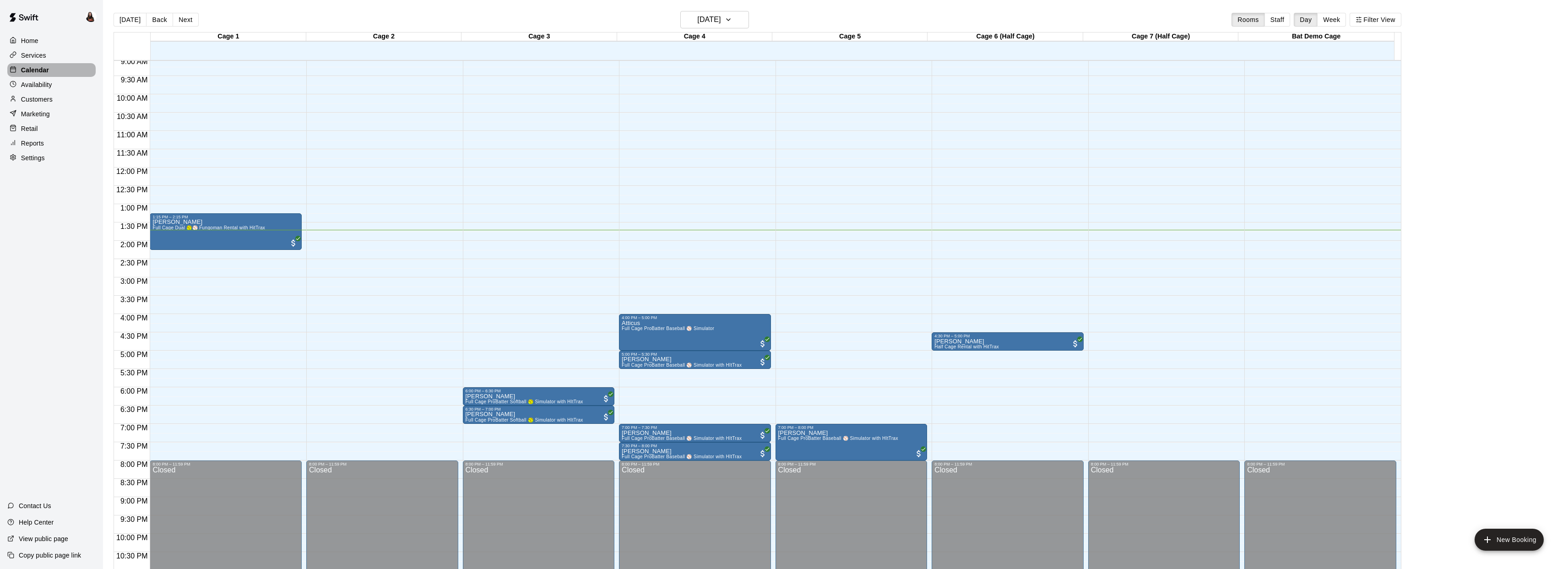
click at [41, 68] on p "Calendar" at bounding box center [35, 70] width 28 height 9
